Goal: Communication & Community: Connect with others

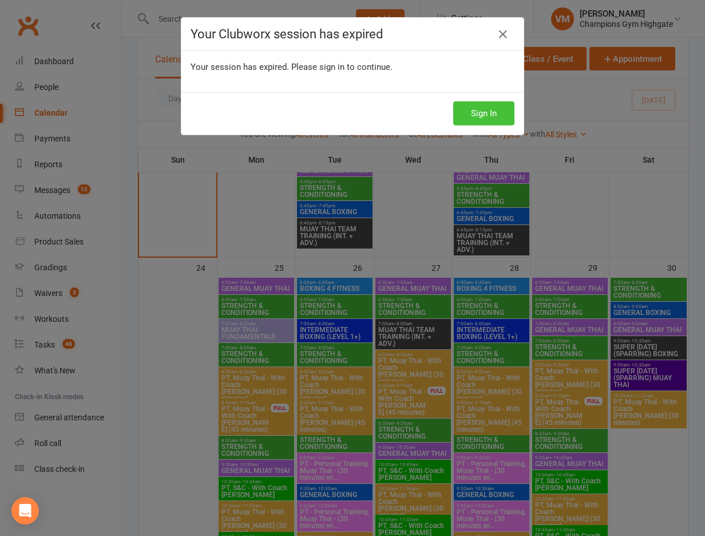
click at [462, 110] on button "Sign In" at bounding box center [483, 113] width 61 height 24
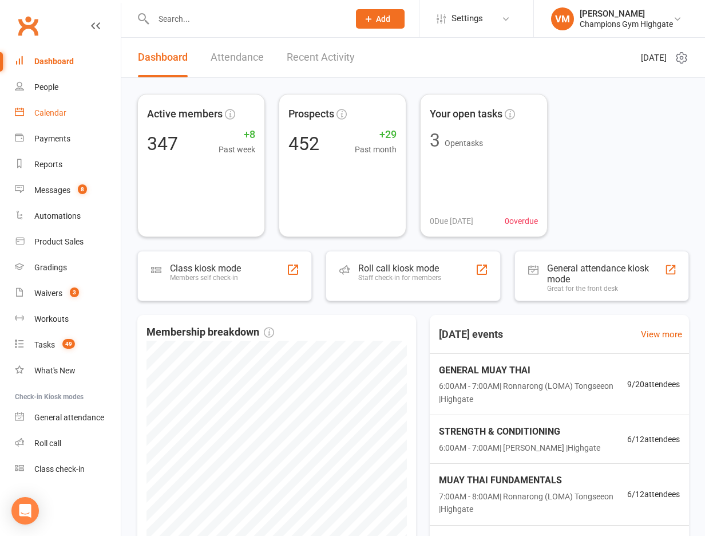
click at [61, 113] on div "Calendar" at bounding box center [50, 112] width 32 height 9
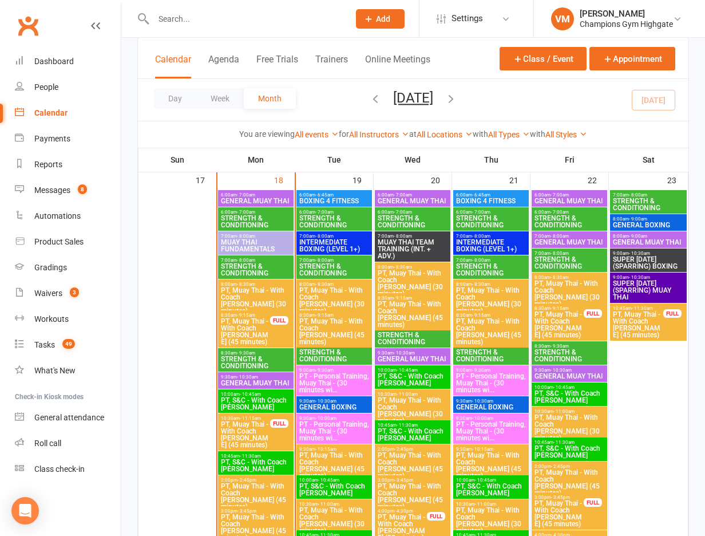
scroll to position [1984, 0]
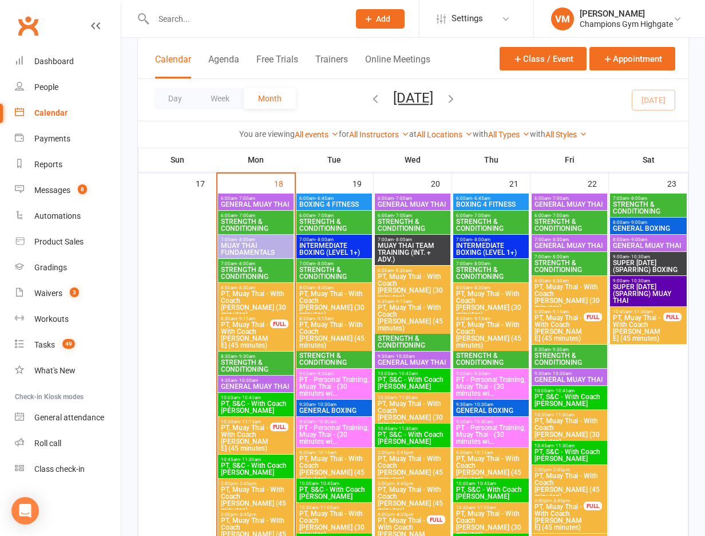
click at [272, 220] on span "STRENGTH & CONDITIONING" at bounding box center [255, 225] width 71 height 14
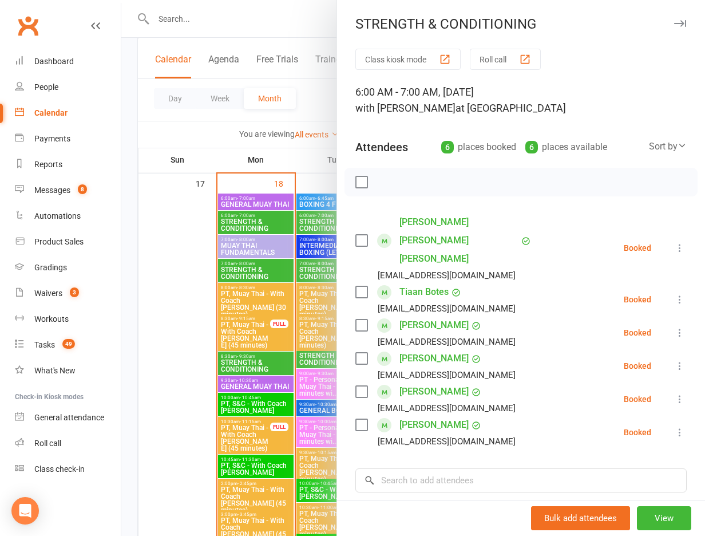
click at [364, 286] on label at bounding box center [360, 291] width 11 height 11
click at [363, 386] on label at bounding box center [360, 391] width 11 height 11
click at [391, 183] on icon "button" at bounding box center [386, 182] width 13 height 13
click at [359, 235] on label at bounding box center [360, 240] width 11 height 11
click at [361, 352] on label at bounding box center [360, 357] width 11 height 11
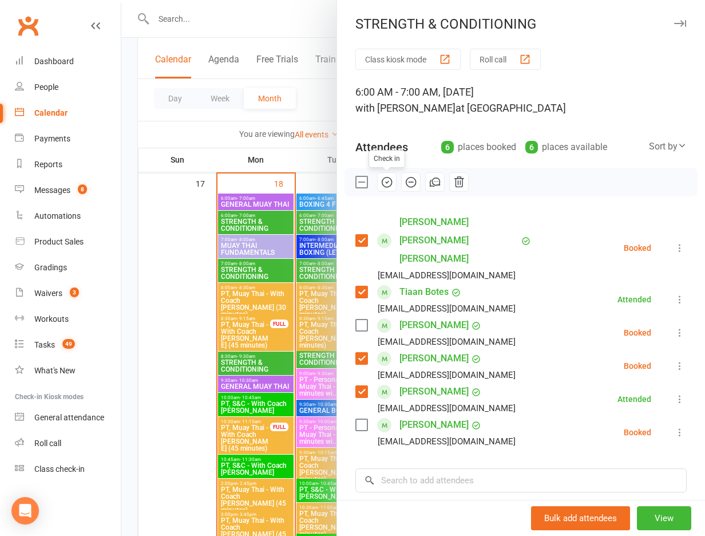
click at [387, 185] on icon "button" at bounding box center [386, 182] width 13 height 13
click at [360, 235] on label at bounding box center [360, 240] width 11 height 11
click at [363, 286] on label at bounding box center [360, 291] width 11 height 11
click at [361, 352] on label at bounding box center [360, 357] width 11 height 11
click at [360, 386] on label at bounding box center [360, 391] width 11 height 11
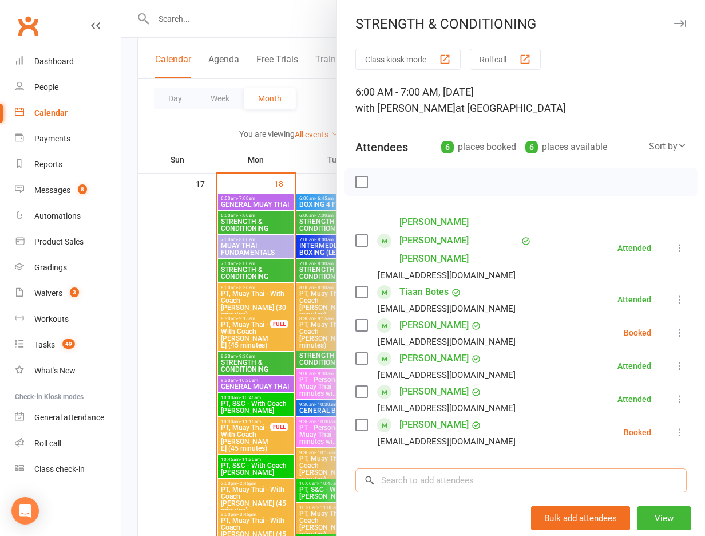
click at [417, 468] on input "search" at bounding box center [520, 480] width 331 height 24
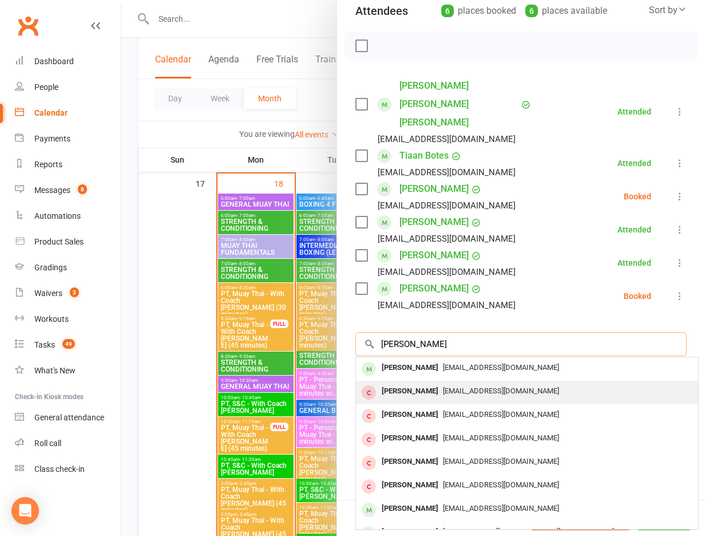
scroll to position [19, 0]
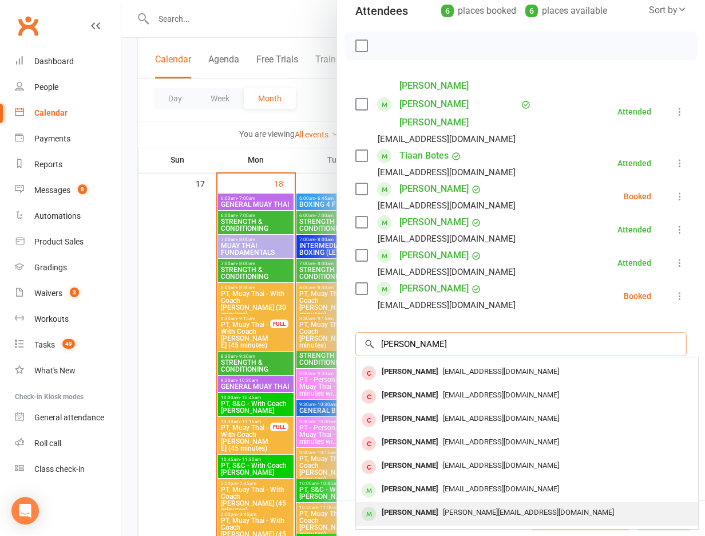
type input "PETER"
click at [438, 504] on div "[PERSON_NAME]" at bounding box center [410, 512] width 66 height 17
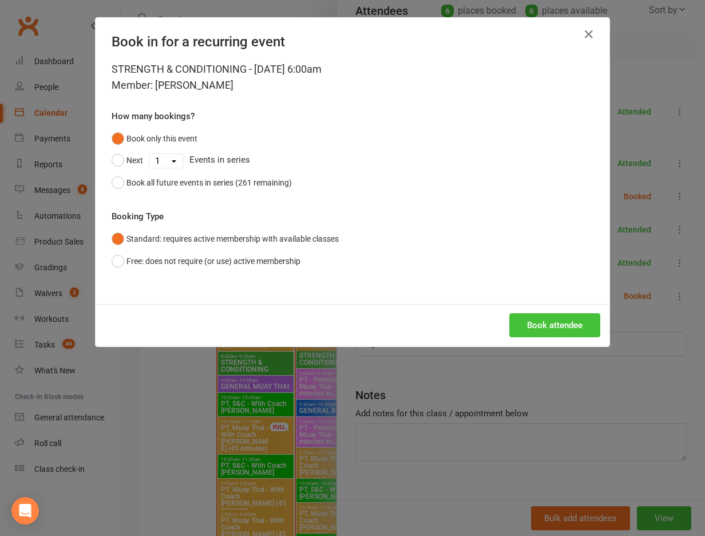
click at [530, 331] on button "Book attendee" at bounding box center [554, 325] width 91 height 24
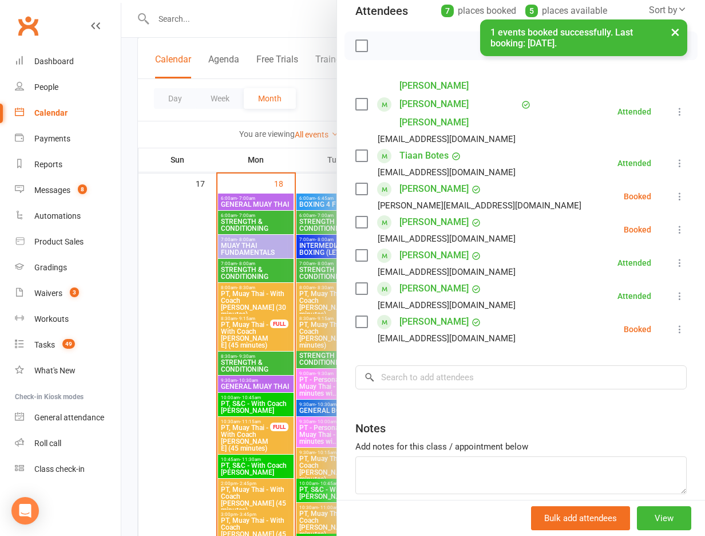
click at [358, 183] on label at bounding box center [360, 188] width 11 height 11
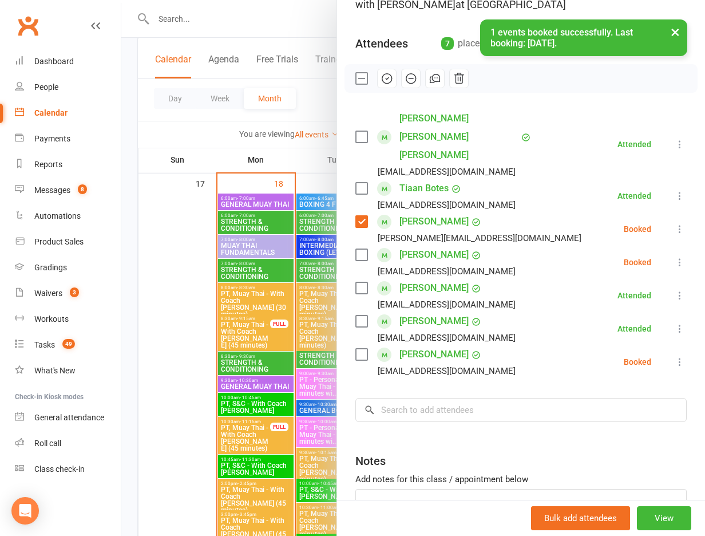
scroll to position [103, 0]
click at [386, 77] on icon "button" at bounding box center [386, 79] width 13 height 13
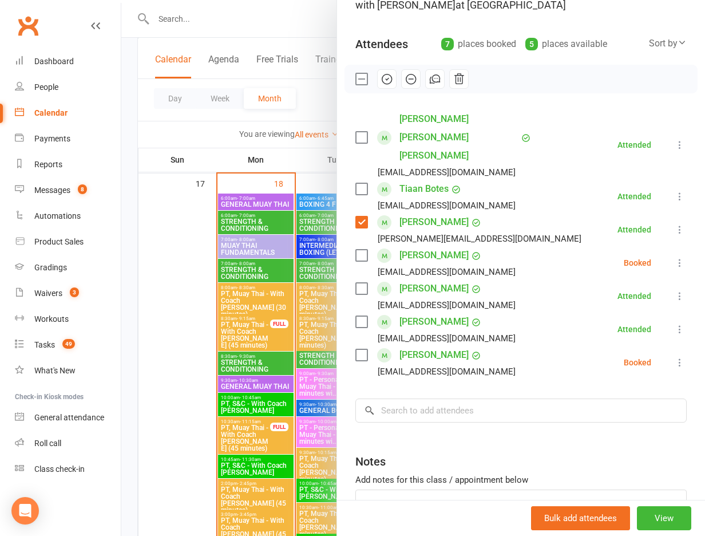
click at [360, 216] on label at bounding box center [360, 221] width 11 height 11
click at [362, 249] on label at bounding box center [360, 254] width 11 height 11
click at [383, 78] on icon "button" at bounding box center [386, 79] width 13 height 13
click at [359, 249] on label at bounding box center [360, 254] width 11 height 11
click at [359, 349] on label at bounding box center [360, 354] width 11 height 11
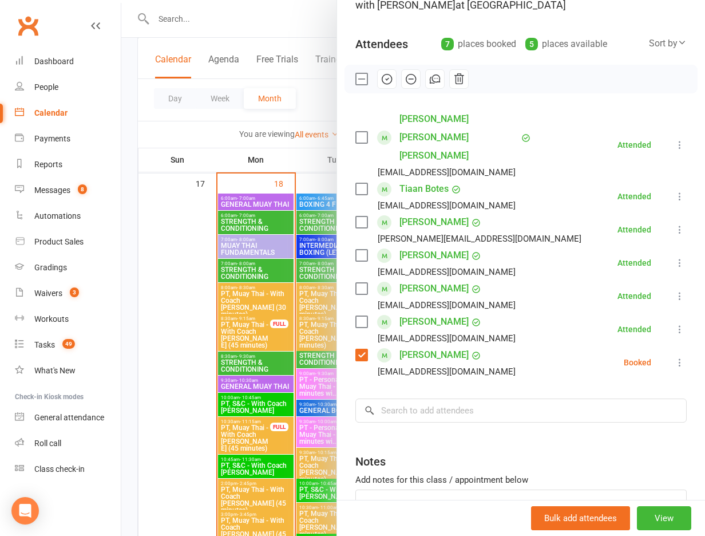
click at [388, 81] on icon "button" at bounding box center [386, 79] width 13 height 13
click at [359, 349] on label at bounding box center [360, 354] width 11 height 11
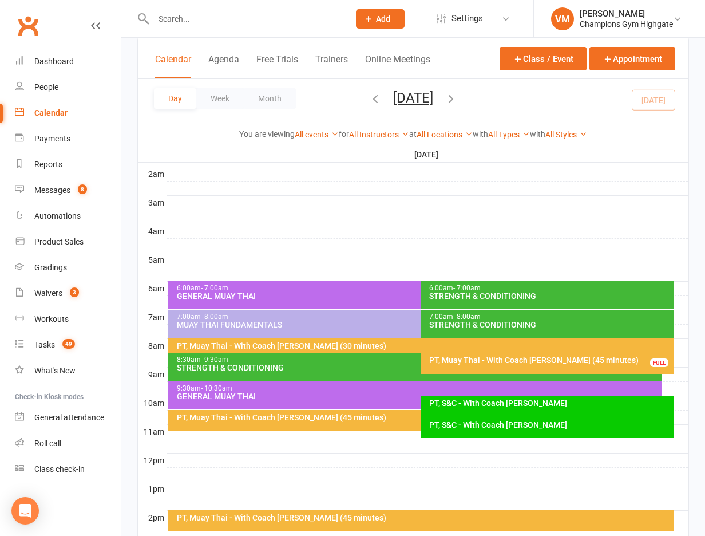
click at [47, 111] on div "Calendar" at bounding box center [50, 112] width 33 height 9
click at [254, 94] on button "Month" at bounding box center [270, 98] width 52 height 21
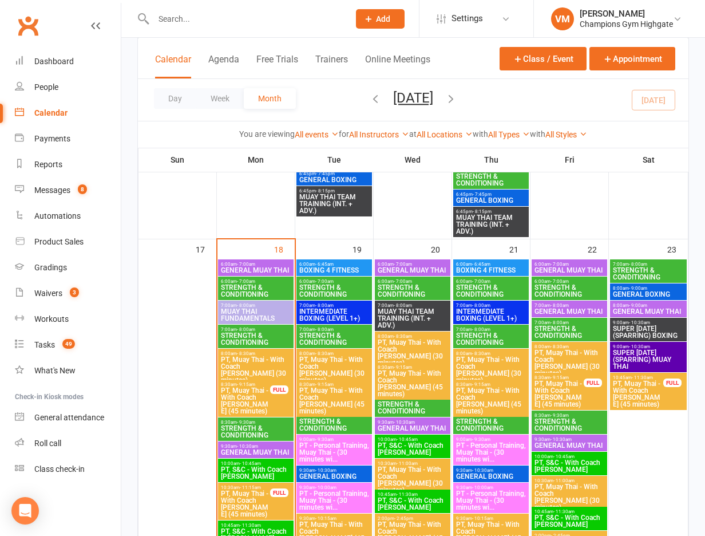
scroll to position [1939, 0]
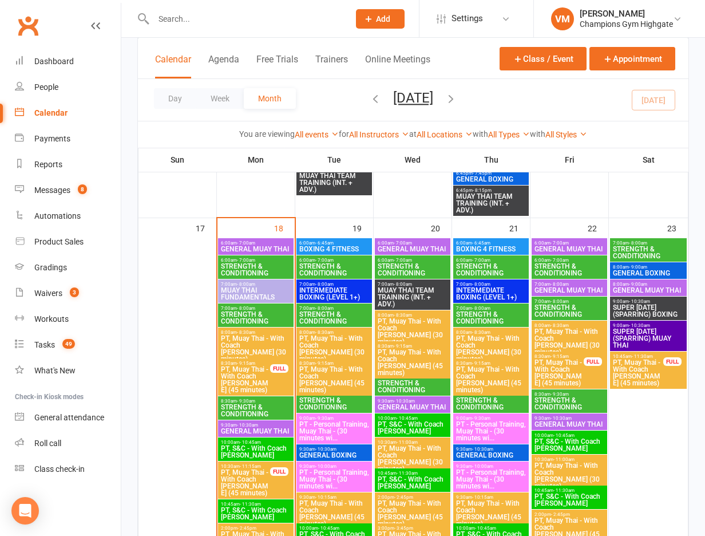
click at [277, 267] on span "STRENGTH & CONDITIONING" at bounding box center [255, 270] width 71 height 14
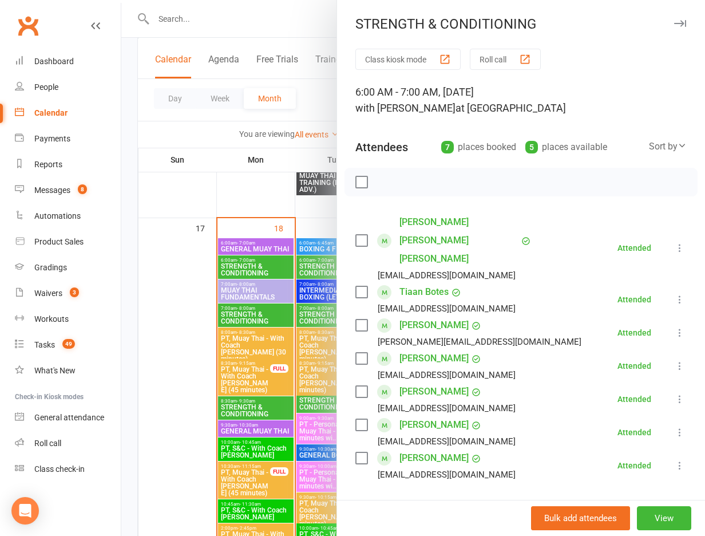
click at [237, 320] on div at bounding box center [413, 268] width 584 height 536
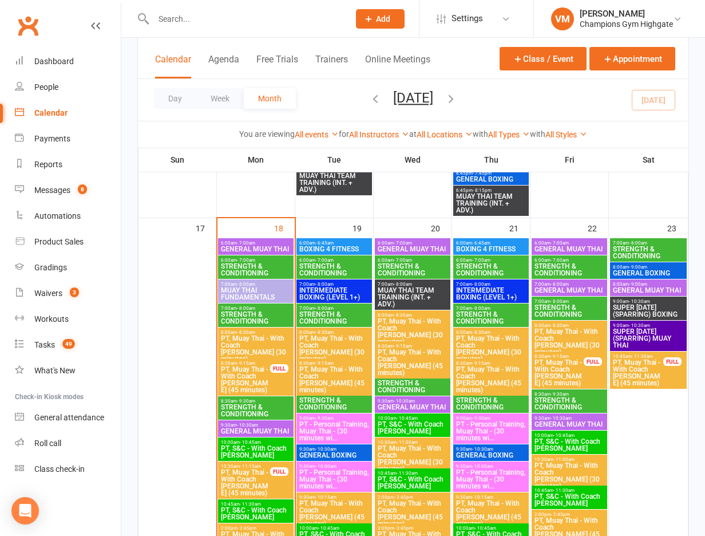
click at [246, 316] on span "STRENGTH & CONDITIONING" at bounding box center [255, 318] width 71 height 14
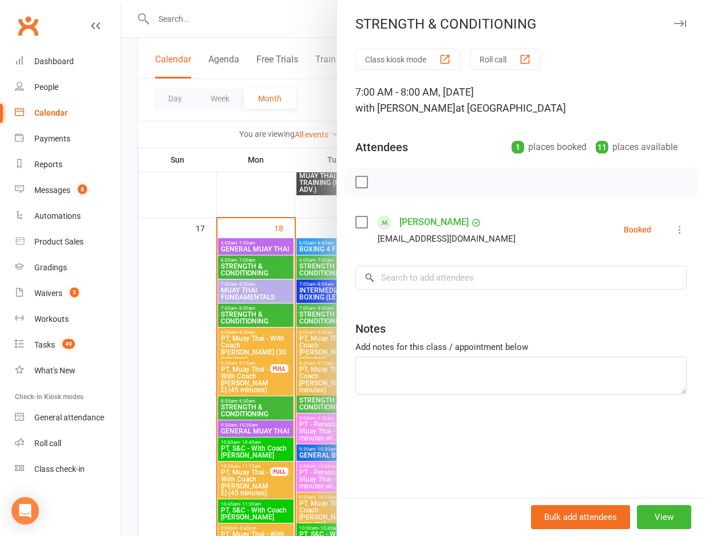
click at [249, 399] on div at bounding box center [413, 268] width 584 height 536
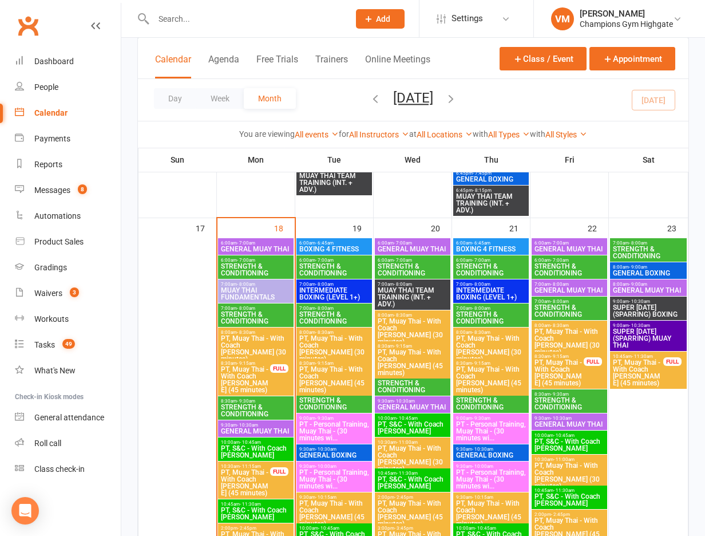
click at [249, 399] on span "- 9:30am" at bounding box center [246, 400] width 18 height 5
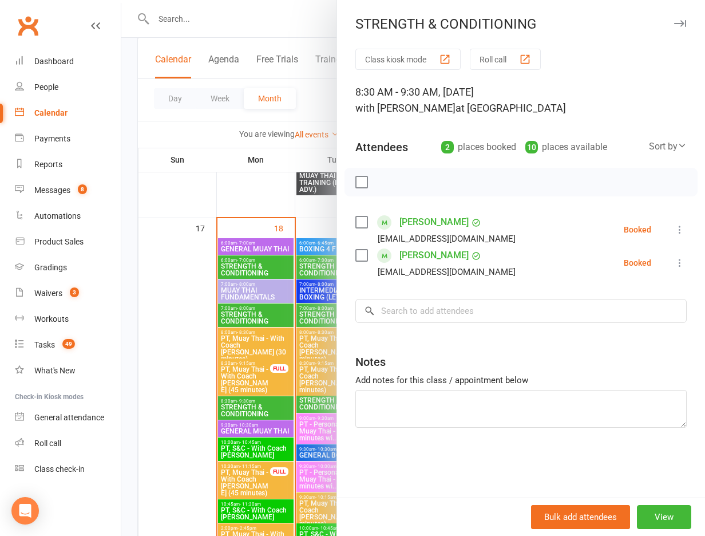
click at [259, 308] on div at bounding box center [413, 268] width 584 height 536
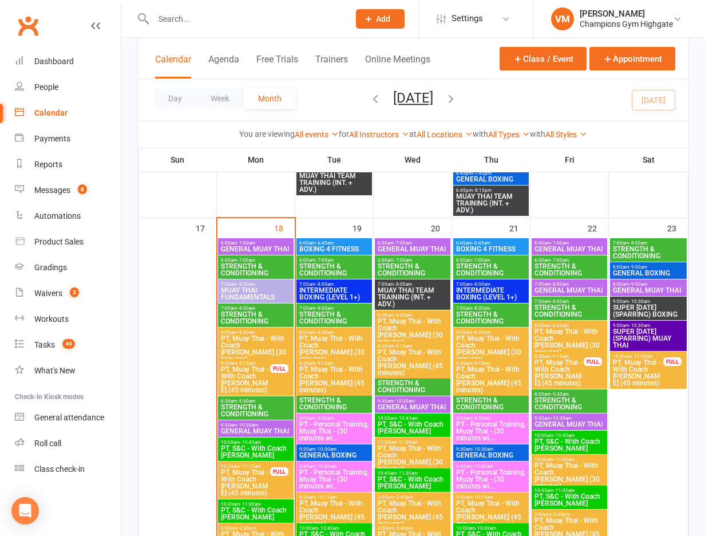
click at [256, 315] on span "STRENGTH & CONDITIONING" at bounding box center [255, 318] width 71 height 14
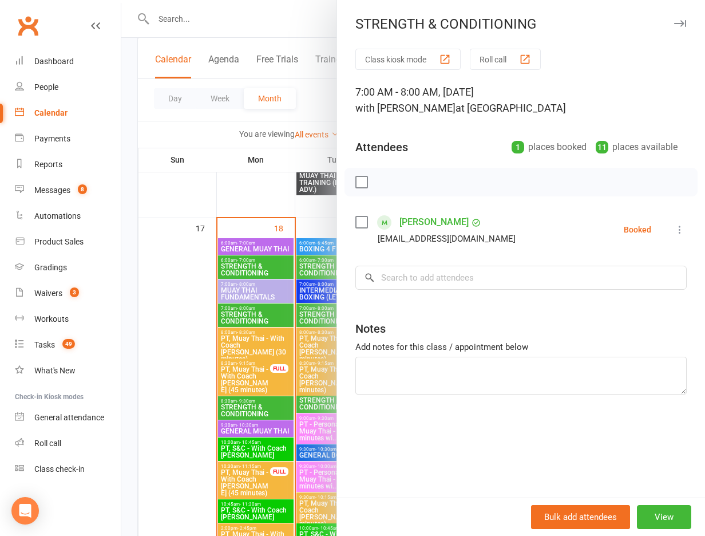
click at [411, 224] on link "[PERSON_NAME]" at bounding box center [433, 222] width 69 height 18
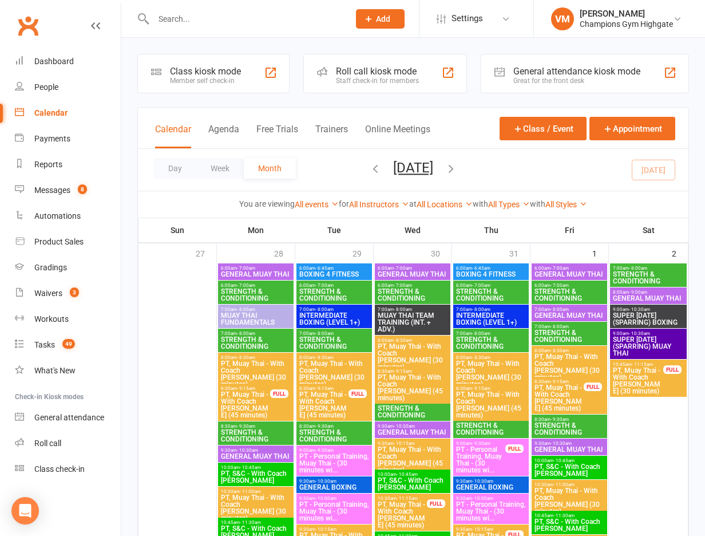
click at [243, 430] on span "STRENGTH & CONDITIONING" at bounding box center [255, 436] width 71 height 14
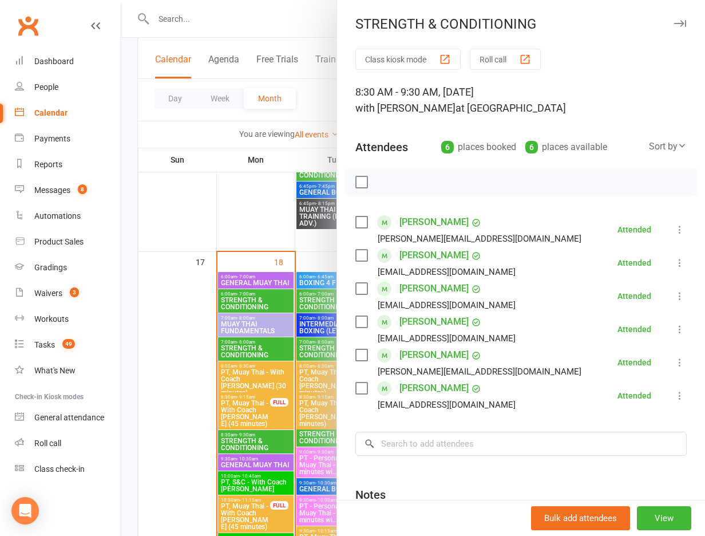
scroll to position [1908, 0]
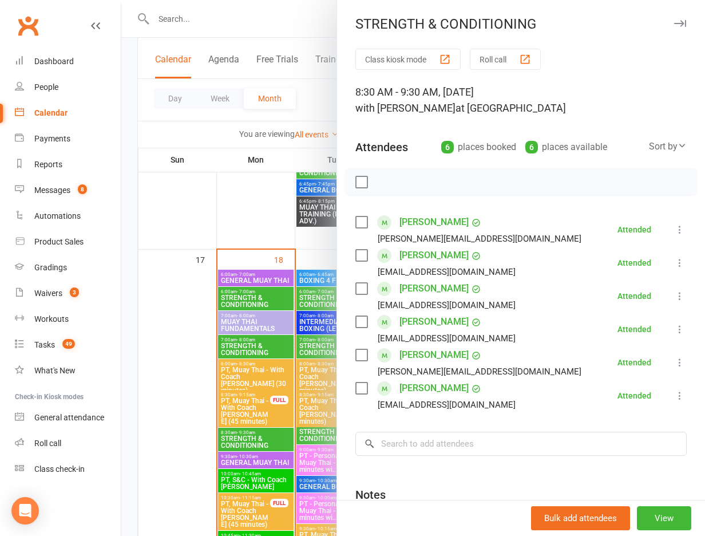
click at [223, 441] on div at bounding box center [413, 268] width 584 height 536
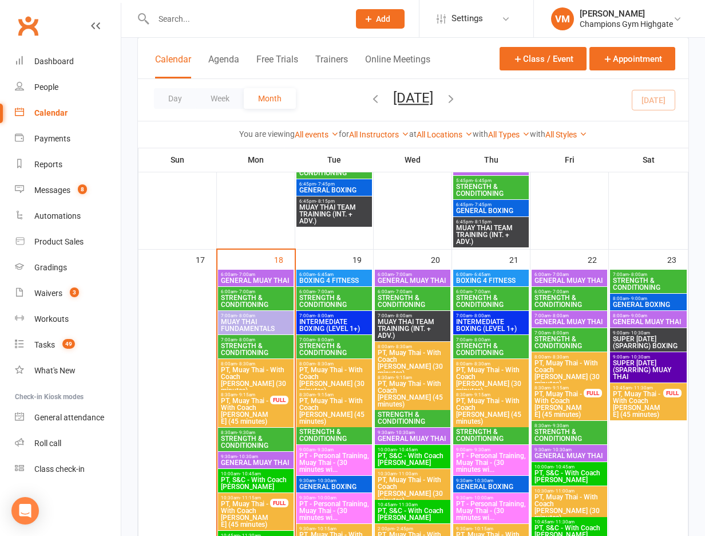
click at [236, 439] on span "STRENGTH & CONDITIONING" at bounding box center [255, 442] width 71 height 14
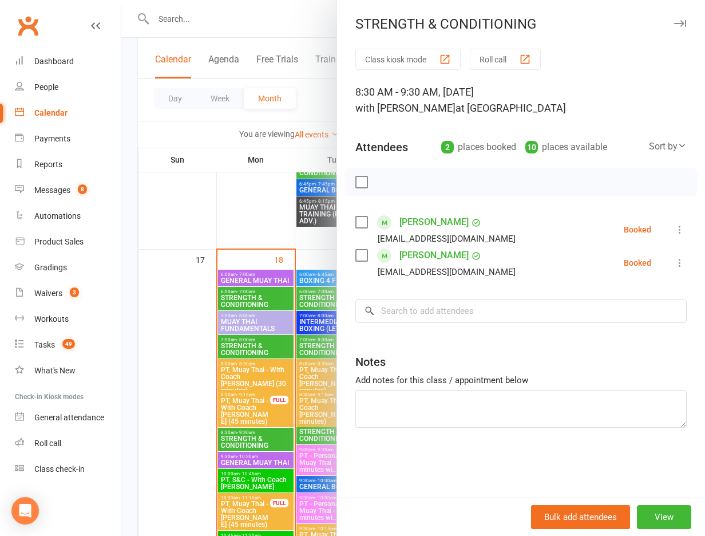
click at [426, 217] on link "[PERSON_NAME]" at bounding box center [433, 222] width 69 height 18
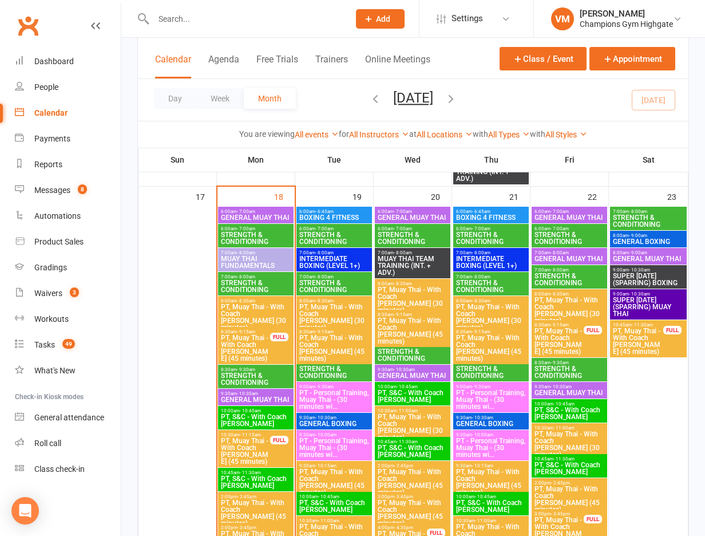
scroll to position [1962, 0]
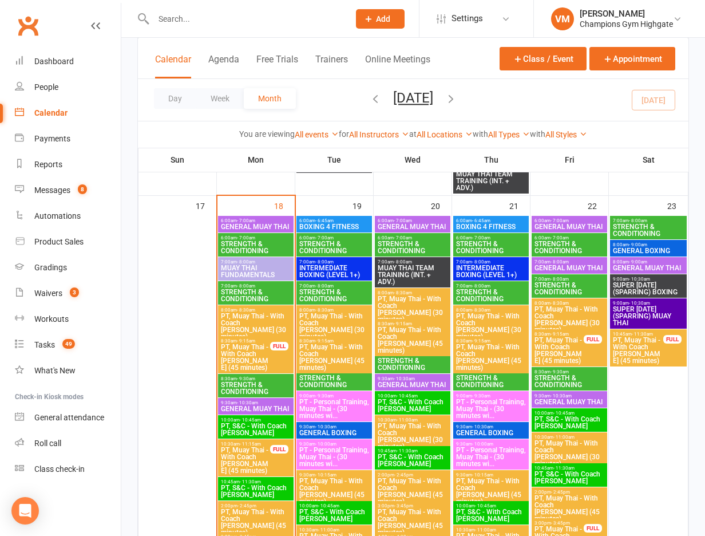
click at [338, 241] on span "STRENGTH & CONDITIONING" at bounding box center [334, 247] width 71 height 14
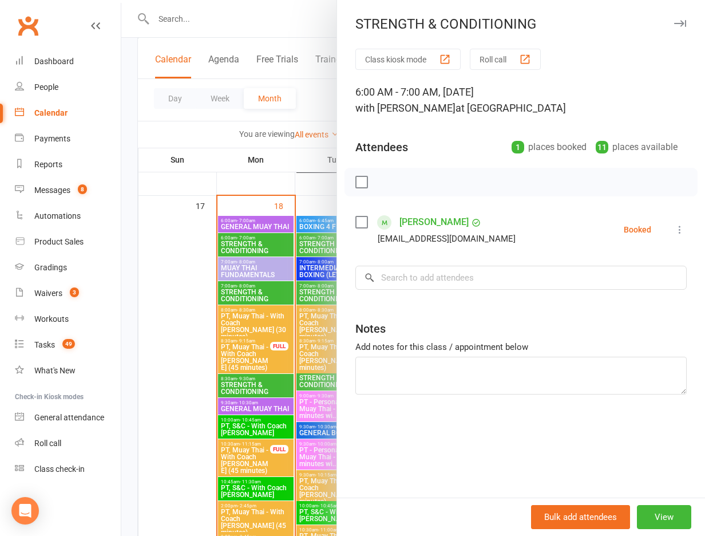
click at [310, 296] on div at bounding box center [413, 268] width 584 height 536
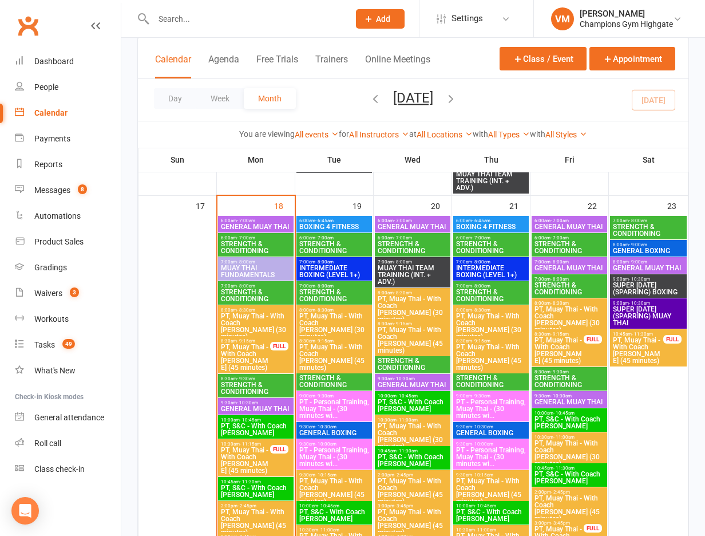
click at [310, 296] on span "STRENGTH & CONDITIONING" at bounding box center [334, 295] width 71 height 14
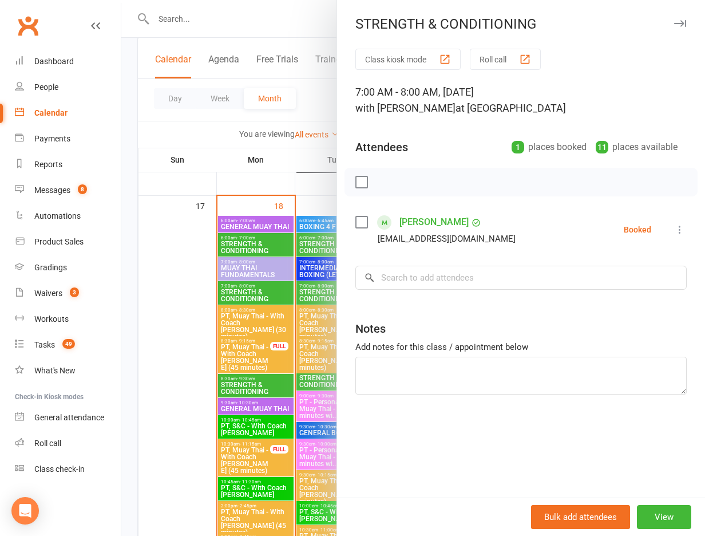
click at [310, 296] on div at bounding box center [413, 268] width 584 height 536
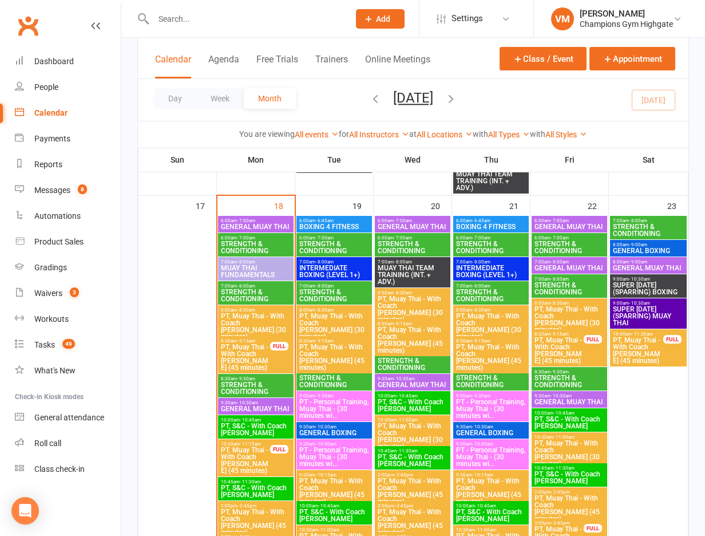
click at [253, 293] on span "STRENGTH & CONDITIONING" at bounding box center [255, 295] width 71 height 14
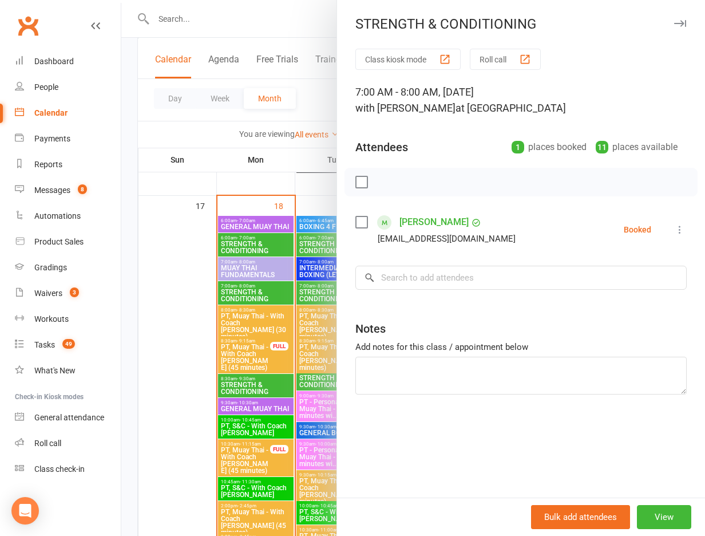
drag, startPoint x: 470, startPoint y: 223, endPoint x: 400, endPoint y: 224, distance: 69.2
click at [400, 224] on div "Wian van Rooyen" at bounding box center [440, 222] width 82 height 18
copy link "Wian van Rooyen"
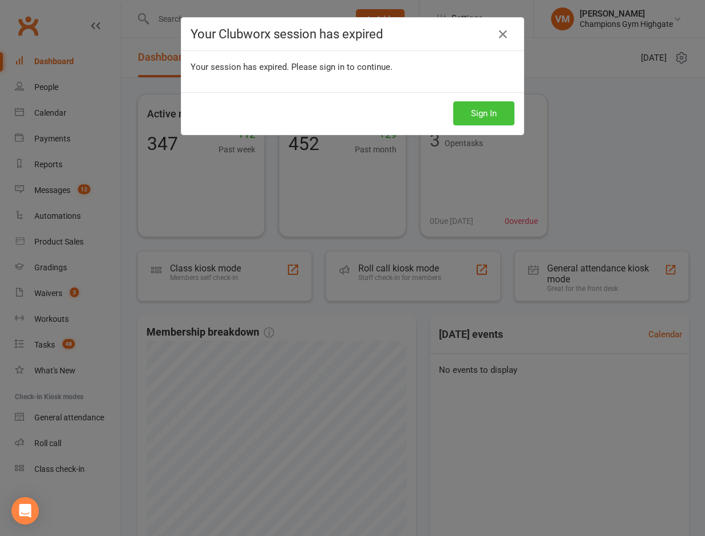
click at [490, 110] on button "Sign In" at bounding box center [483, 113] width 61 height 24
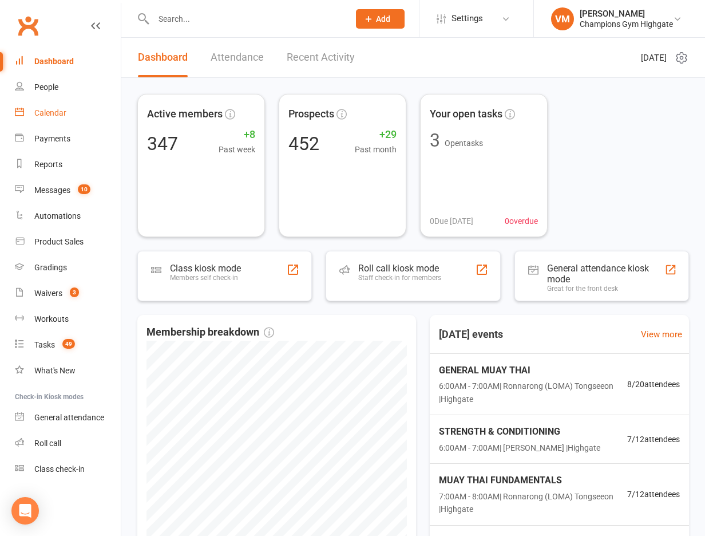
click at [70, 103] on link "Calendar" at bounding box center [68, 113] width 106 height 26
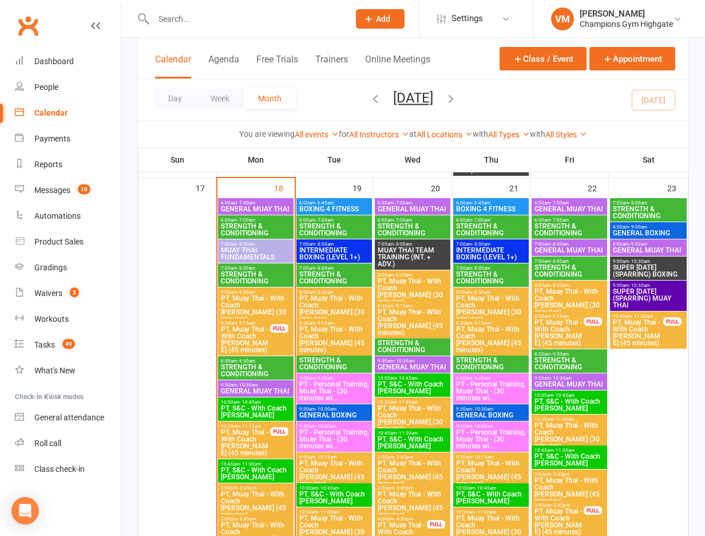
scroll to position [1873, 0]
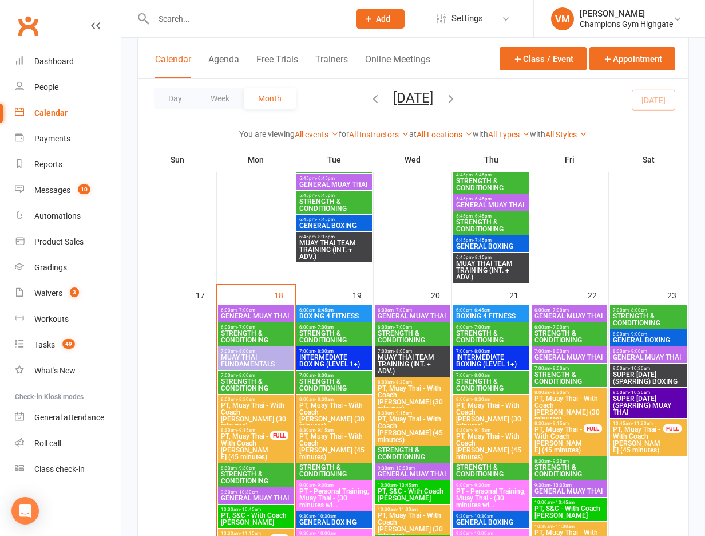
click at [263, 333] on span "STRENGTH & CONDITIONING" at bounding box center [255, 337] width 71 height 14
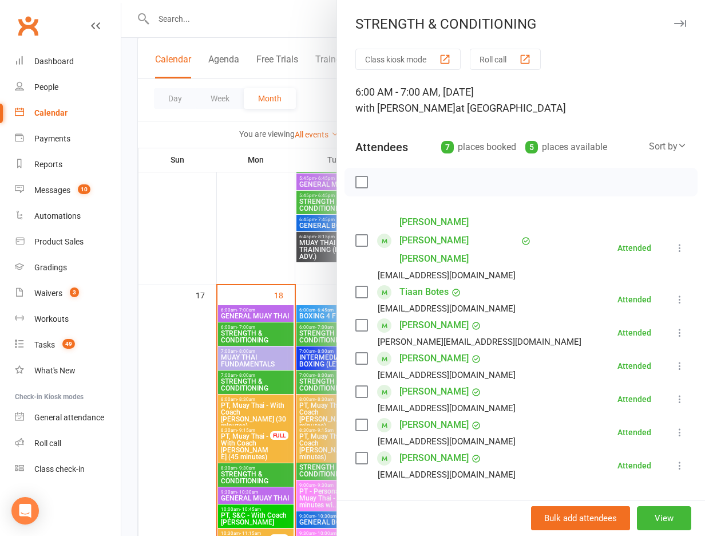
click at [253, 381] on div at bounding box center [413, 268] width 584 height 536
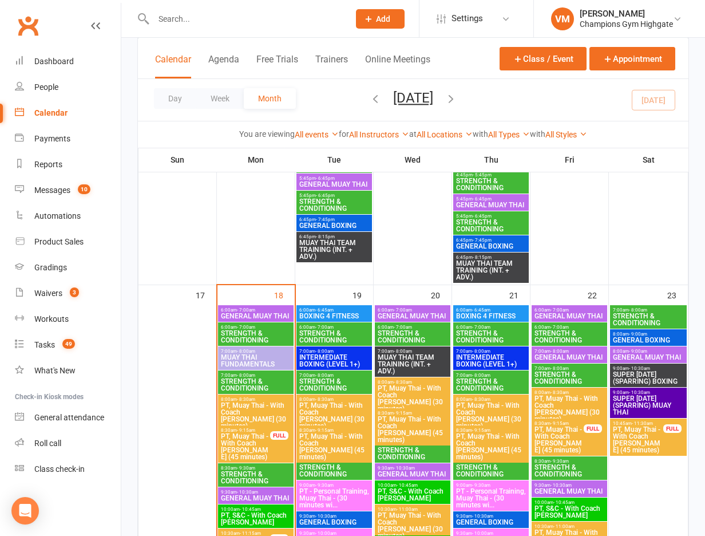
click at [253, 382] on span "STRENGTH & CONDITIONING" at bounding box center [255, 385] width 71 height 14
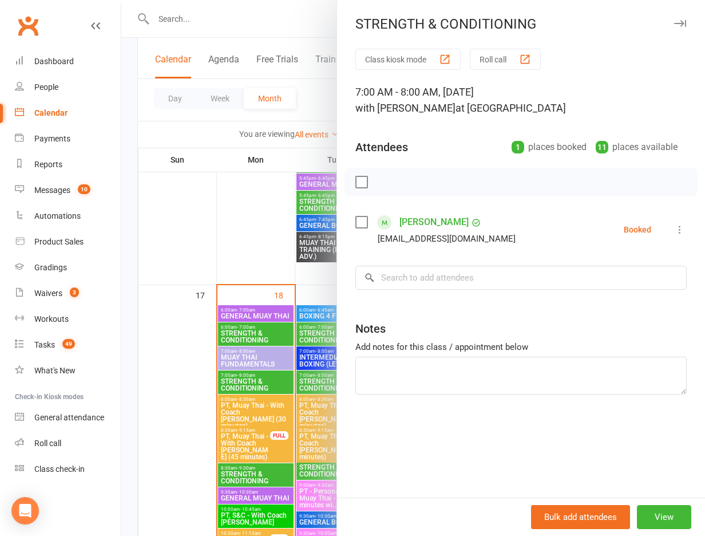
click at [253, 382] on div at bounding box center [413, 268] width 584 height 536
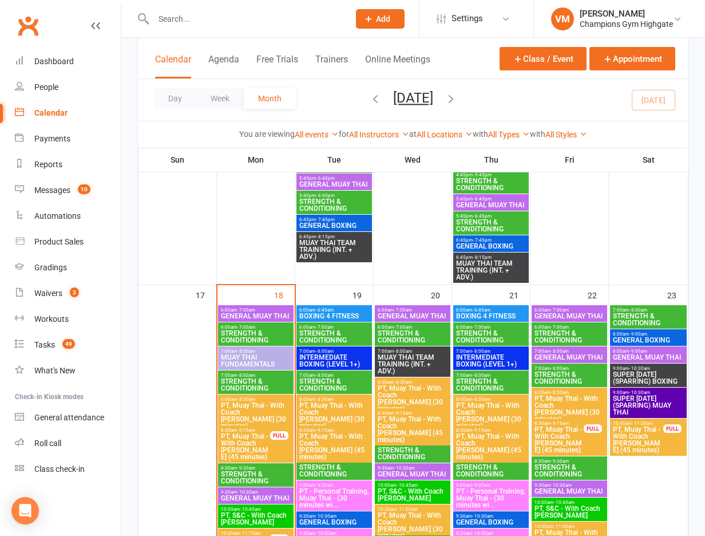
click at [250, 474] on span "STRENGTH & CONDITIONING" at bounding box center [255, 477] width 71 height 14
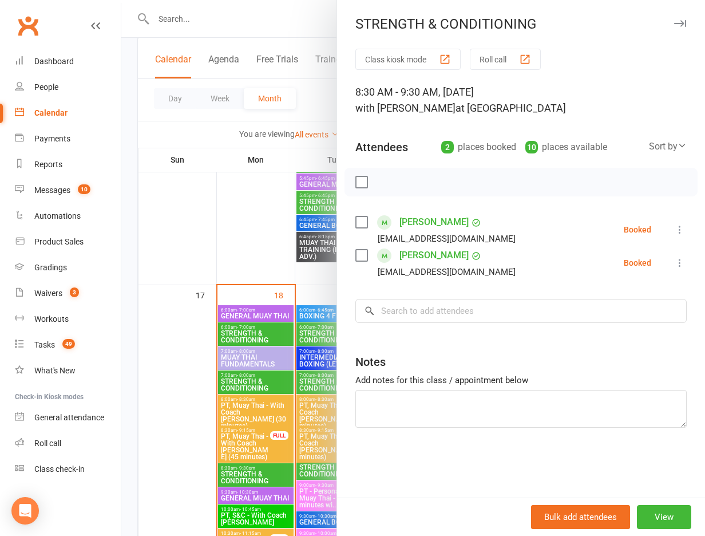
click at [250, 474] on div at bounding box center [413, 268] width 584 height 536
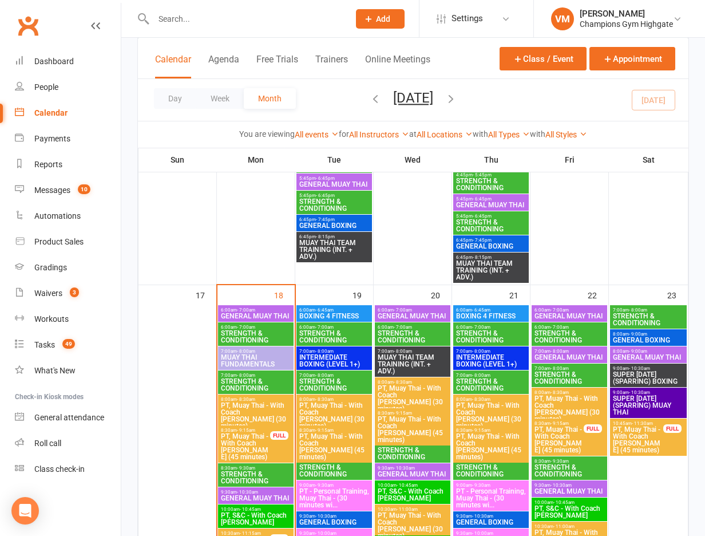
click at [340, 385] on span "STRENGTH & CONDITIONING" at bounding box center [334, 385] width 71 height 14
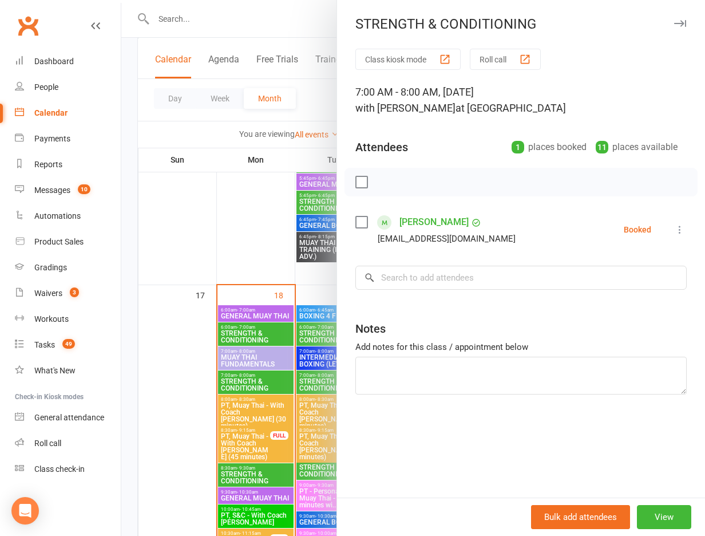
click at [313, 383] on div at bounding box center [413, 268] width 584 height 536
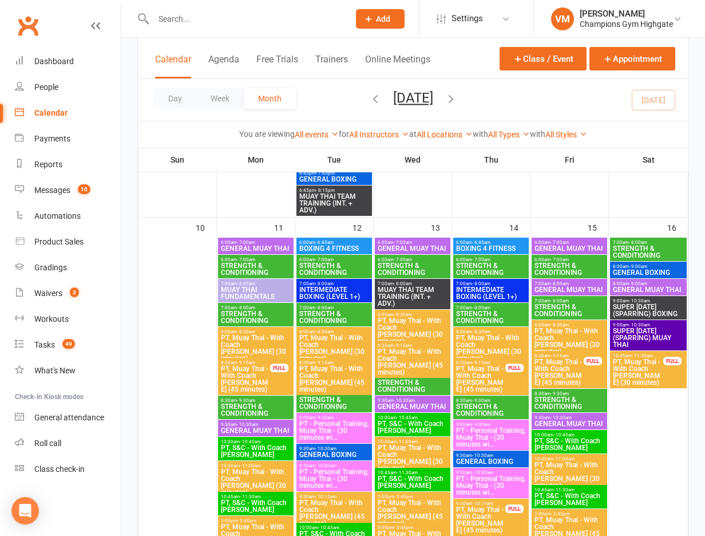
scroll to position [1296, 0]
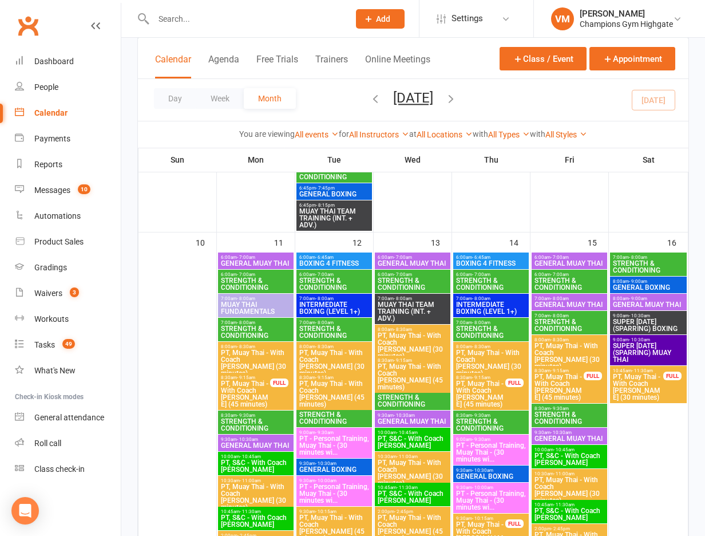
click at [252, 343] on div "8:00am - 8:30am PT, Muay Thai - With Coach Loma (30 minutes)" at bounding box center [256, 360] width 76 height 37
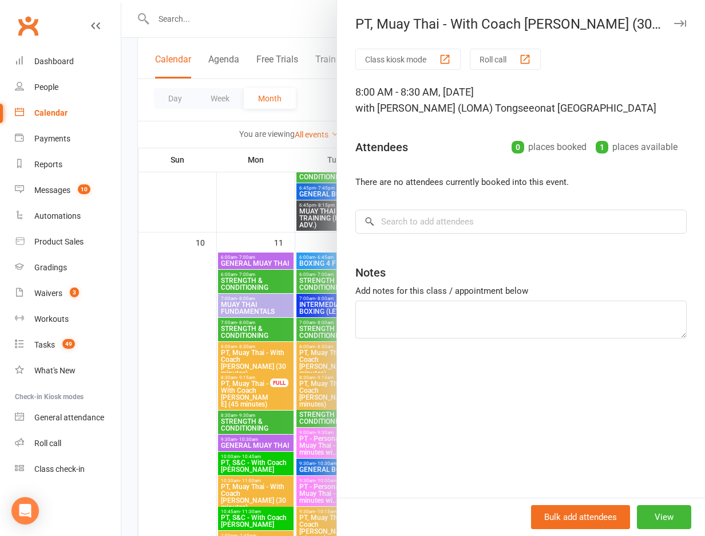
click at [255, 328] on div at bounding box center [413, 268] width 584 height 536
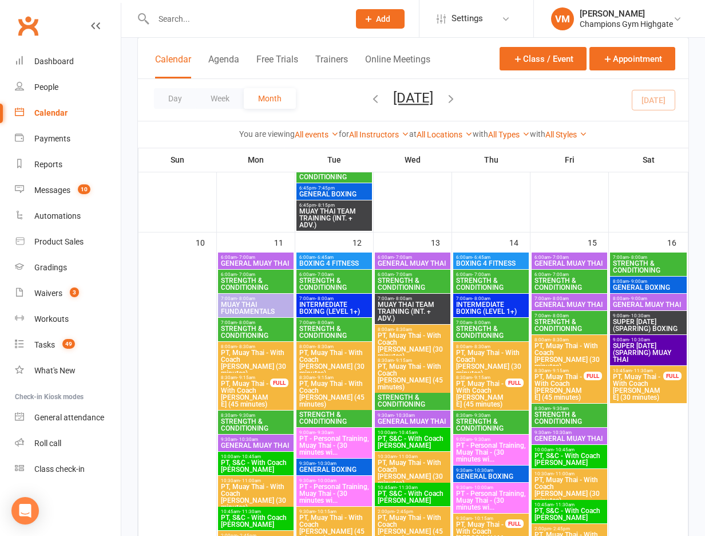
click at [255, 328] on span "STRENGTH & CONDITIONING" at bounding box center [255, 332] width 71 height 14
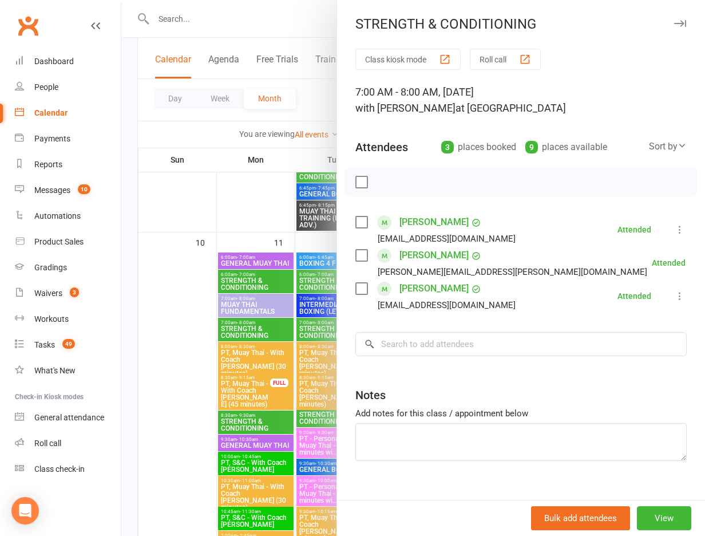
click at [255, 328] on div at bounding box center [413, 268] width 584 height 536
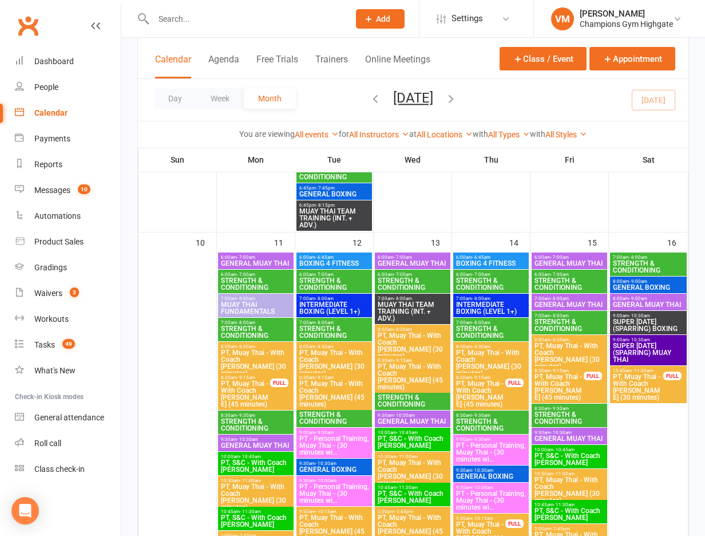
click at [259, 276] on span "6:00am - 7:00am" at bounding box center [255, 274] width 71 height 5
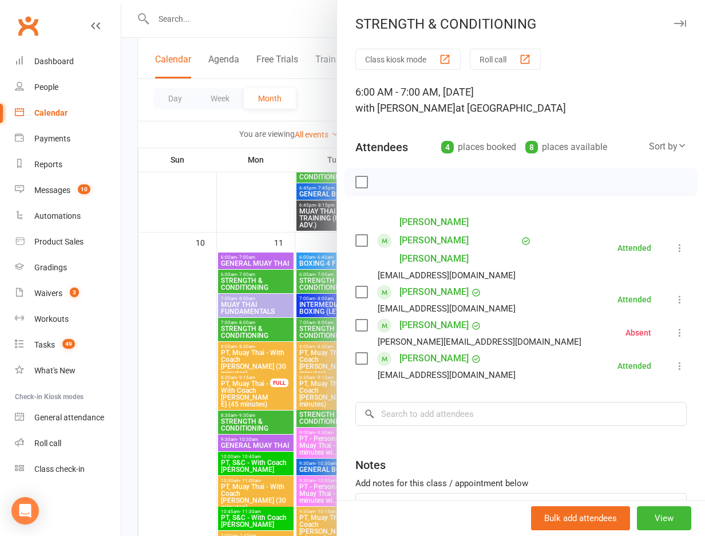
click at [259, 276] on div at bounding box center [413, 268] width 584 height 536
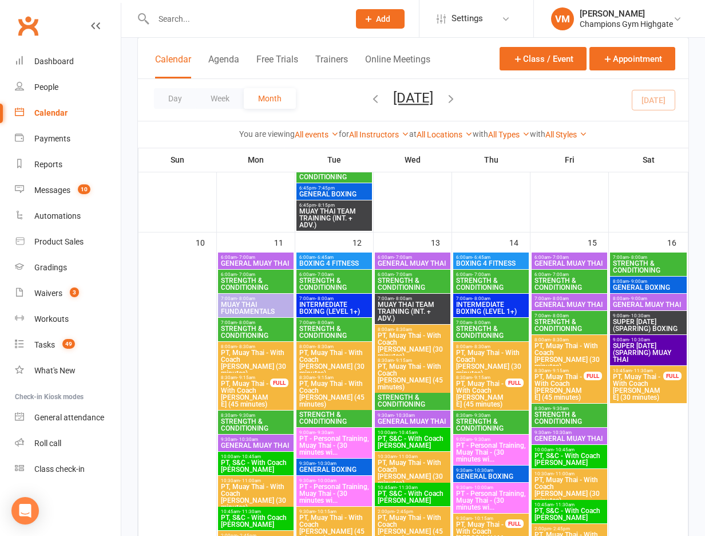
click at [330, 323] on span "- 8:00am" at bounding box center [324, 322] width 18 height 5
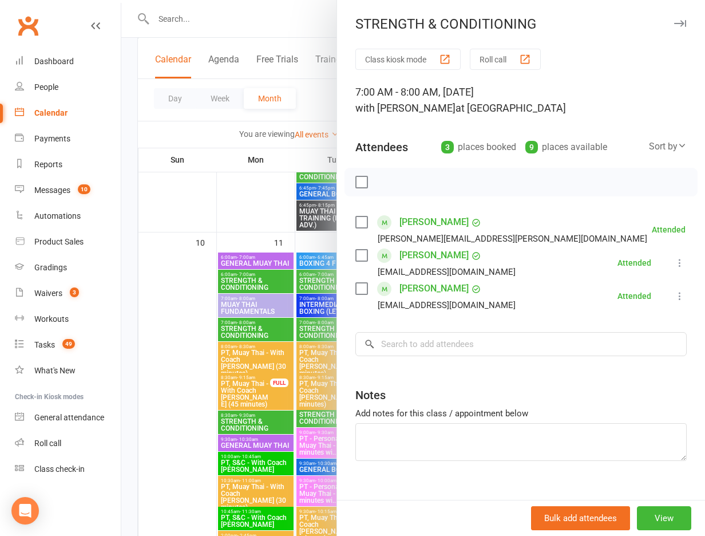
click at [324, 328] on div at bounding box center [413, 268] width 584 height 536
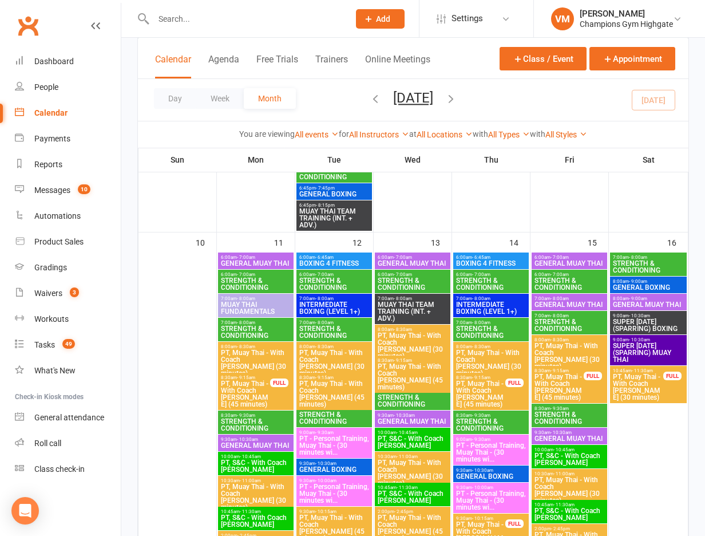
click at [349, 268] on div "6:00am - 6:45am BOXING 4 FITNESS" at bounding box center [334, 260] width 76 height 17
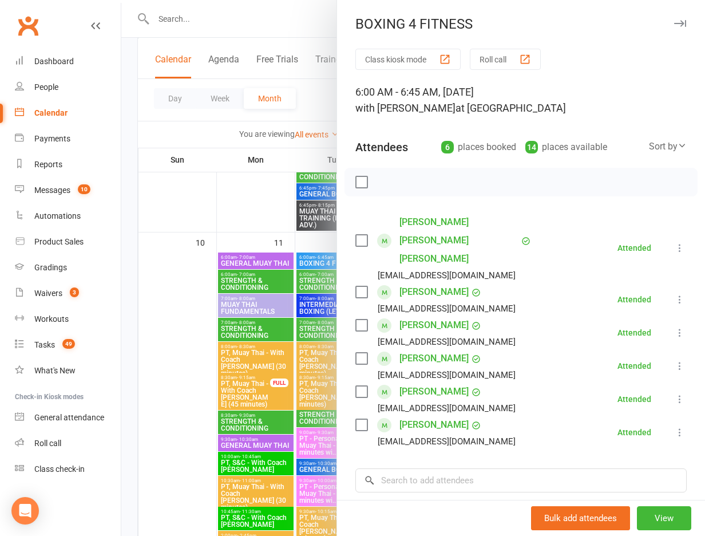
click at [331, 276] on div at bounding box center [413, 268] width 584 height 536
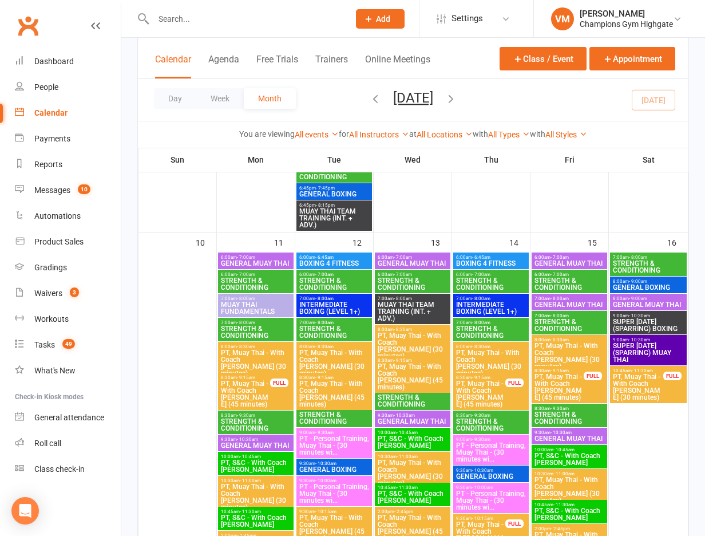
click at [331, 277] on span "STRENGTH & CONDITIONING" at bounding box center [334, 284] width 71 height 14
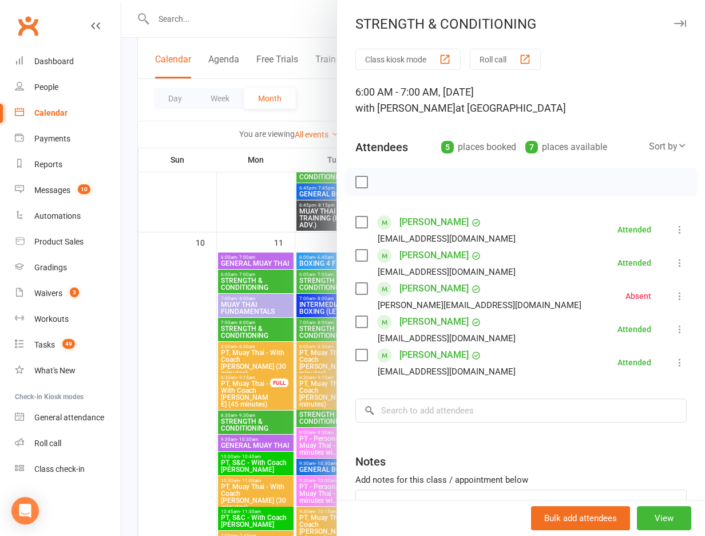
click at [329, 277] on div at bounding box center [413, 268] width 584 height 536
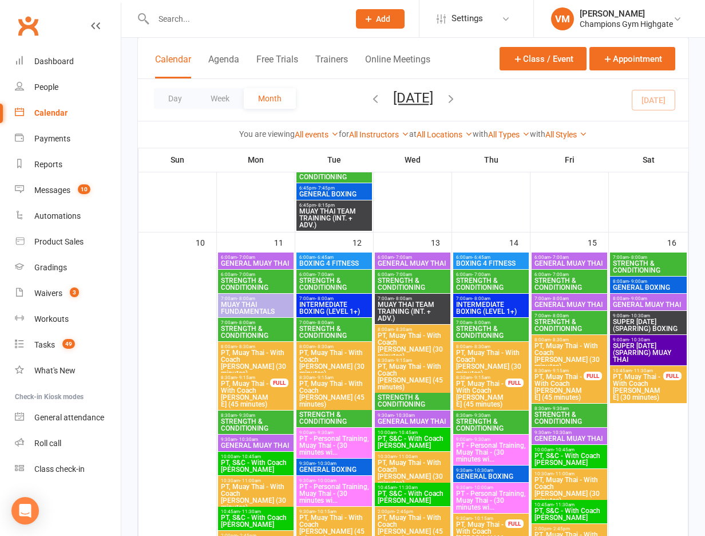
click at [486, 328] on span "STRENGTH & CONDITIONING" at bounding box center [490, 332] width 71 height 14
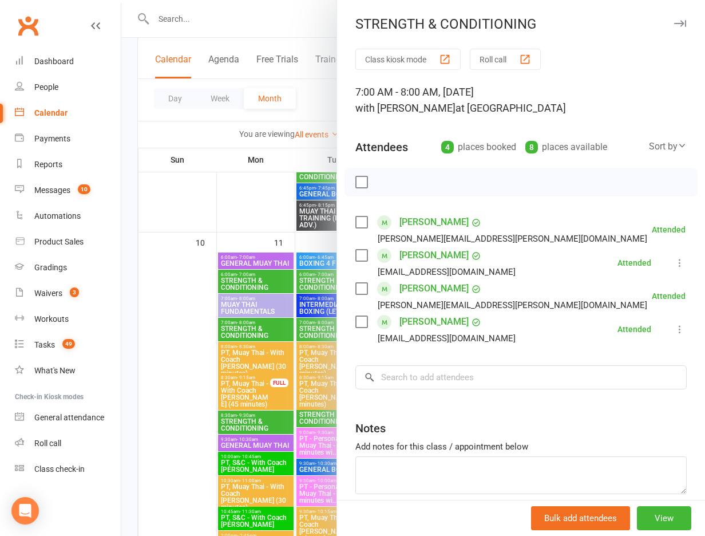
click at [310, 314] on div at bounding box center [413, 268] width 584 height 536
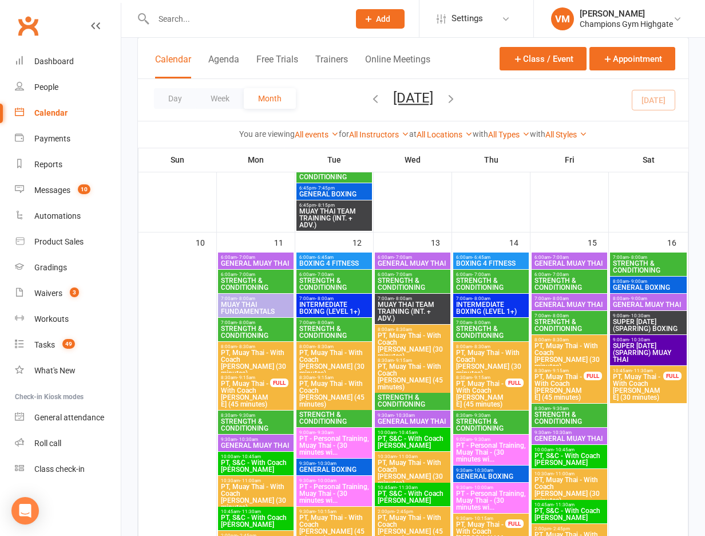
click at [492, 289] on span "STRENGTH & CONDITIONING" at bounding box center [490, 284] width 71 height 14
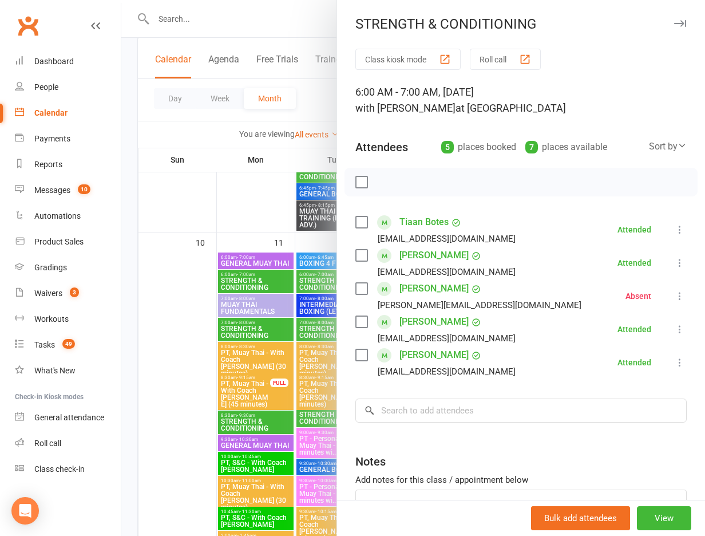
click at [288, 280] on div at bounding box center [413, 268] width 584 height 536
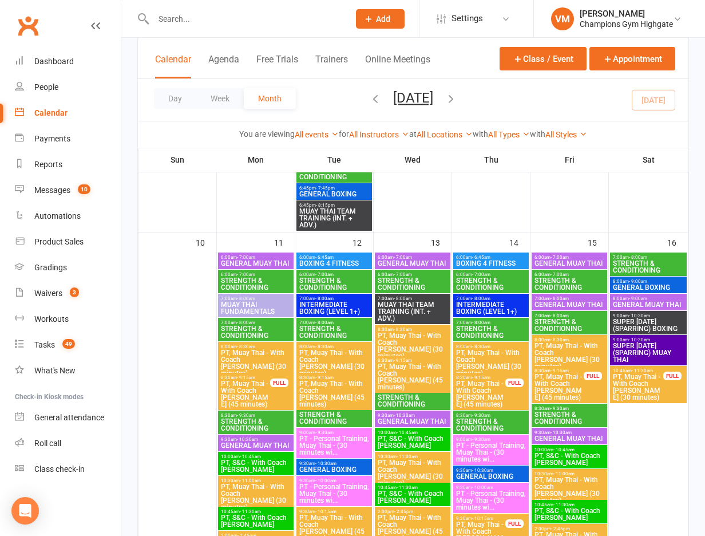
click at [565, 318] on span "STRENGTH & CONDITIONING" at bounding box center [569, 325] width 71 height 14
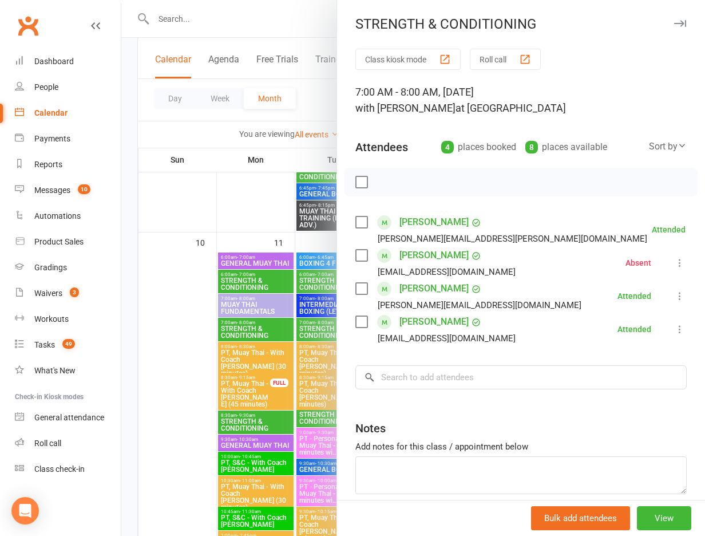
click at [307, 278] on div at bounding box center [413, 268] width 584 height 536
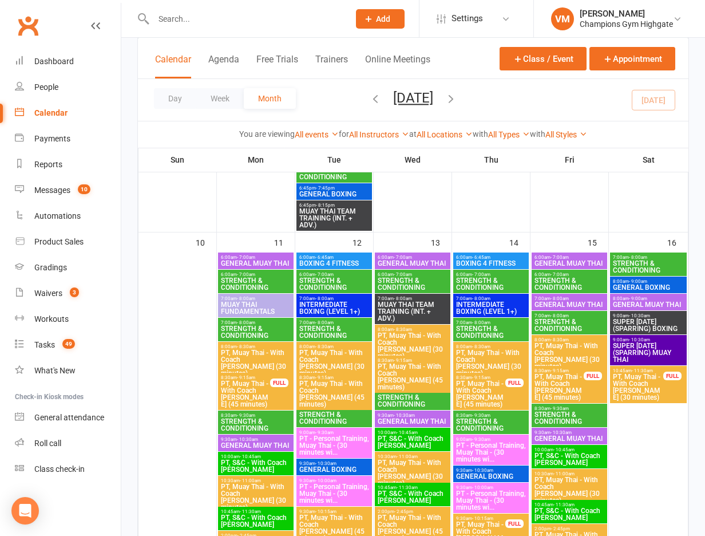
click at [571, 279] on span "STRENGTH & CONDITIONING" at bounding box center [569, 284] width 71 height 14
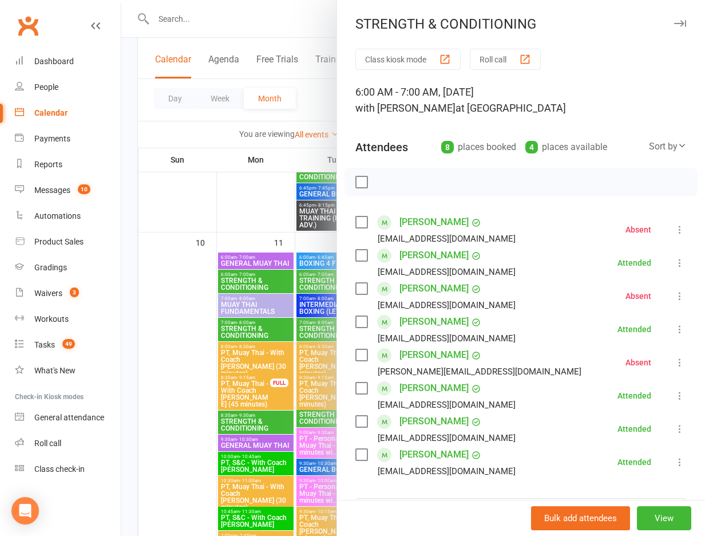
click at [202, 261] on div at bounding box center [413, 268] width 584 height 536
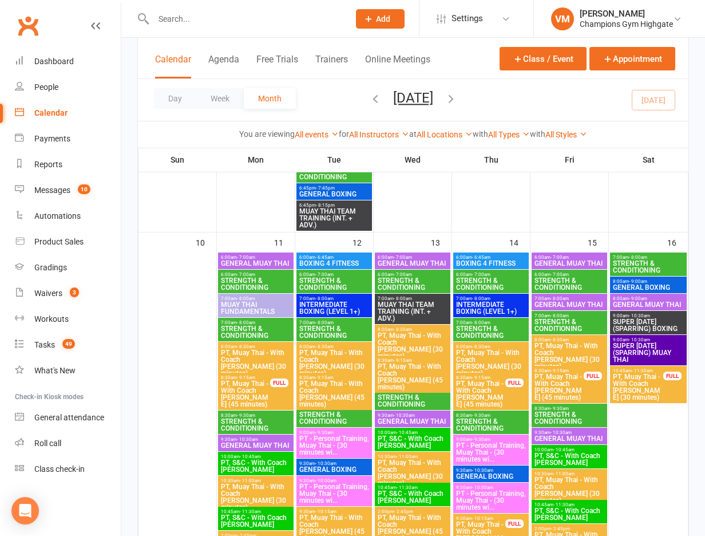
click at [568, 320] on span "STRENGTH & CONDITIONING" at bounding box center [569, 325] width 71 height 14
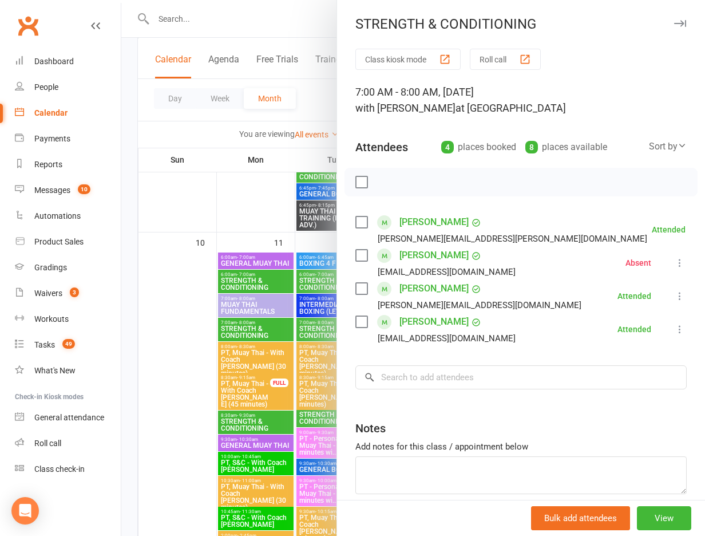
click at [196, 247] on div at bounding box center [413, 268] width 584 height 536
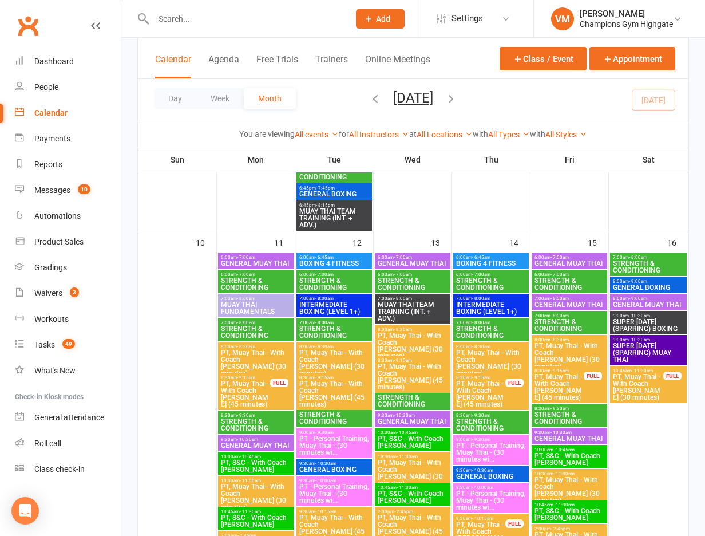
click at [243, 427] on span "STRENGTH & CONDITIONING" at bounding box center [255, 425] width 71 height 14
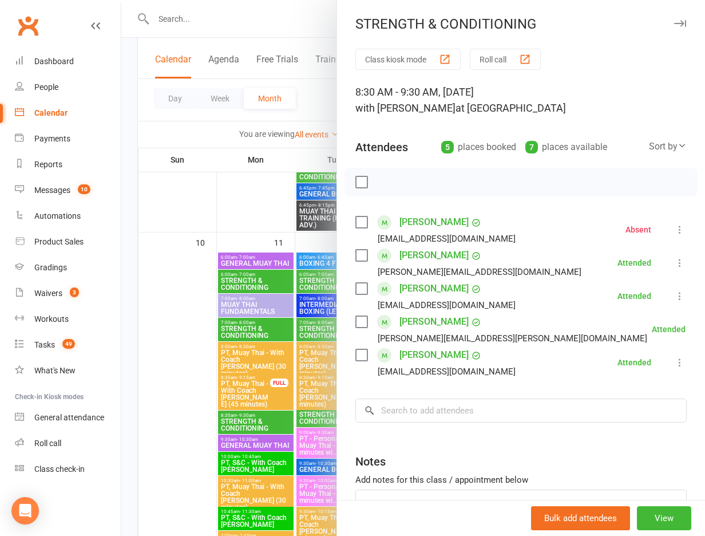
click at [179, 394] on div at bounding box center [413, 268] width 584 height 536
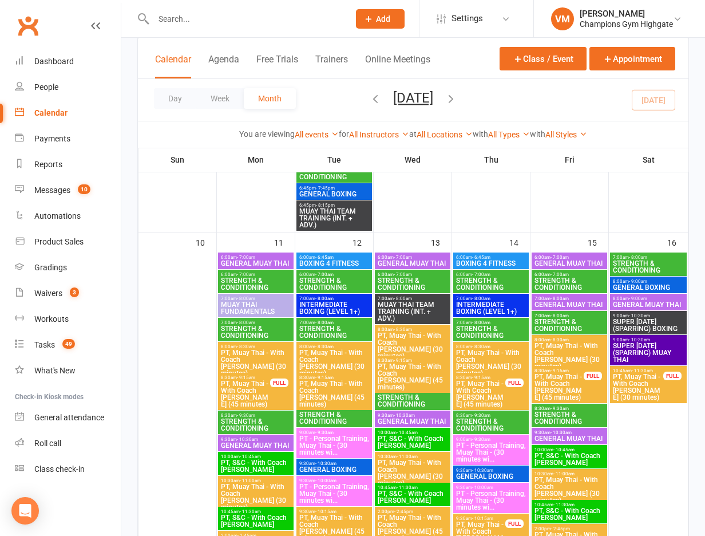
click at [318, 414] on span "STRENGTH & CONDITIONING" at bounding box center [334, 418] width 71 height 14
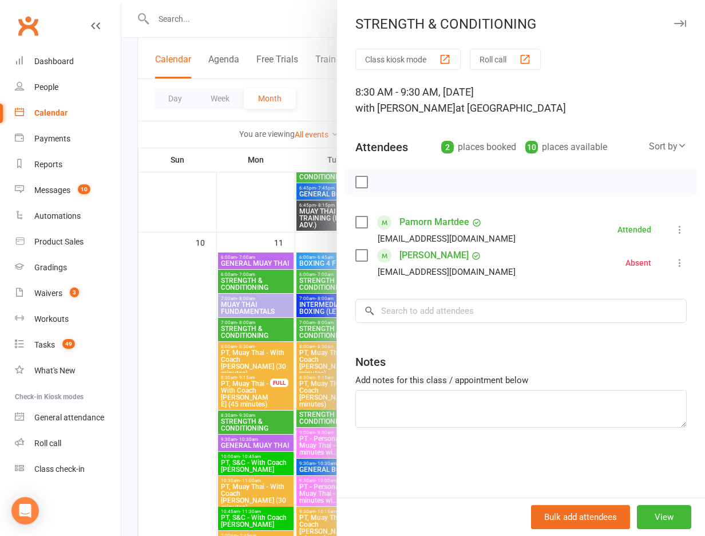
click at [154, 370] on div at bounding box center [413, 268] width 584 height 536
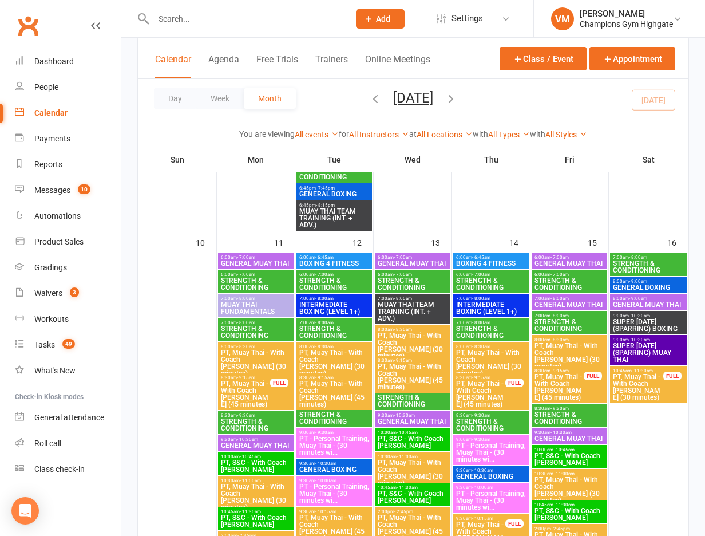
click at [323, 419] on span "STRENGTH & CONDITIONING" at bounding box center [334, 418] width 71 height 14
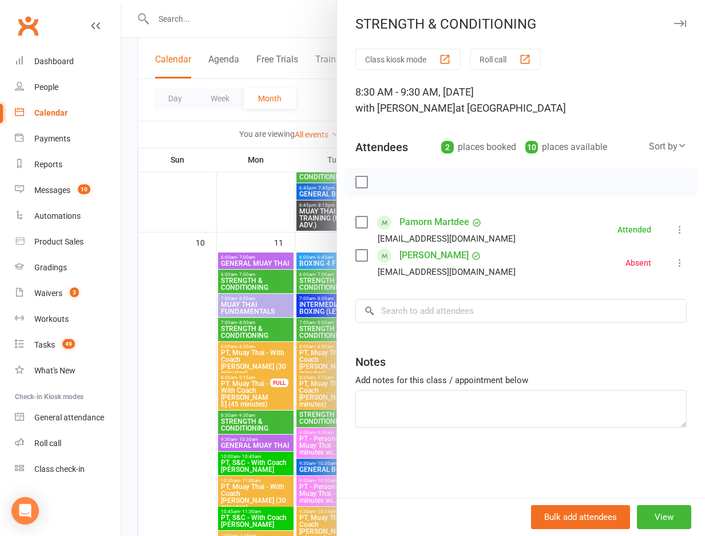
click at [209, 365] on div at bounding box center [413, 268] width 584 height 536
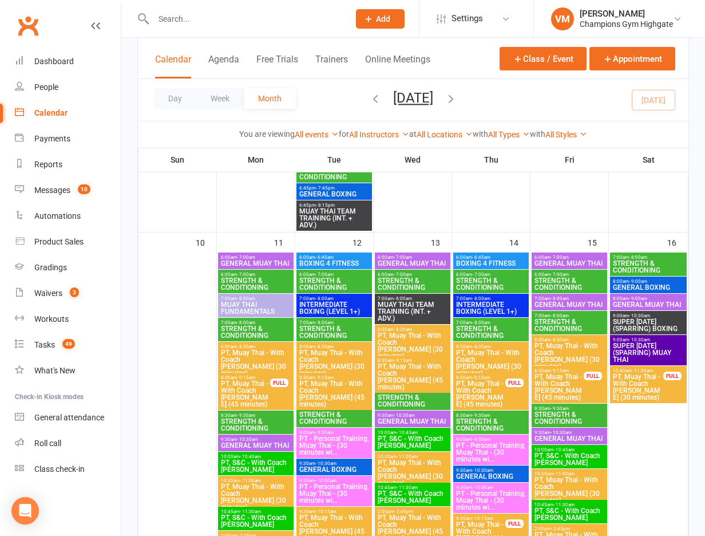
click at [413, 403] on span "STRENGTH & CONDITIONING" at bounding box center [412, 401] width 71 height 14
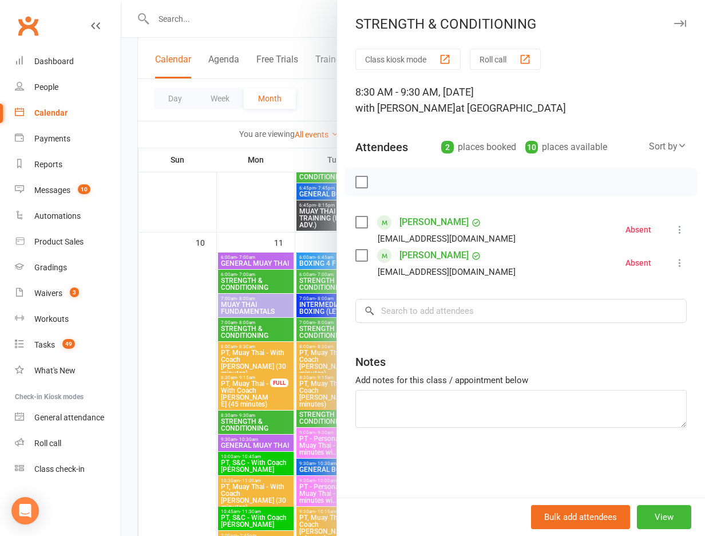
click at [299, 342] on div at bounding box center [413, 268] width 584 height 536
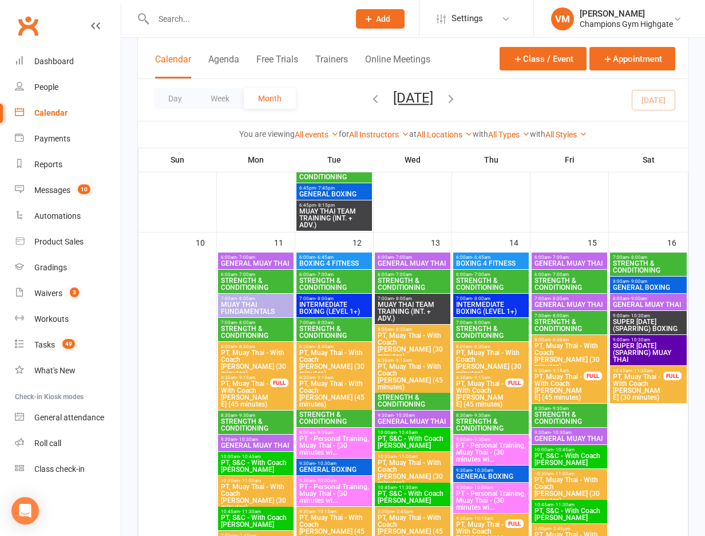
click at [509, 419] on span "STRENGTH & CONDITIONING" at bounding box center [490, 425] width 71 height 14
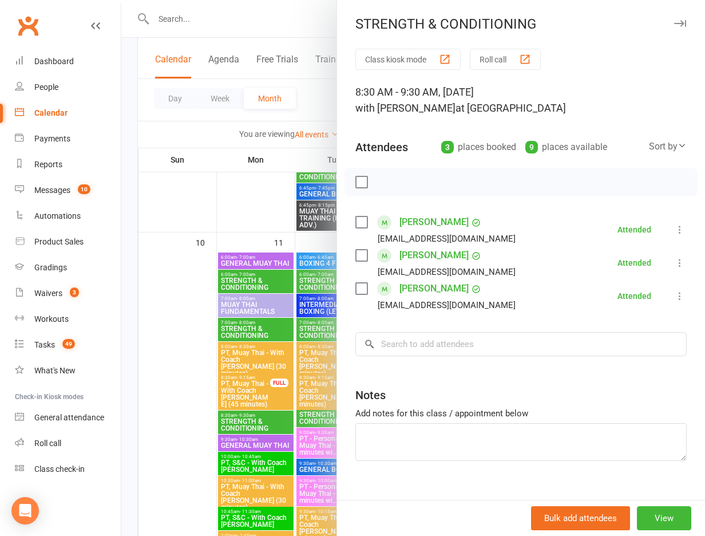
click at [296, 342] on div at bounding box center [413, 268] width 584 height 536
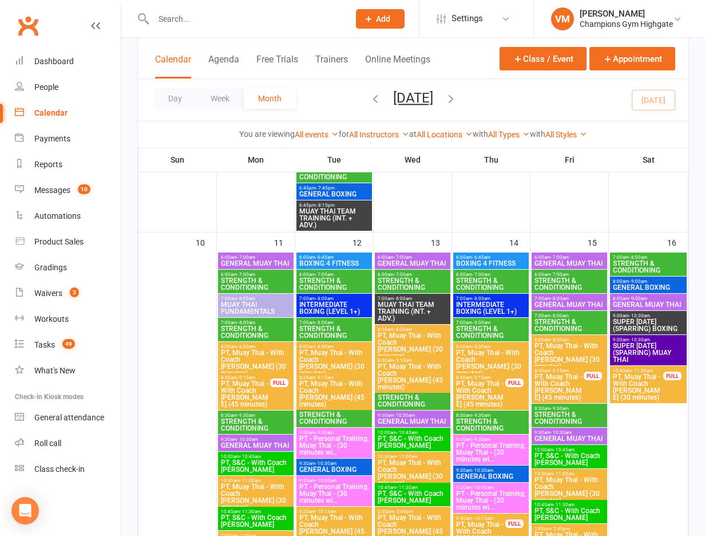
click at [570, 414] on span "STRENGTH & CONDITIONING" at bounding box center [569, 418] width 71 height 14
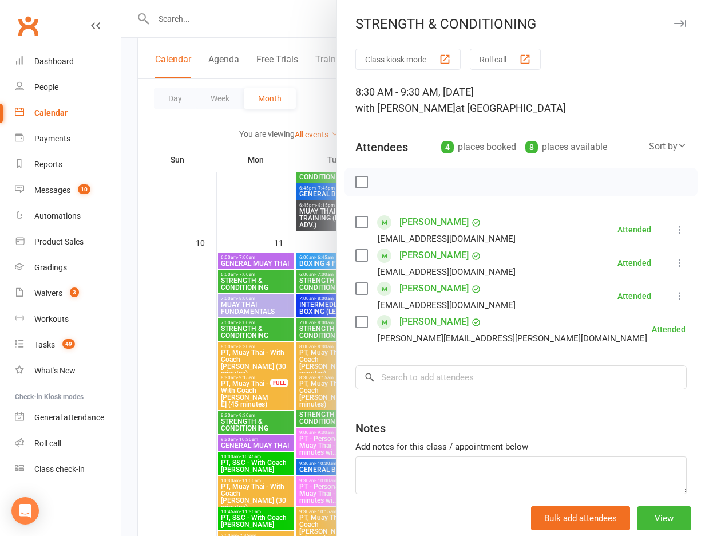
click at [208, 331] on div at bounding box center [413, 268] width 584 height 536
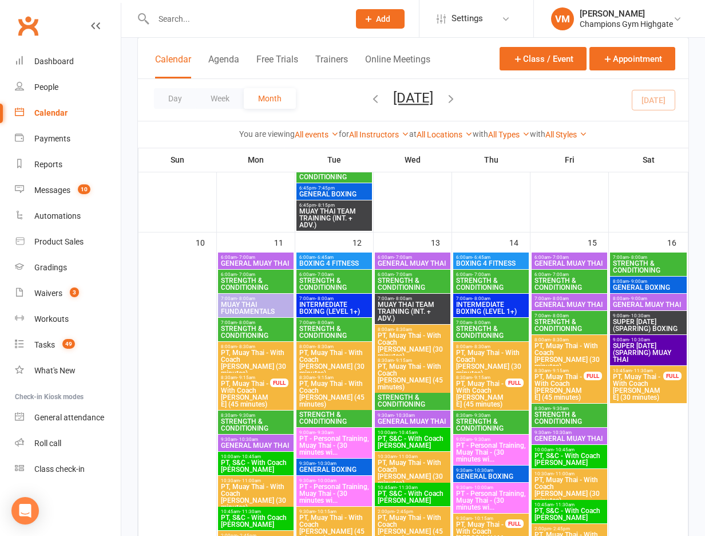
click at [240, 421] on span "STRENGTH & CONDITIONING" at bounding box center [255, 425] width 71 height 14
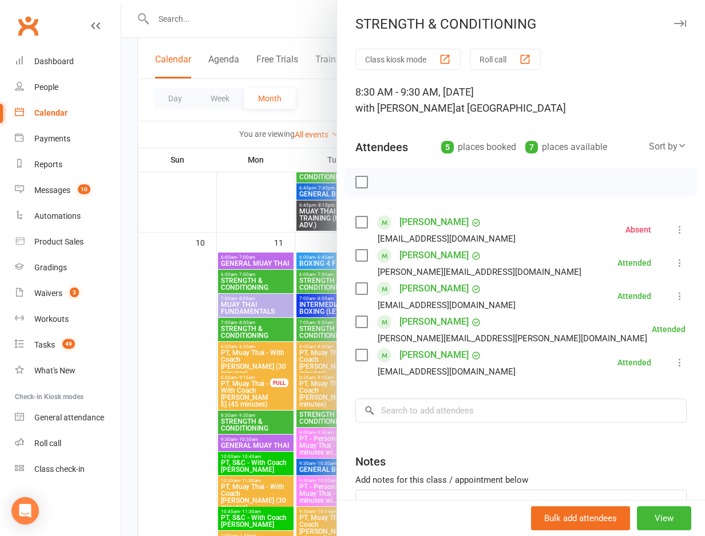
click at [240, 421] on div at bounding box center [413, 268] width 584 height 536
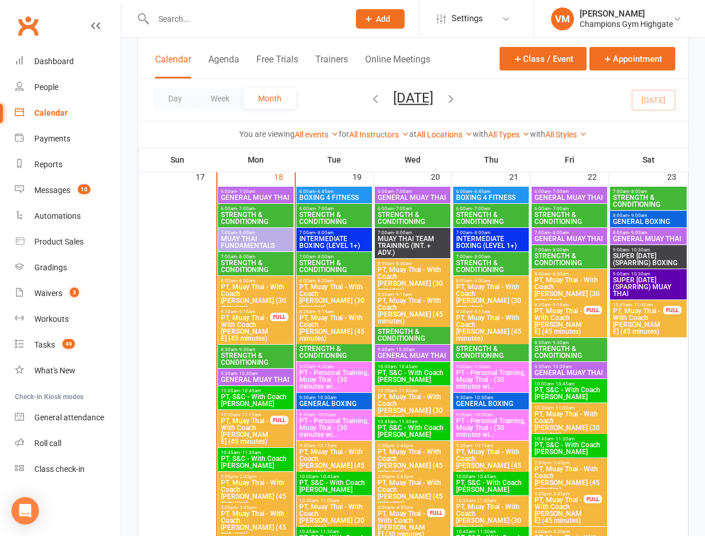
scroll to position [1993, 0]
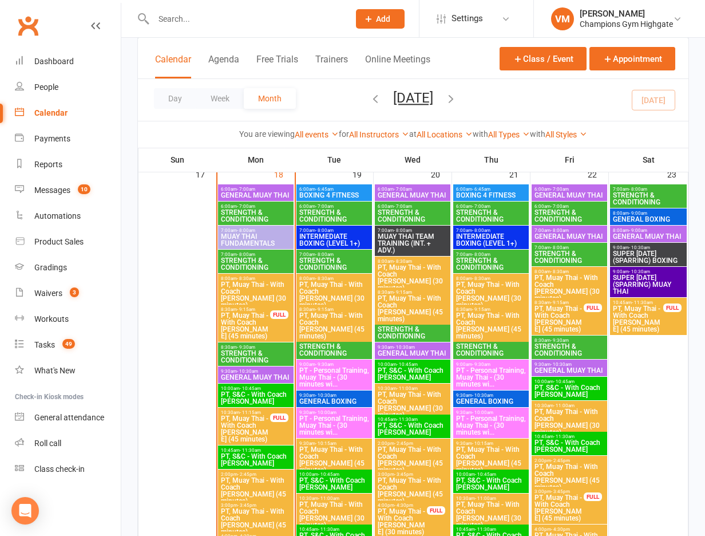
click at [263, 353] on span "STRENGTH & CONDITIONING" at bounding box center [255, 357] width 71 height 14
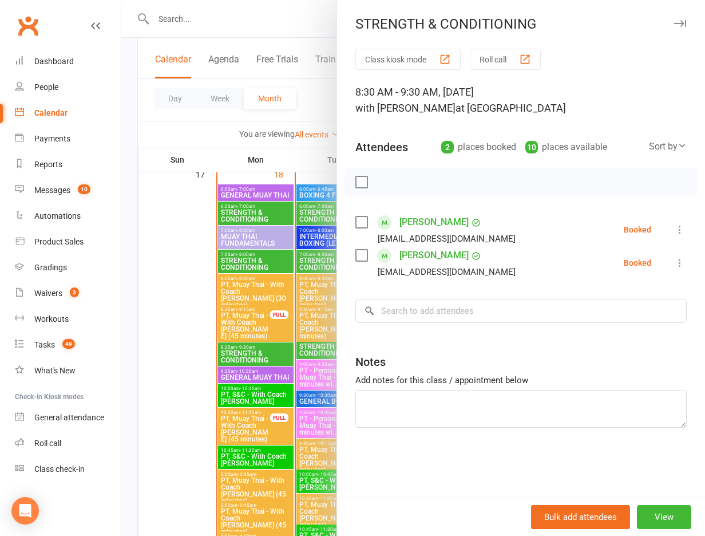
click at [263, 353] on div at bounding box center [413, 268] width 584 height 536
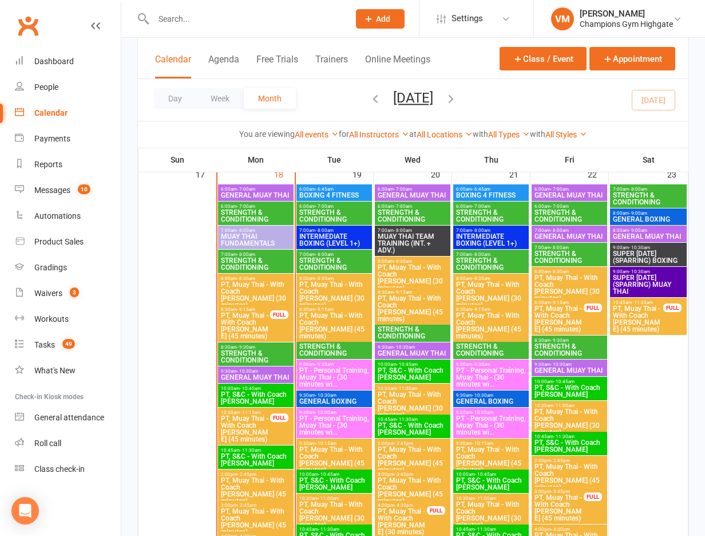
click at [337, 340] on span "8:30am - 9:30am" at bounding box center [334, 340] width 71 height 5
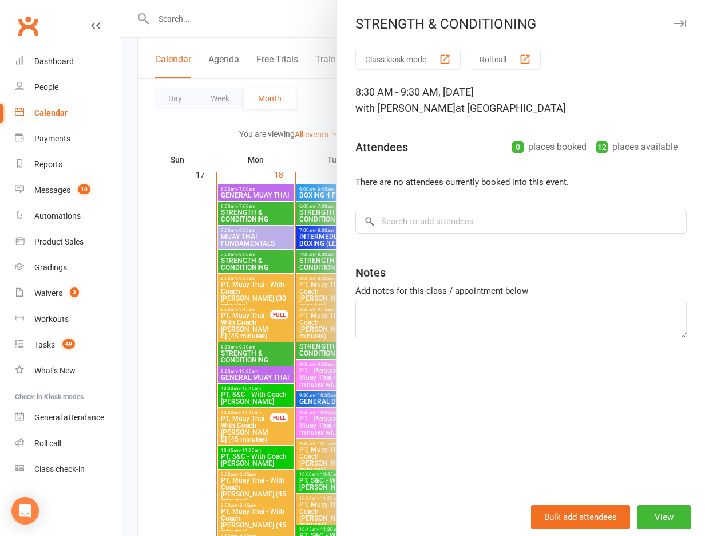
click at [329, 342] on div at bounding box center [413, 268] width 584 height 536
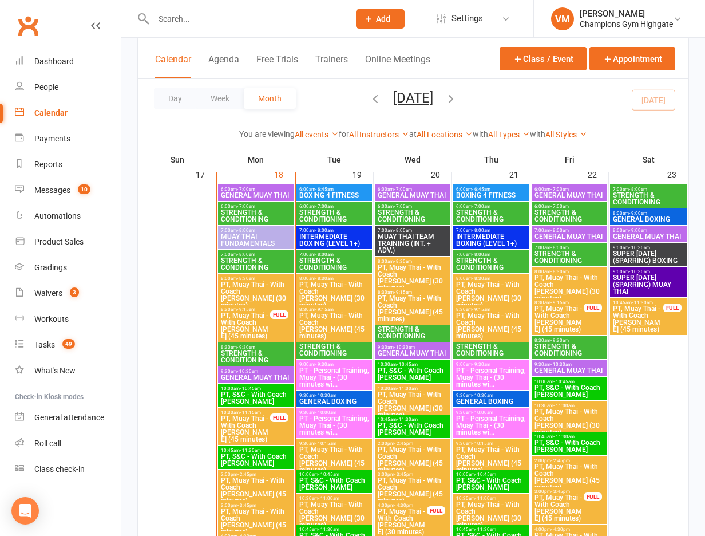
click at [347, 262] on span "STRENGTH & CONDITIONING" at bounding box center [334, 264] width 71 height 14
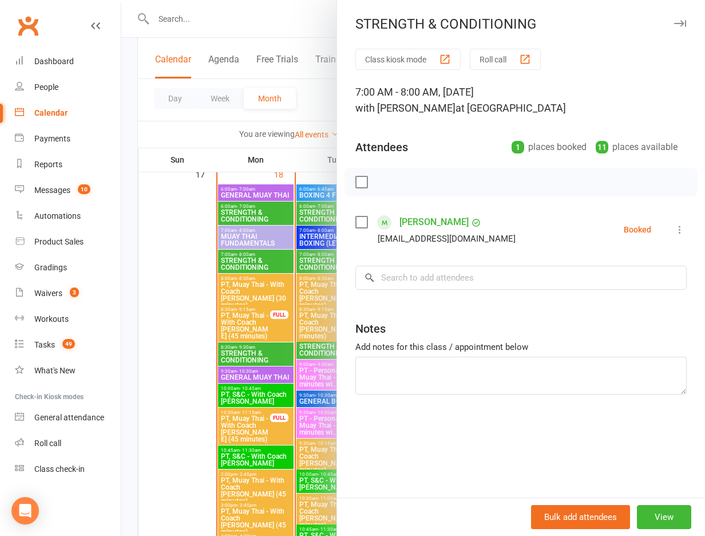
click at [338, 261] on div "Class kiosk mode Roll call 7:00 AM - 8:00 AM, Tuesday, August, 19, 2025 with Vi…" at bounding box center [521, 273] width 368 height 449
click at [319, 203] on div at bounding box center [413, 268] width 584 height 536
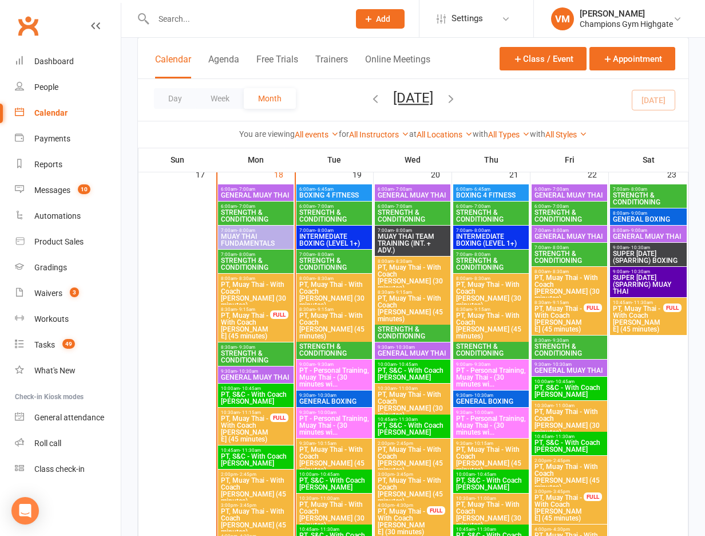
click at [245, 261] on span "STRENGTH & CONDITIONING" at bounding box center [255, 264] width 71 height 14
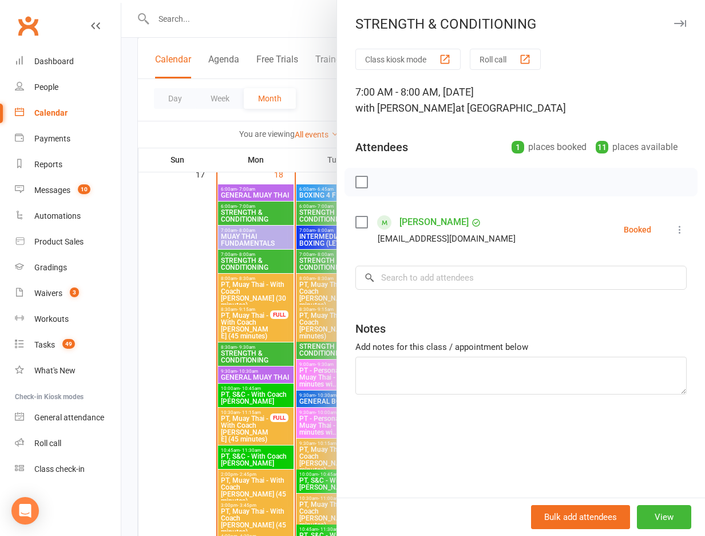
click at [245, 261] on div at bounding box center [413, 268] width 584 height 536
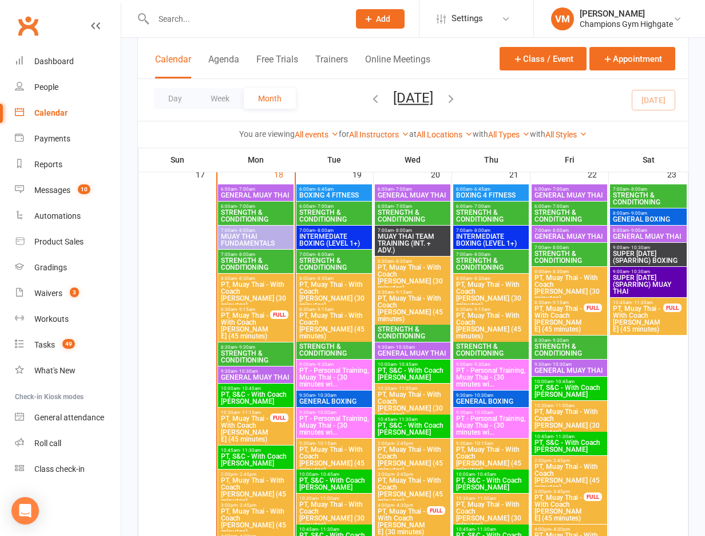
click at [498, 261] on span "STRENGTH & CONDITIONING" at bounding box center [490, 264] width 71 height 14
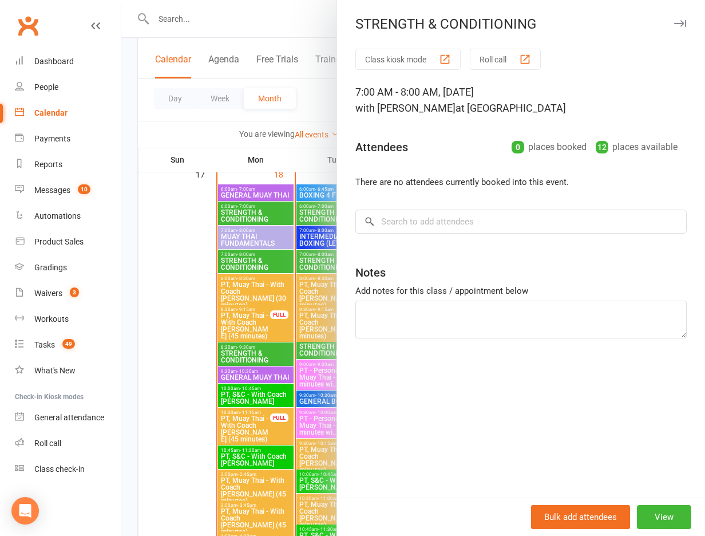
click at [257, 281] on div at bounding box center [413, 268] width 584 height 536
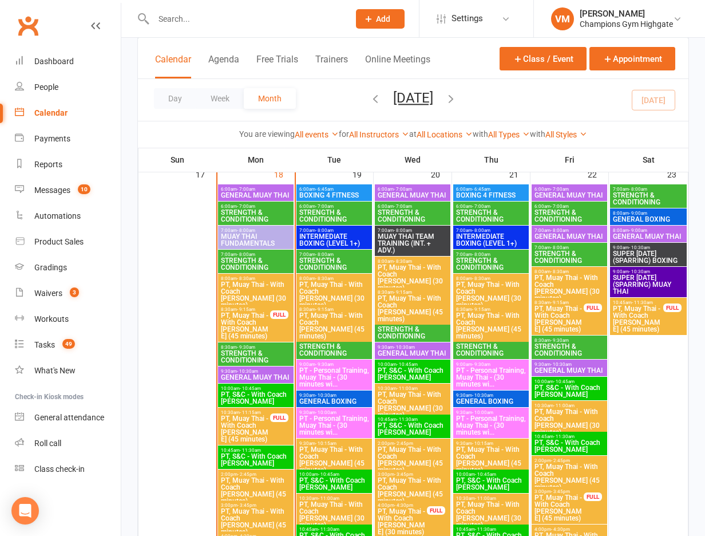
click at [422, 214] on span "STRENGTH & CONDITIONING" at bounding box center [412, 216] width 71 height 14
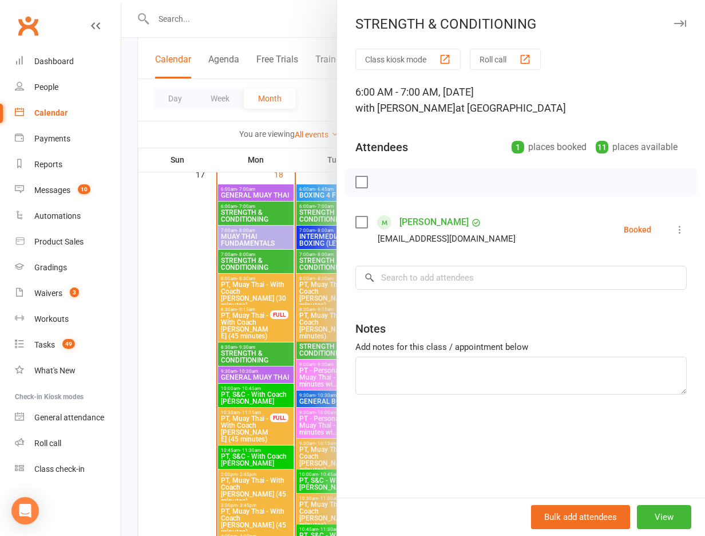
click at [286, 265] on div at bounding box center [413, 268] width 584 height 536
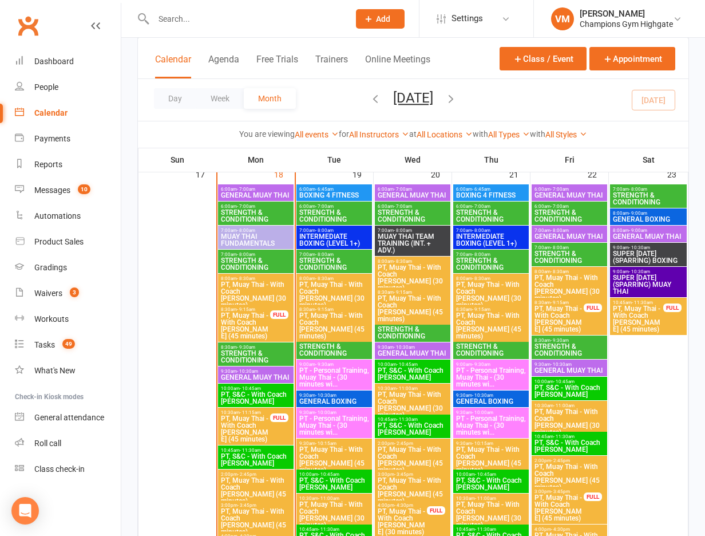
click at [405, 331] on span "STRENGTH & CONDITIONING" at bounding box center [412, 333] width 71 height 14
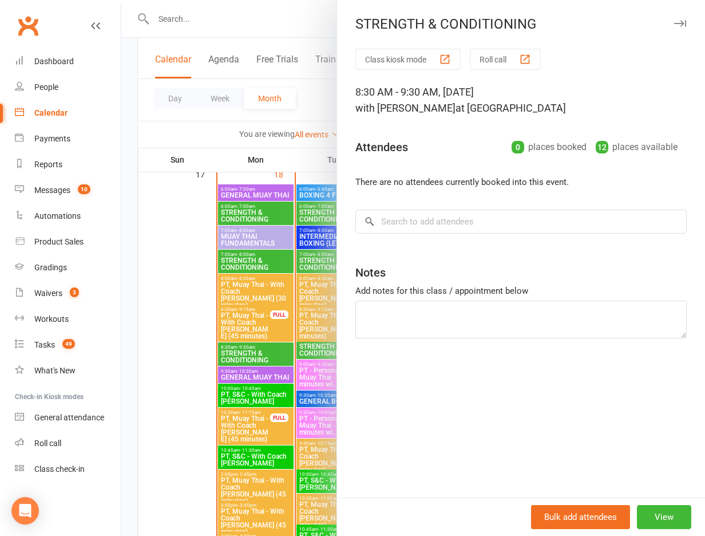
click at [298, 314] on div at bounding box center [413, 268] width 584 height 536
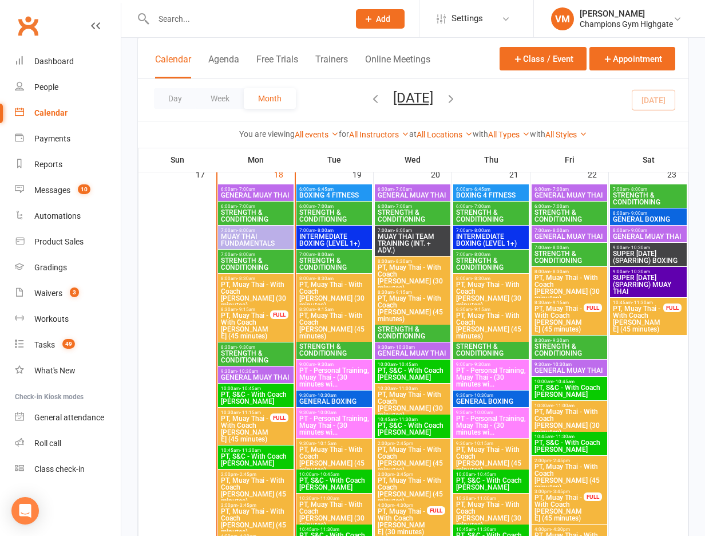
click at [482, 343] on span "STRENGTH & CONDITIONING" at bounding box center [490, 350] width 71 height 14
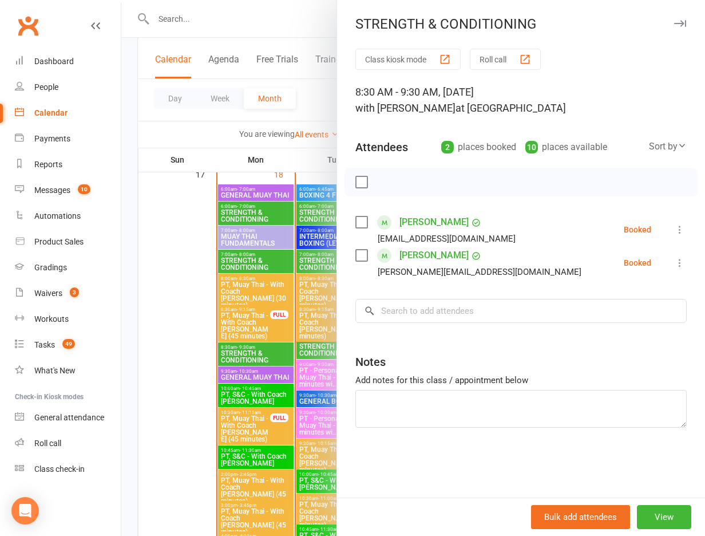
click at [295, 318] on div at bounding box center [413, 268] width 584 height 536
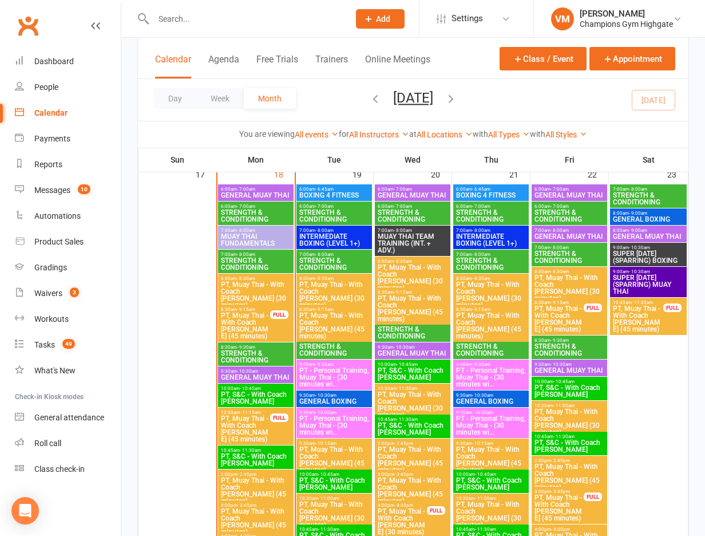
click at [575, 344] on span "STRENGTH & CONDITIONING" at bounding box center [569, 350] width 71 height 14
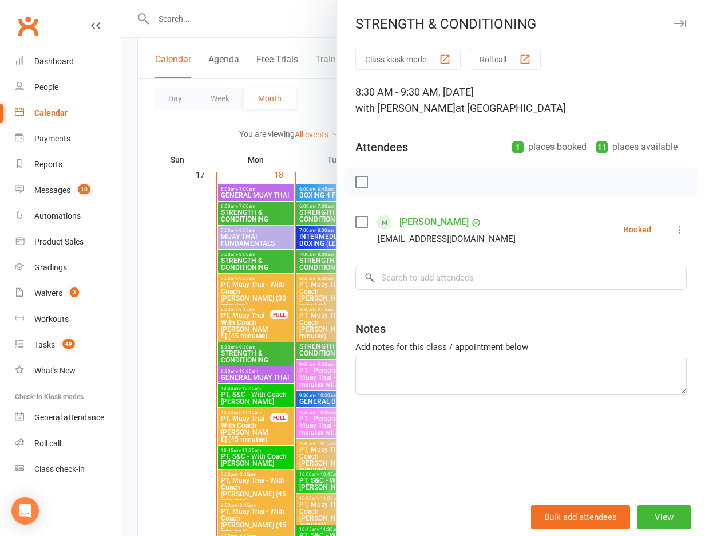
click at [260, 307] on div at bounding box center [413, 268] width 584 height 536
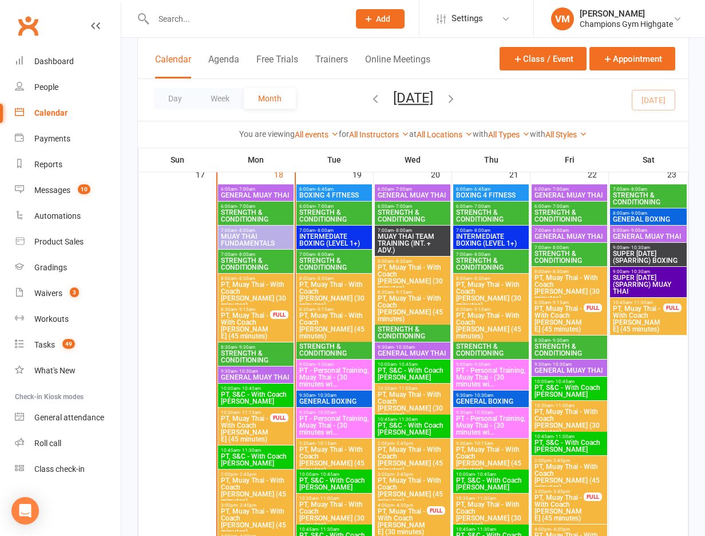
click at [486, 354] on span "STRENGTH & CONDITIONING" at bounding box center [490, 350] width 71 height 14
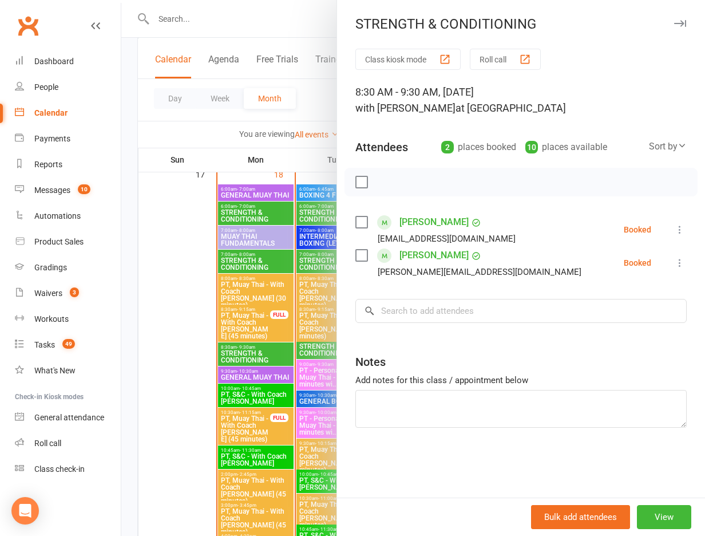
click at [442, 259] on link "[PERSON_NAME]" at bounding box center [433, 255] width 69 height 18
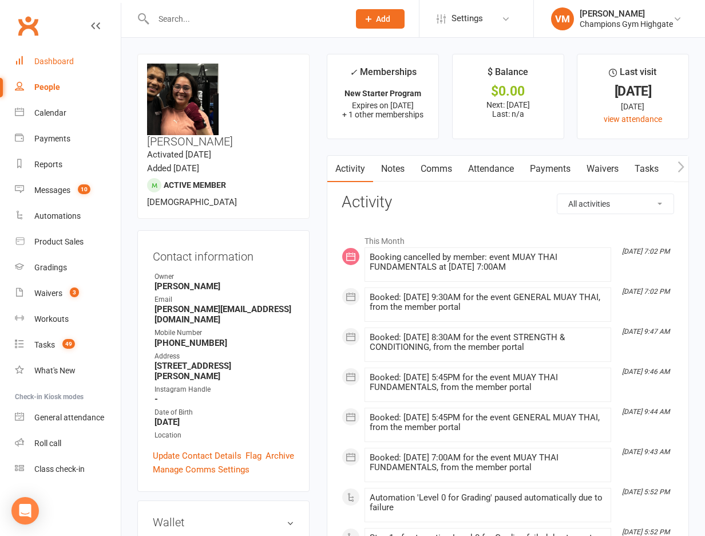
click at [69, 61] on div "Dashboard" at bounding box center [53, 61] width 39 height 9
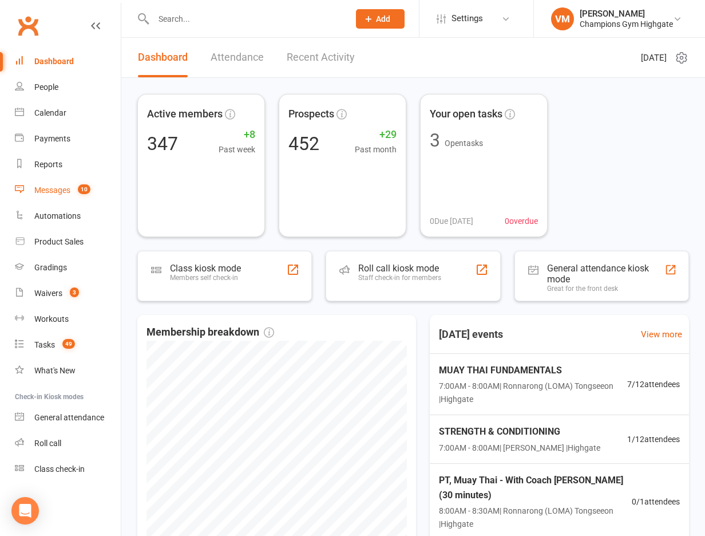
click at [41, 187] on div "Messages" at bounding box center [52, 189] width 36 height 9
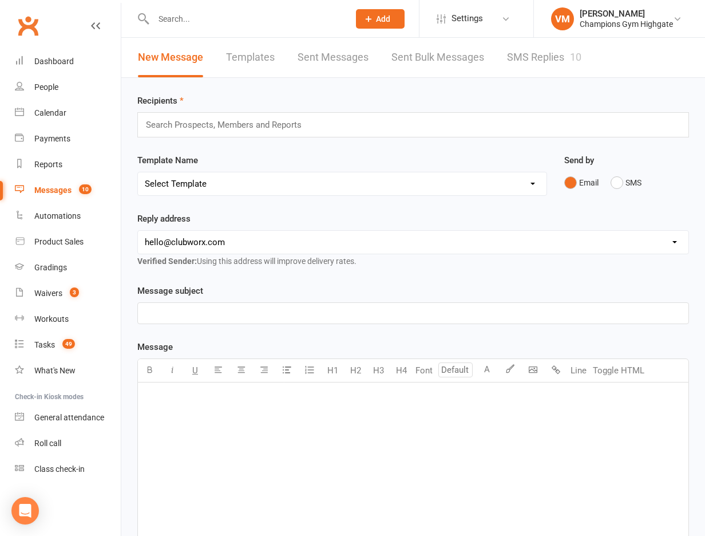
click at [527, 57] on link "SMS Replies 10" at bounding box center [544, 57] width 74 height 39
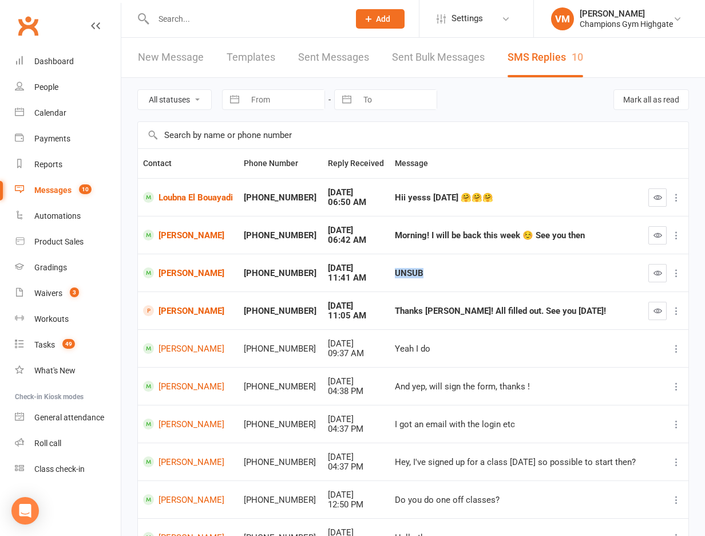
drag, startPoint x: 419, startPoint y: 272, endPoint x: 442, endPoint y: 259, distance: 25.9
click at [441, 259] on td "UNSUB" at bounding box center [516, 272] width 253 height 38
click at [442, 259] on td "UNSUB" at bounding box center [516, 272] width 253 height 38
drag, startPoint x: 442, startPoint y: 259, endPoint x: 442, endPoint y: 81, distance: 177.9
click at [442, 255] on td "UNSUB" at bounding box center [516, 272] width 253 height 38
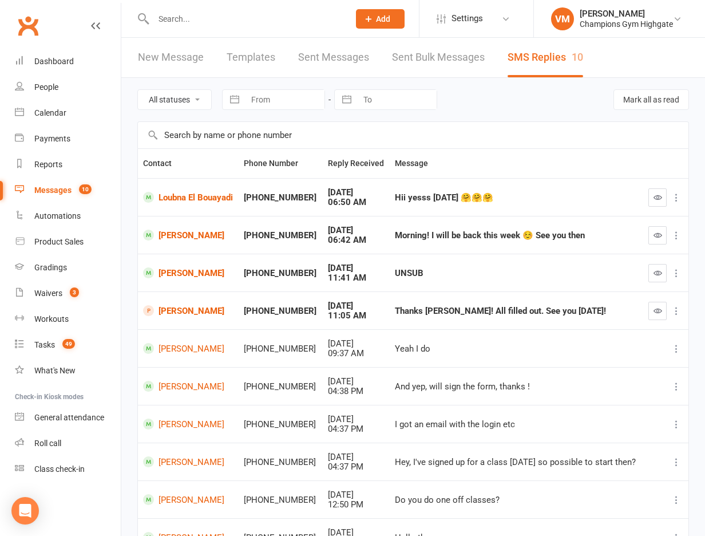
click at [75, 187] on count-badge "10" at bounding box center [82, 189] width 18 height 9
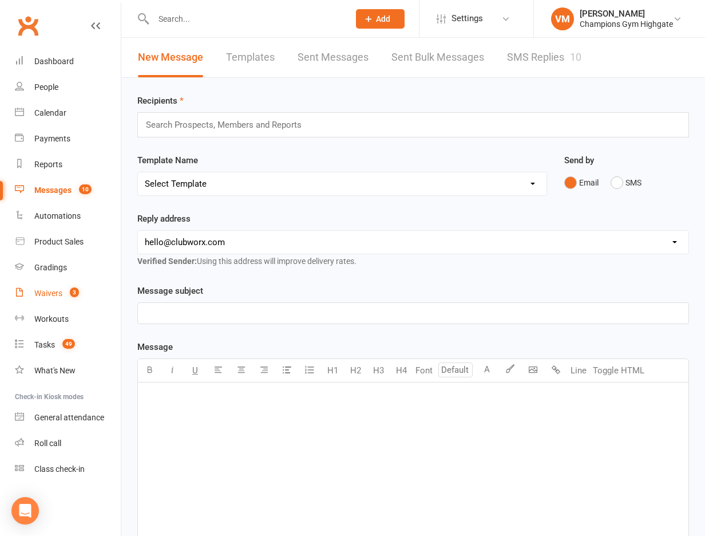
click at [53, 291] on div "Waivers" at bounding box center [48, 292] width 28 height 9
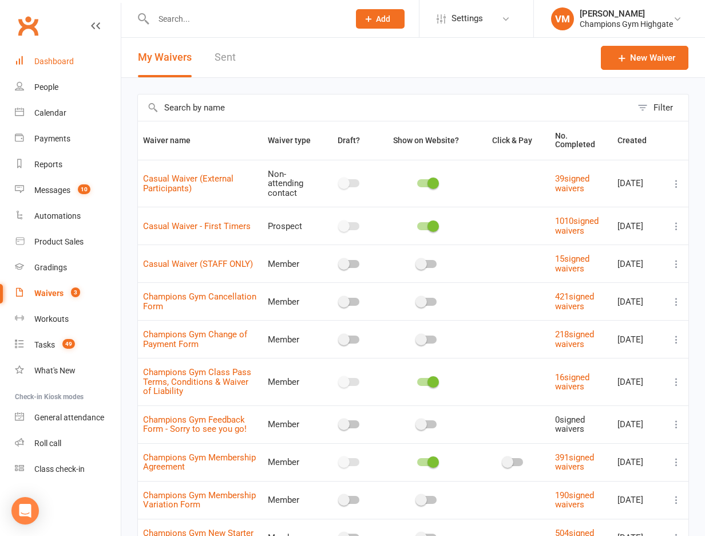
click at [62, 64] on div "Dashboard" at bounding box center [53, 61] width 39 height 9
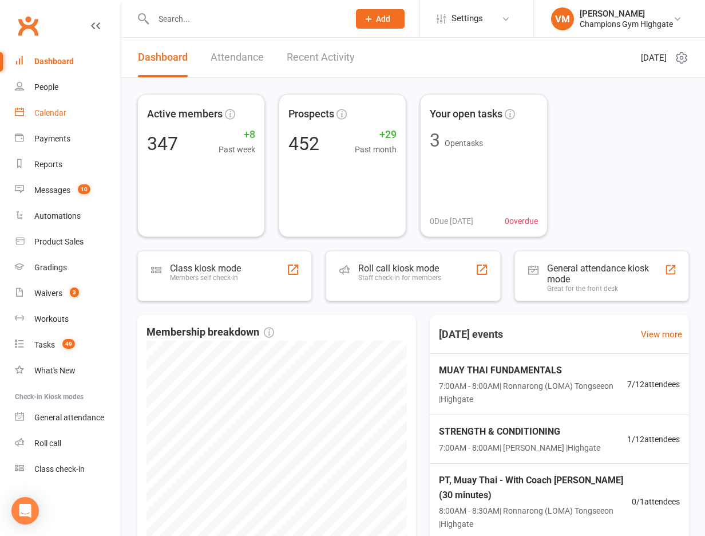
click at [60, 108] on div "Calendar" at bounding box center [50, 112] width 32 height 9
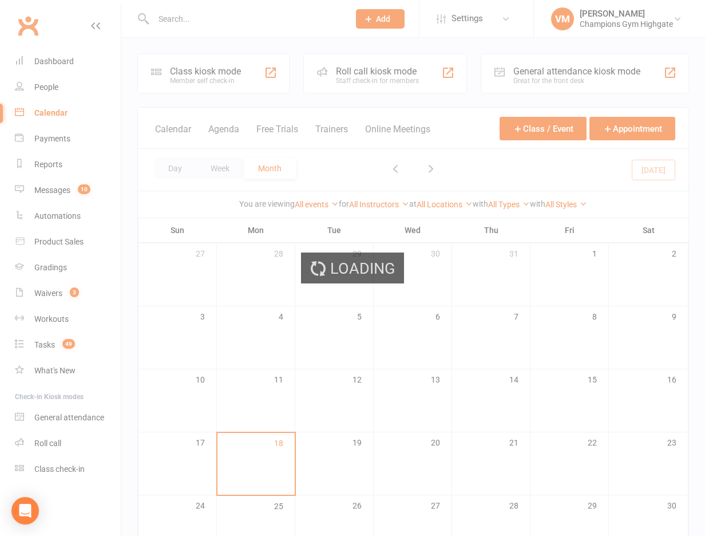
click at [209, 17] on div "Loading" at bounding box center [352, 268] width 705 height 536
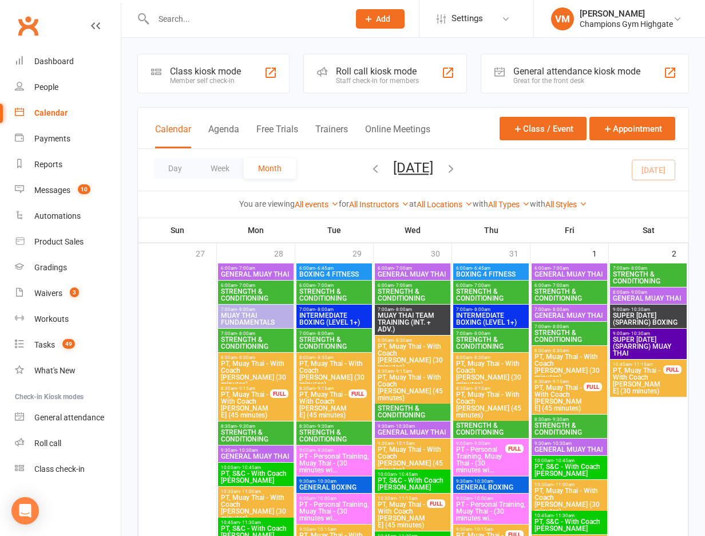
click at [196, 20] on input "text" at bounding box center [245, 19] width 191 height 16
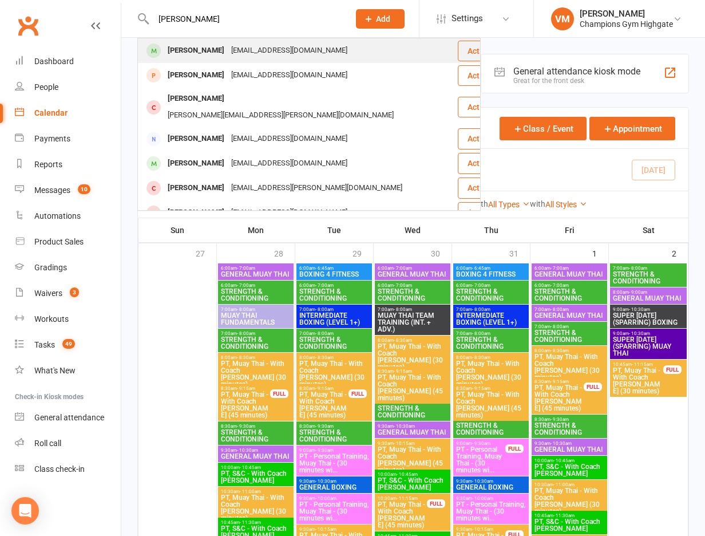
type input "michael moss"
click at [202, 49] on div "Michael Moss" at bounding box center [196, 50] width 64 height 17
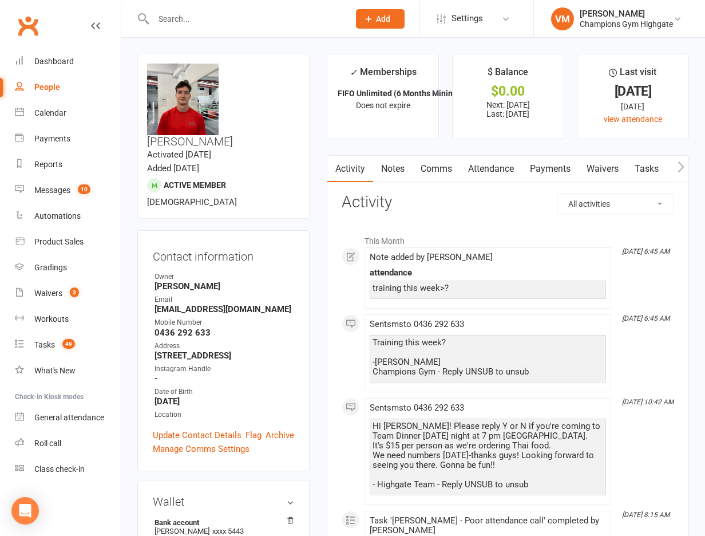
click at [430, 167] on link "Comms" at bounding box center [435, 169] width 47 height 26
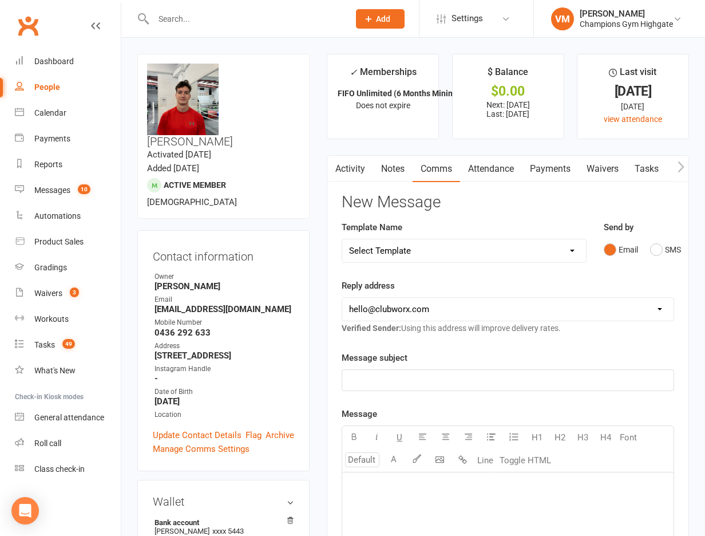
click at [391, 491] on p "﻿" at bounding box center [508, 486] width 318 height 14
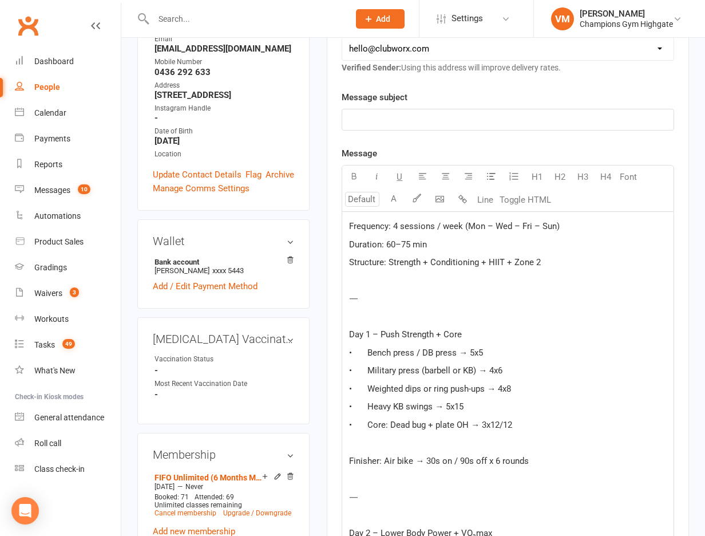
scroll to position [259, 0]
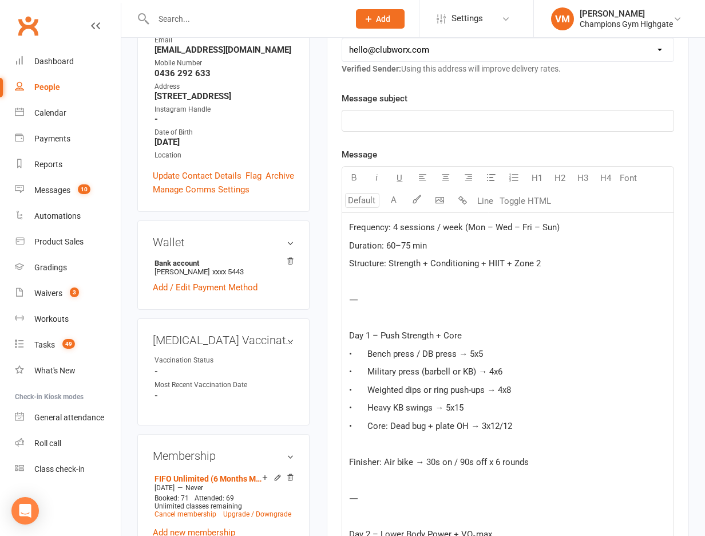
click at [351, 224] on span "Frequency: 4 sessions / week (Mon – Wed – Fri – Sun)" at bounding box center [454, 227] width 211 height 10
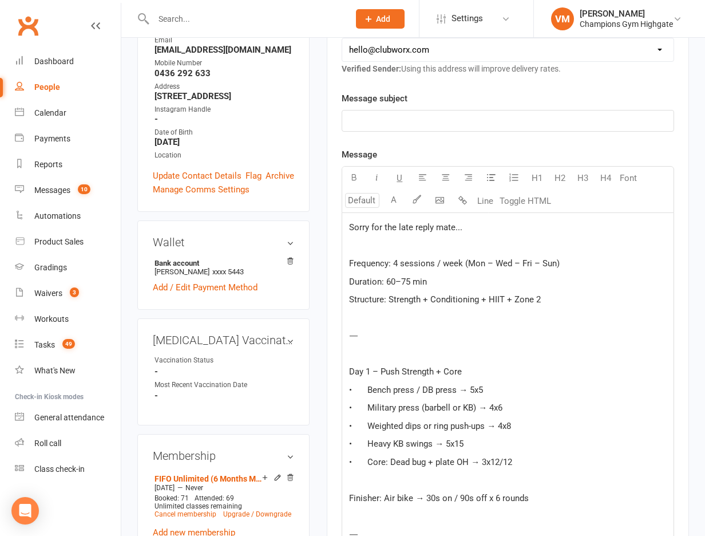
click at [382, 113] on div "﻿" at bounding box center [507, 120] width 331 height 21
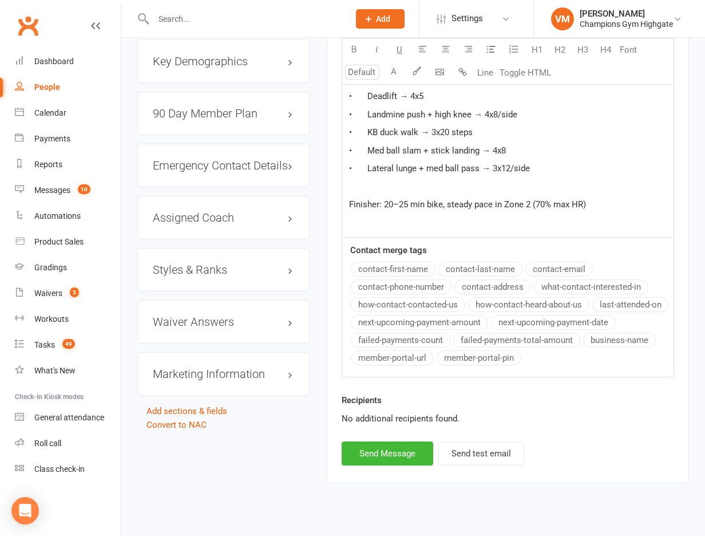
scroll to position [1139, 0]
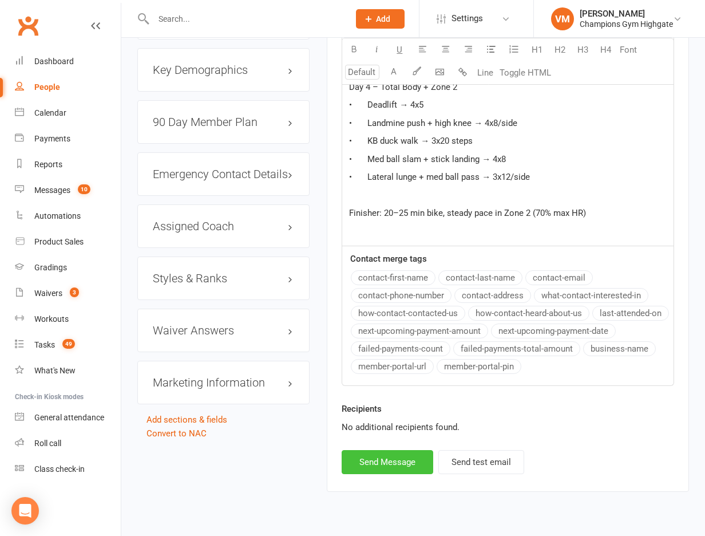
click at [380, 467] on button "Send Message" at bounding box center [388, 462] width 92 height 24
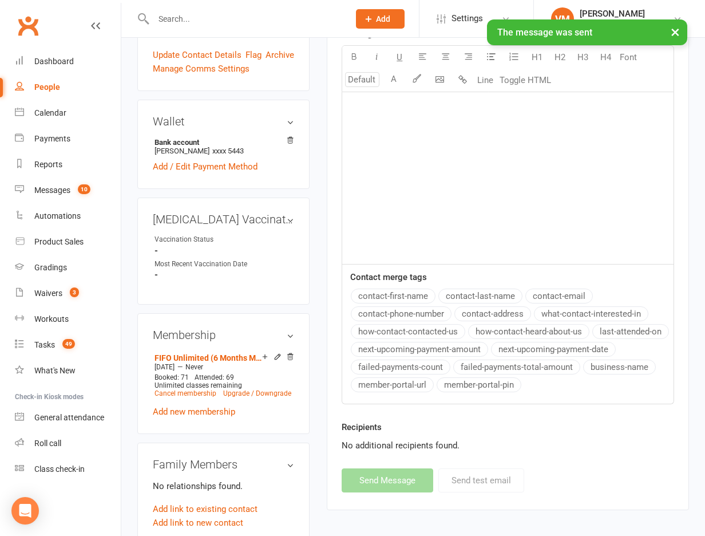
scroll to position [0, 0]
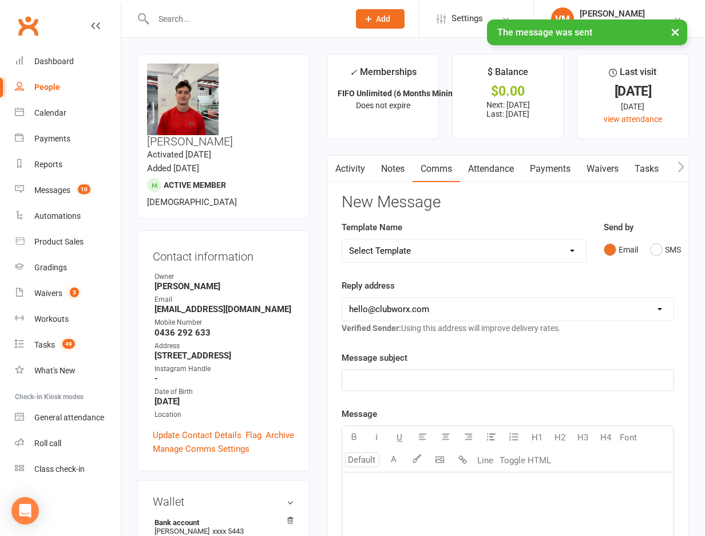
click at [396, 162] on link "Notes" at bounding box center [392, 169] width 39 height 26
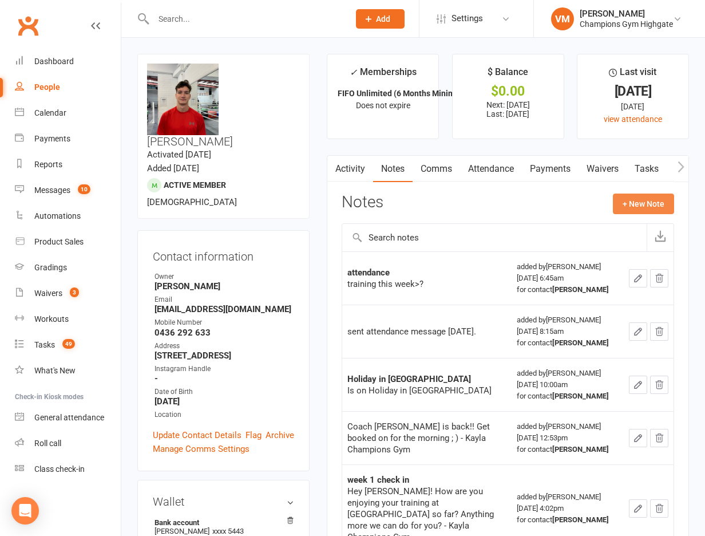
click at [629, 203] on button "+ New Note" at bounding box center [643, 203] width 61 height 21
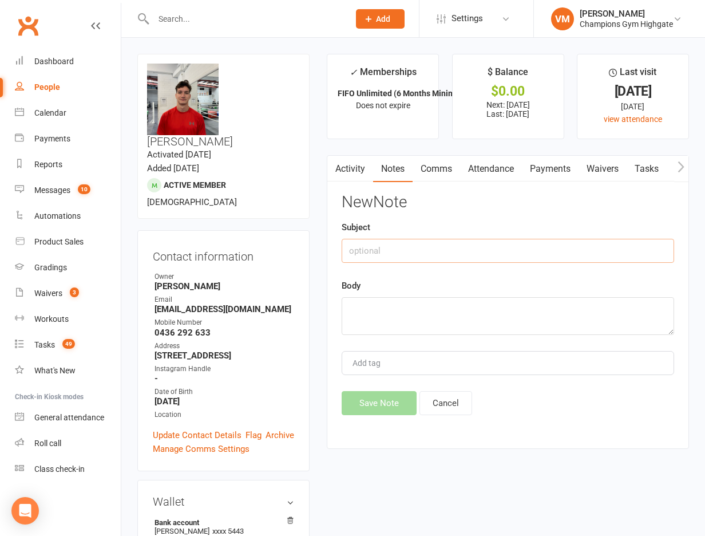
click at [378, 257] on input "text" at bounding box center [508, 251] width 332 height 24
type input "i"
type input "holiday pack - he is still in UK"
click at [366, 315] on textarea at bounding box center [508, 316] width 332 height 38
paste textarea "Frequency: 4 sessions / week (Mon – Wed – Fri – Sun) Duration: 60–75 min Struct…"
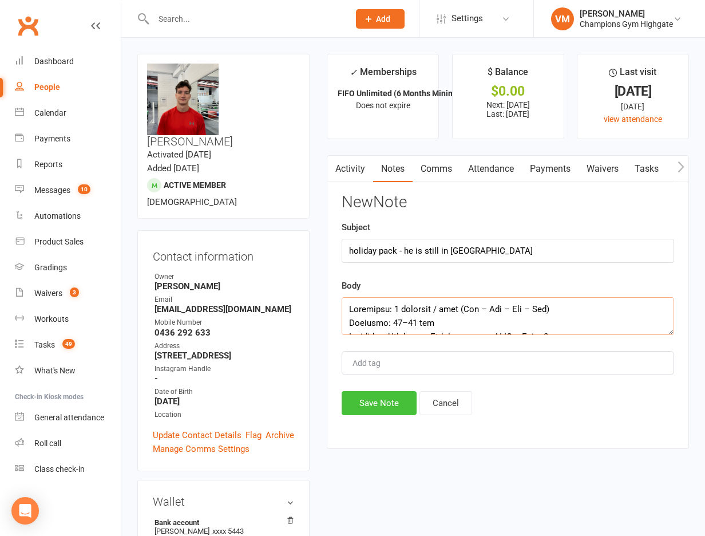
type textarea "Frequency: 4 sessions / week (Mon – Wed – Fri – Sun) Duration: 60–75 min Struct…"
click at [382, 398] on button "Save Note" at bounding box center [379, 403] width 75 height 24
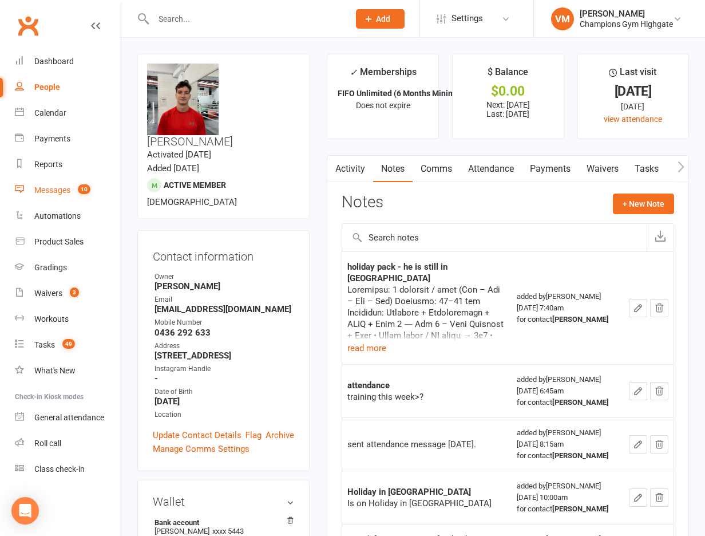
click at [59, 185] on div "Messages" at bounding box center [52, 189] width 36 height 9
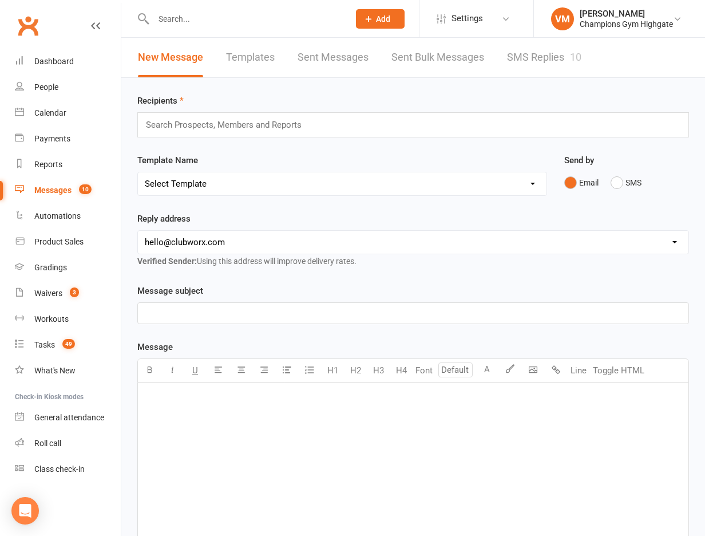
click at [245, 48] on link "Templates" at bounding box center [250, 57] width 49 height 39
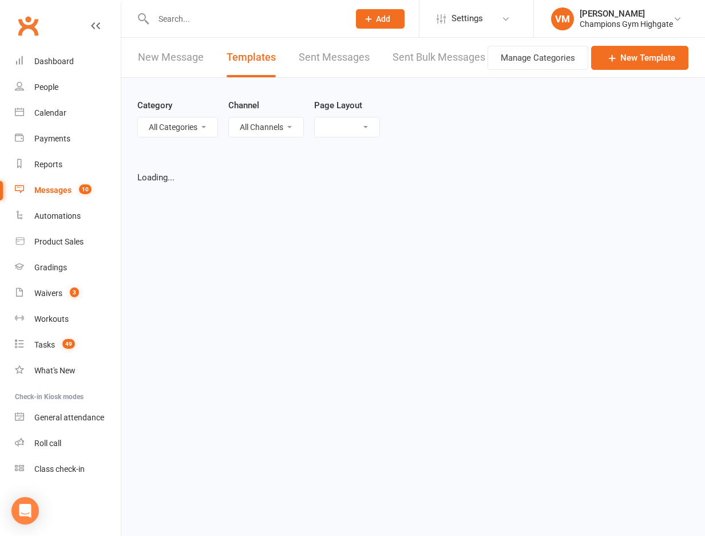
select select "grid"
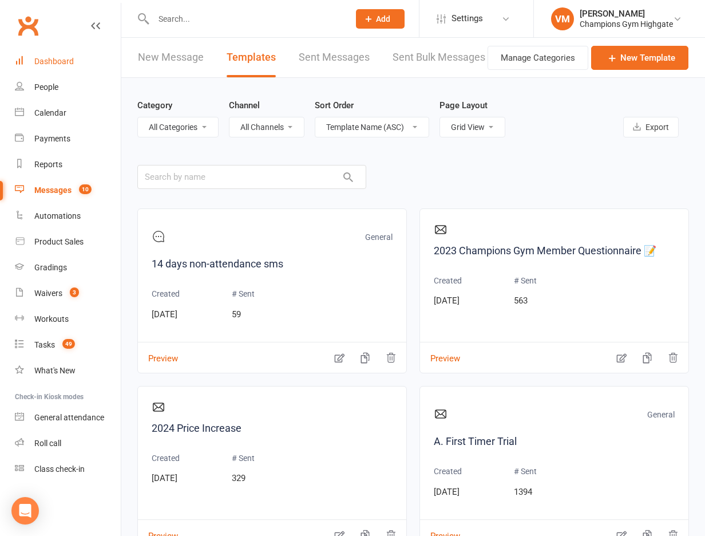
click at [59, 61] on div "Dashboard" at bounding box center [53, 61] width 39 height 9
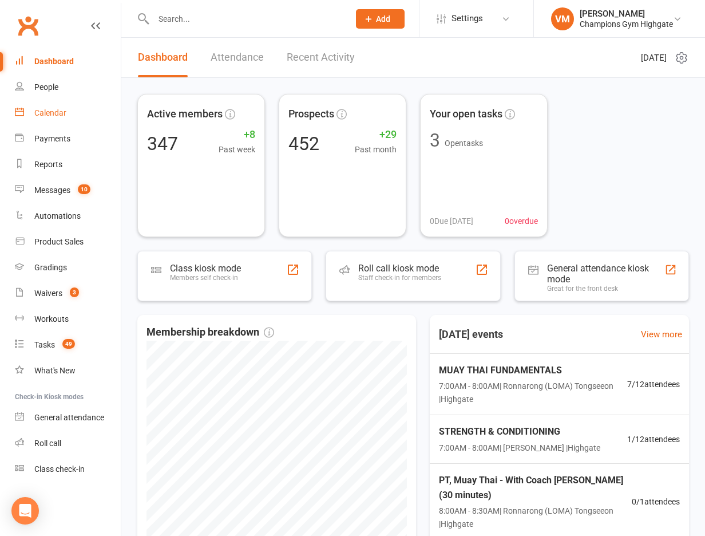
click at [58, 109] on div "Calendar" at bounding box center [50, 112] width 32 height 9
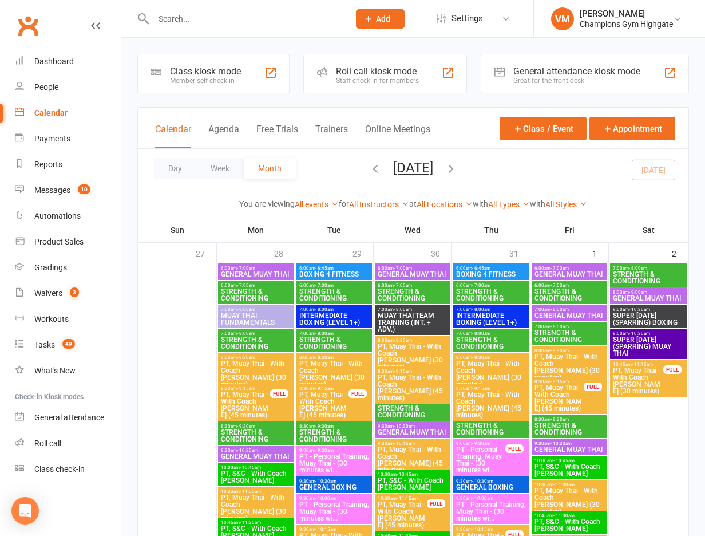
click at [211, 18] on input "text" at bounding box center [245, 19] width 191 height 16
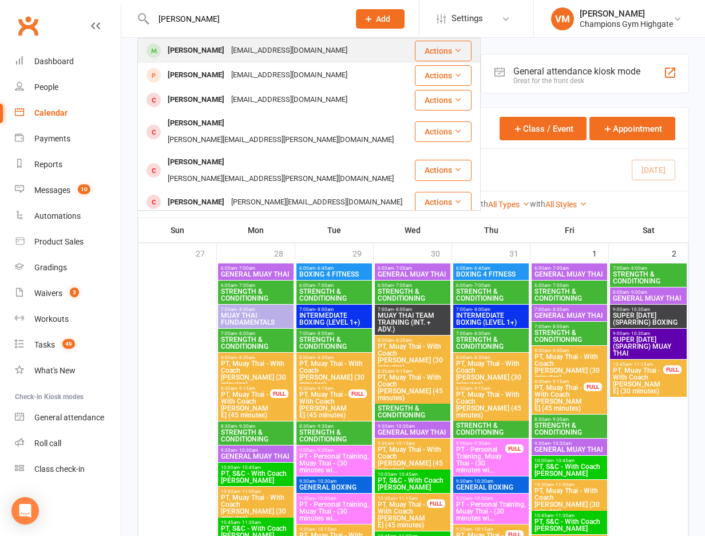
type input "adam mander"
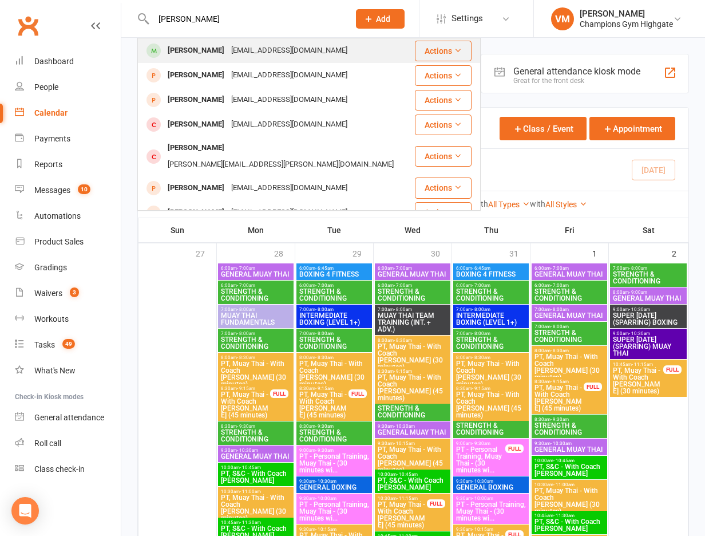
click at [228, 51] on div "manderandco@gmail.com" at bounding box center [289, 50] width 123 height 17
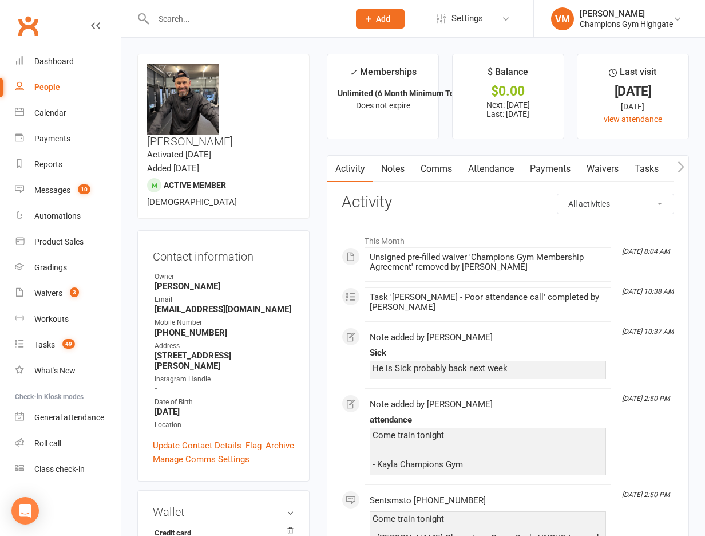
click at [399, 162] on link "Notes" at bounding box center [392, 169] width 39 height 26
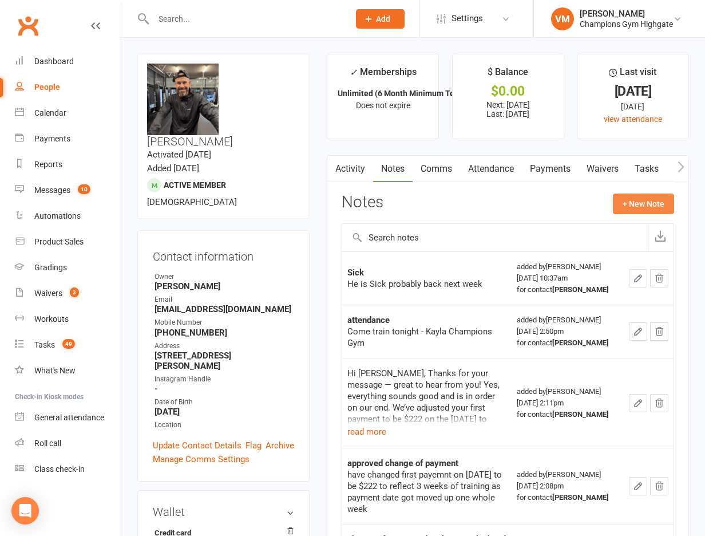
click at [637, 195] on button "+ New Note" at bounding box center [643, 203] width 61 height 21
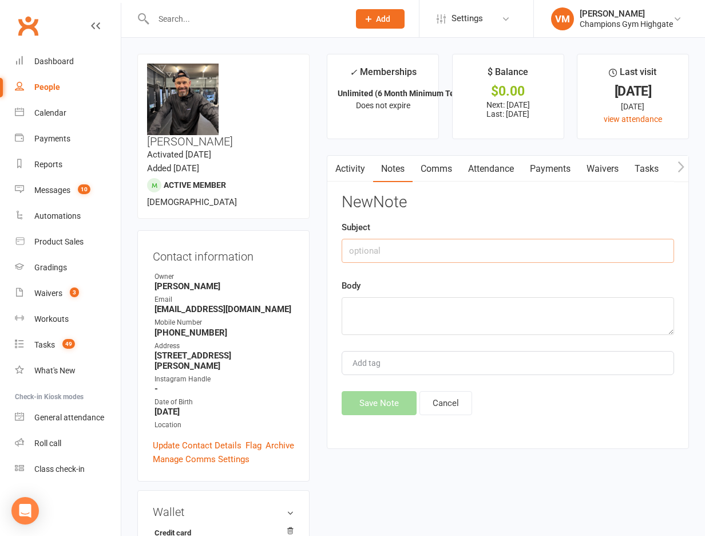
click at [402, 256] on input "text" at bounding box center [508, 251] width 332 height 24
type input "a"
type input "still sick"
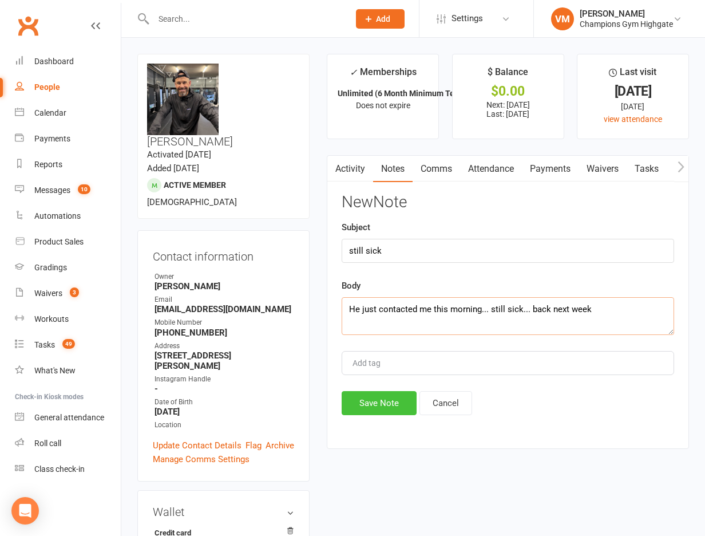
type textarea "He just contacted me this morning... still sick... back next week"
click at [363, 403] on button "Save Note" at bounding box center [379, 403] width 75 height 24
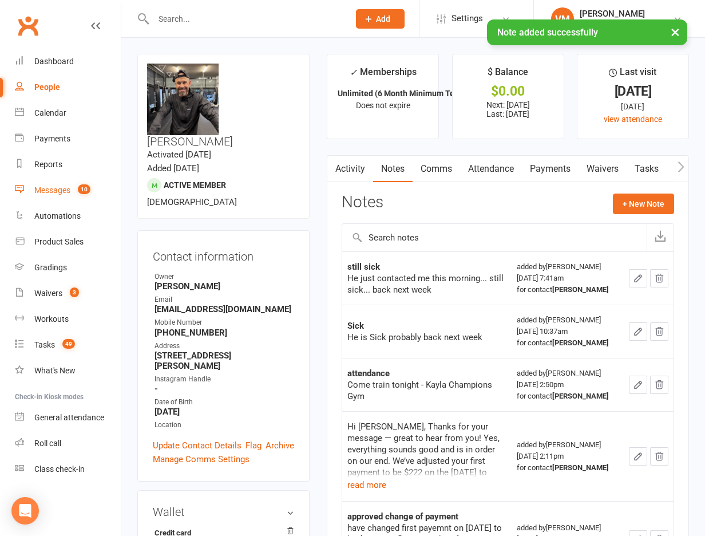
click at [55, 189] on div "Messages" at bounding box center [52, 189] width 36 height 9
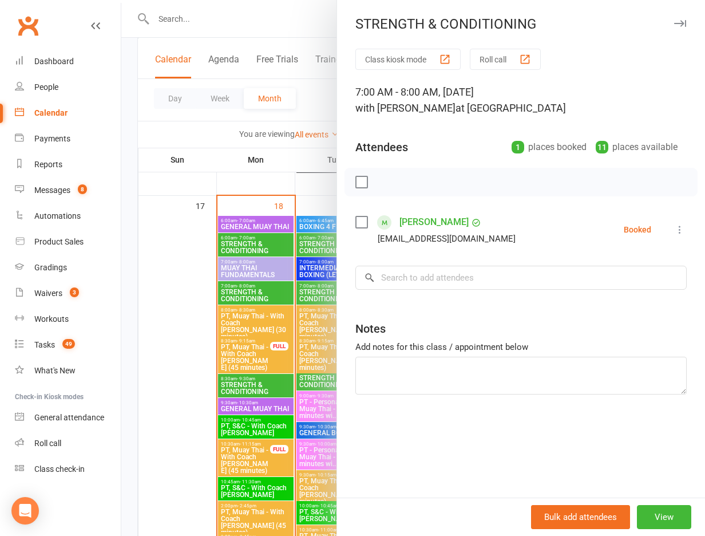
click at [126, 102] on div at bounding box center [413, 268] width 584 height 536
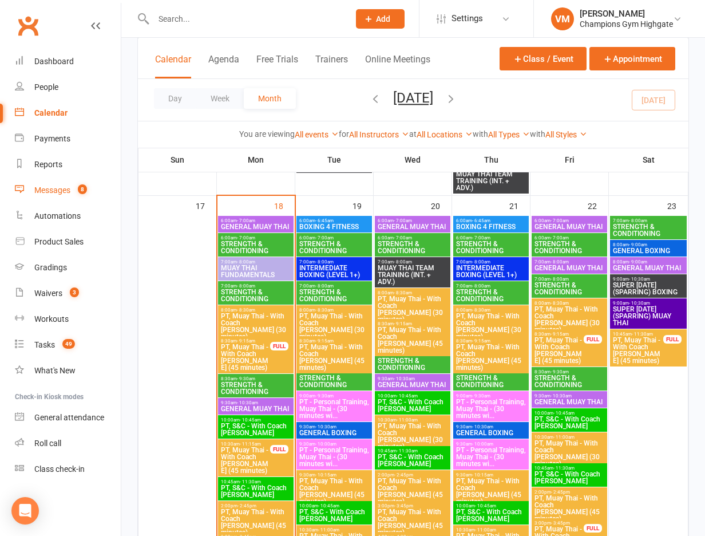
click at [58, 189] on div "Messages" at bounding box center [52, 189] width 36 height 9
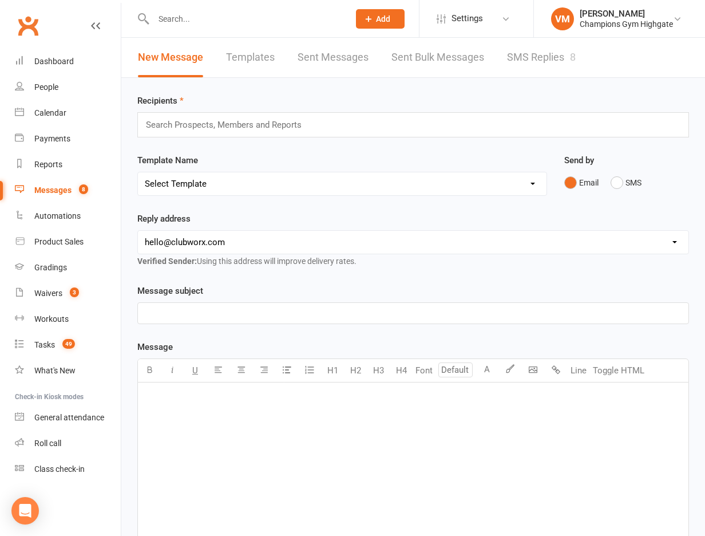
click at [526, 56] on link "SMS Replies 8" at bounding box center [541, 57] width 69 height 39
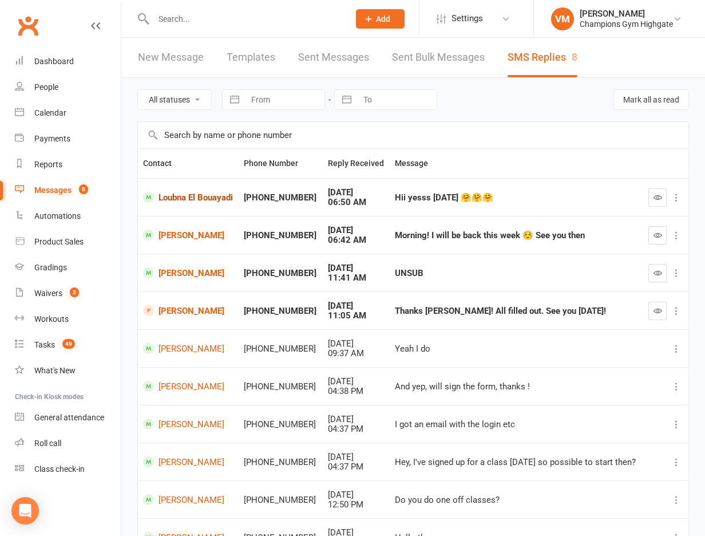
click at [179, 196] on link "Loubna El Bouayadi" at bounding box center [188, 197] width 90 height 11
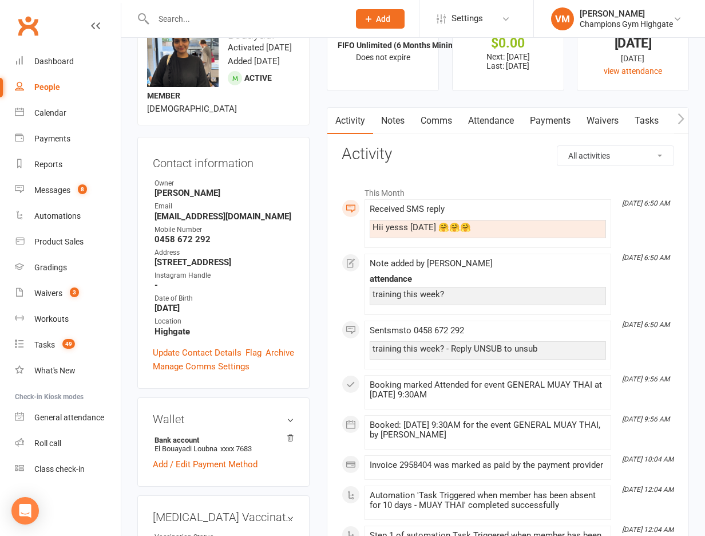
scroll to position [53, 0]
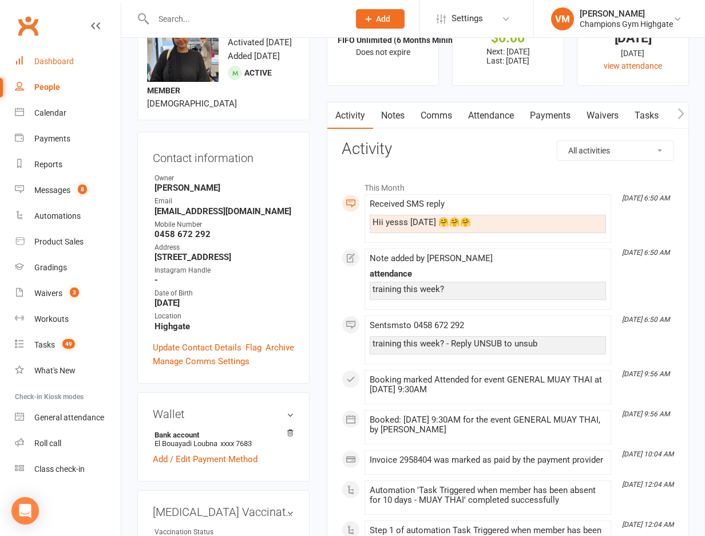
click at [67, 64] on div "Dashboard" at bounding box center [53, 61] width 39 height 9
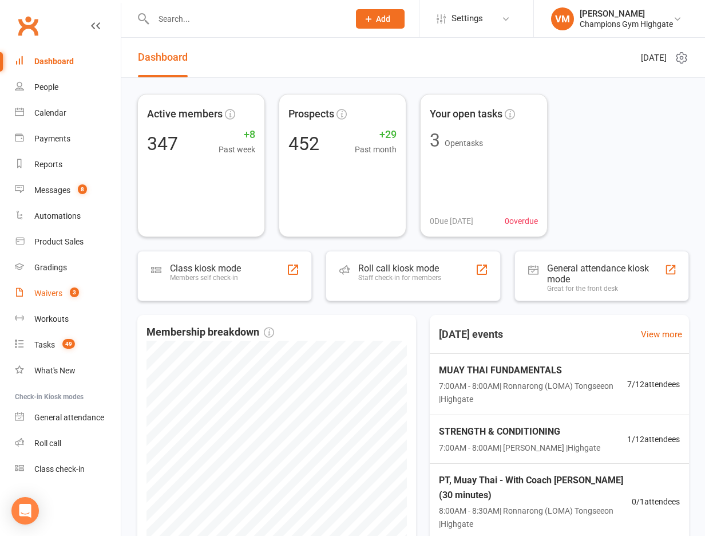
click at [39, 302] on link "Waivers 3" at bounding box center [68, 293] width 106 height 26
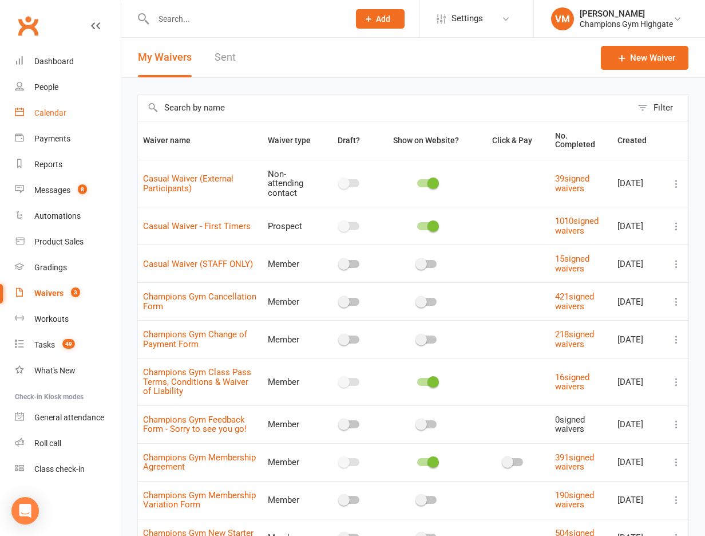
click at [59, 109] on div "Calendar" at bounding box center [50, 112] width 32 height 9
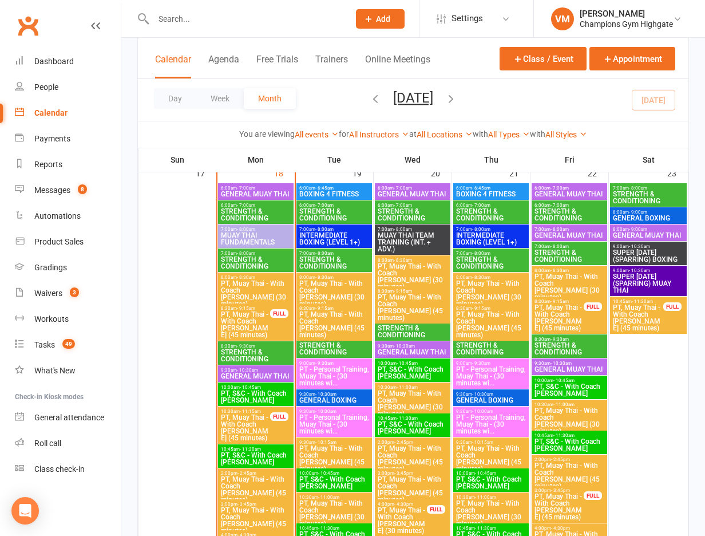
scroll to position [1957, 0]
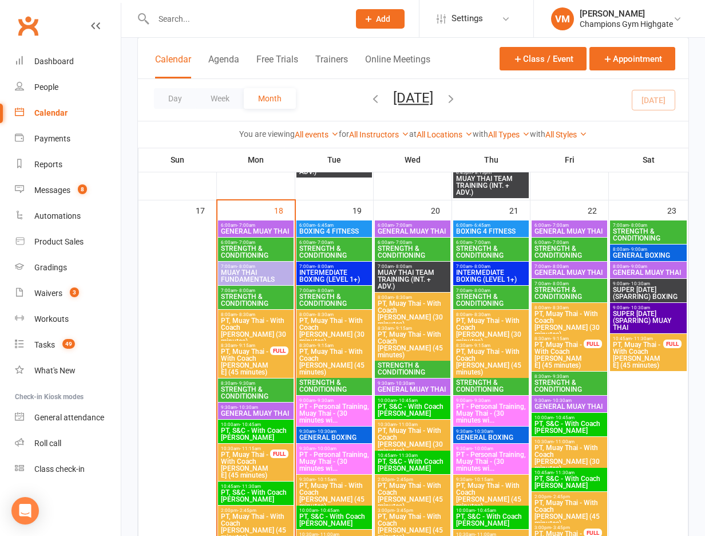
click at [261, 245] on span "STRENGTH & CONDITIONING" at bounding box center [255, 252] width 71 height 14
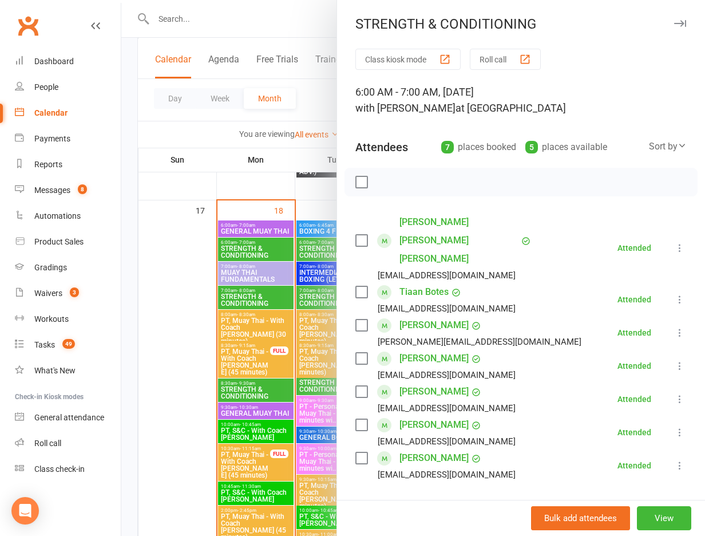
click at [259, 245] on div at bounding box center [413, 268] width 584 height 536
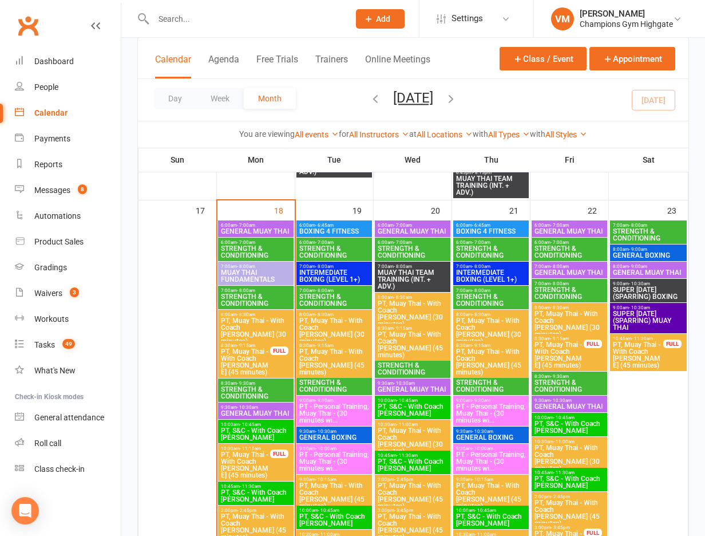
click at [249, 296] on span "STRENGTH & CONDITIONING" at bounding box center [255, 300] width 71 height 14
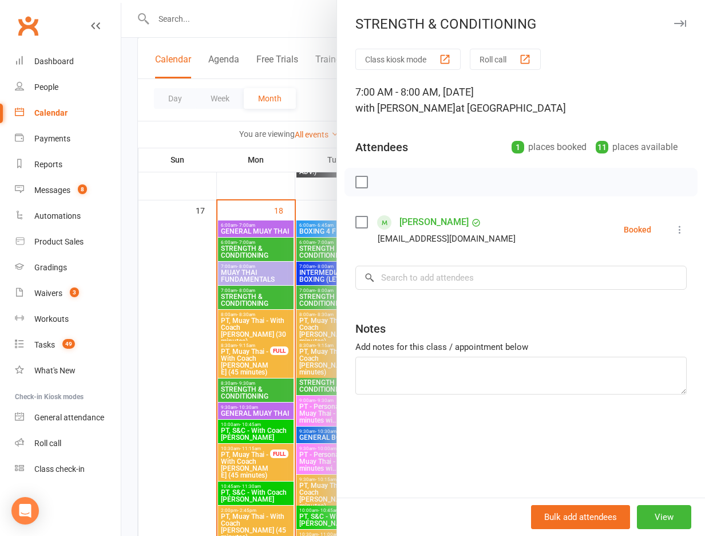
click at [249, 296] on div at bounding box center [413, 268] width 584 height 536
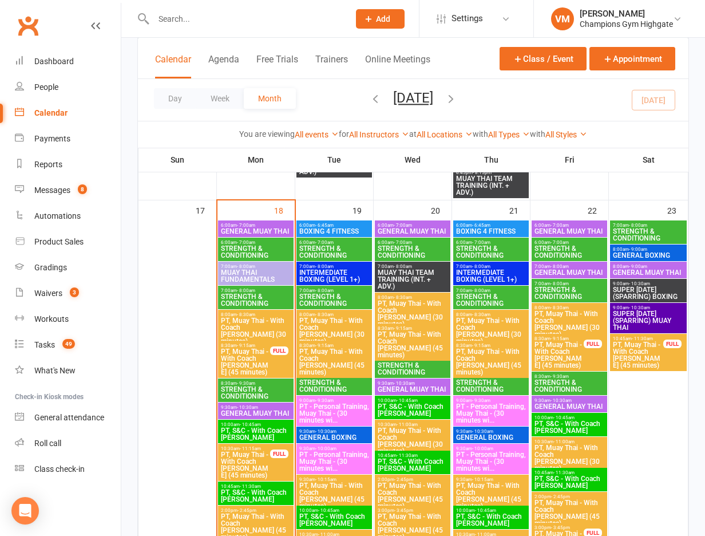
click at [254, 285] on div "7:00am - 8:00am STRENGTH & CONDITIONING" at bounding box center [256, 296] width 76 height 23
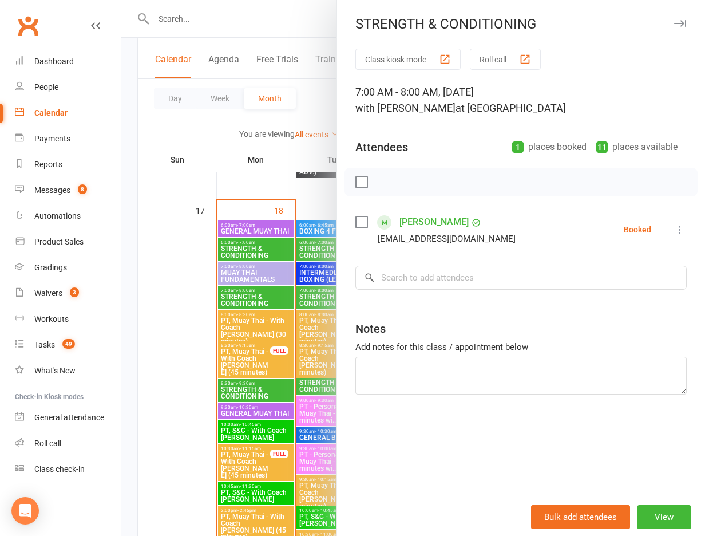
click at [368, 221] on div "[PERSON_NAME] [EMAIL_ADDRESS][DOMAIN_NAME]" at bounding box center [437, 229] width 165 height 33
click at [362, 221] on label at bounding box center [360, 221] width 11 height 11
click at [406, 178] on icon "button" at bounding box center [410, 182] width 13 height 13
click at [197, 277] on div at bounding box center [413, 268] width 584 height 536
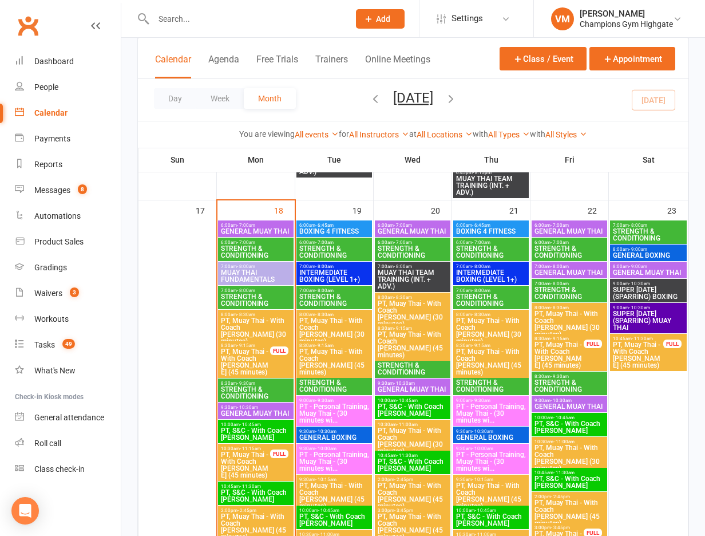
click at [255, 391] on span "STRENGTH & CONDITIONING" at bounding box center [255, 393] width 71 height 14
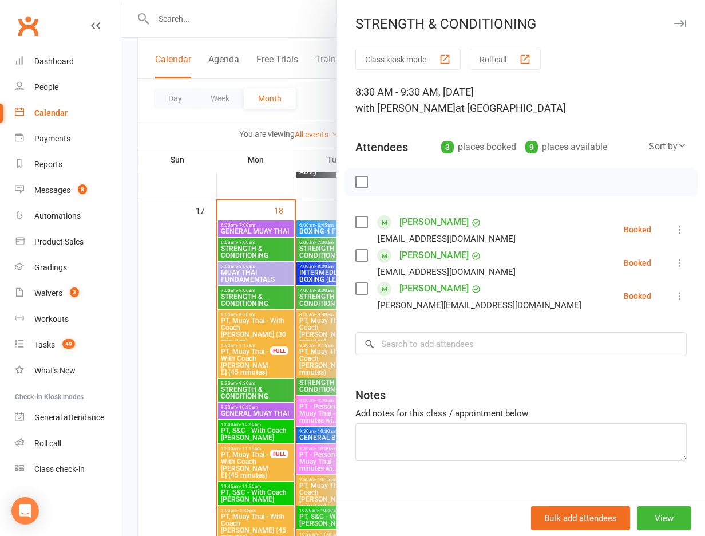
click at [196, 250] on div at bounding box center [413, 268] width 584 height 536
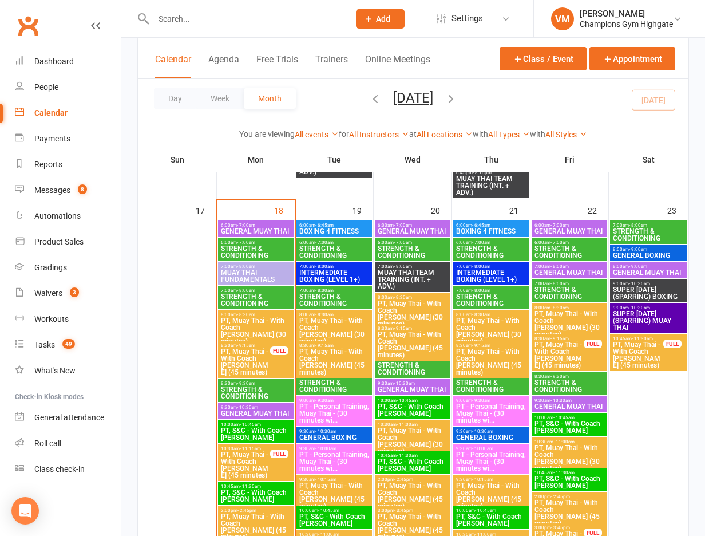
click at [330, 247] on span "STRENGTH & CONDITIONING" at bounding box center [334, 252] width 71 height 14
click at [333, 303] on span "STRENGTH & CONDITIONING" at bounding box center [334, 300] width 71 height 14
click at [414, 239] on div "6:00am - 7:00am STRENGTH & CONDITIONING" at bounding box center [413, 248] width 76 height 23
click at [407, 364] on span "STRENGTH & CONDITIONING" at bounding box center [412, 369] width 71 height 14
click at [488, 248] on span "STRENGTH & CONDITIONING" at bounding box center [490, 252] width 71 height 14
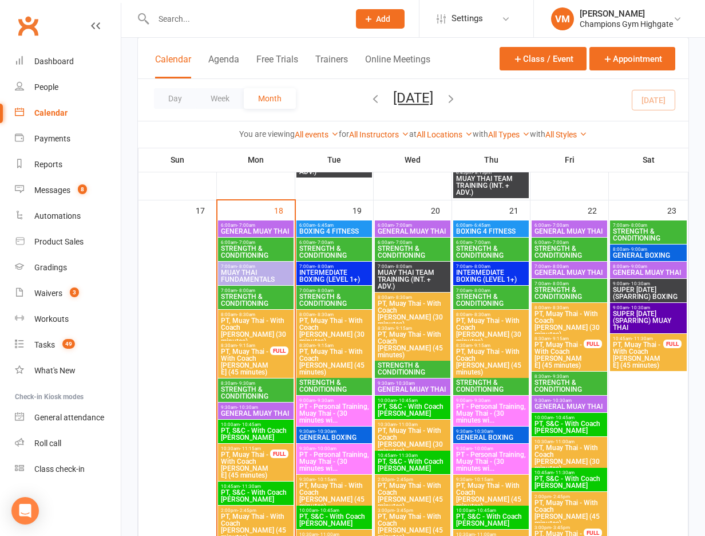
click at [482, 291] on span "- 8:00am" at bounding box center [481, 290] width 18 height 5
click at [175, 24] on input "text" at bounding box center [245, 19] width 191 height 16
paste input "Katie Sullivan"
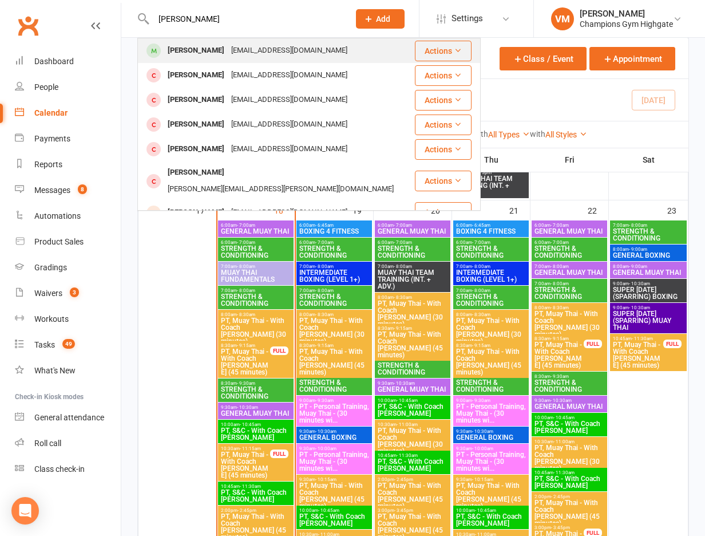
type input "Katie Sullivan"
click at [228, 45] on div "ksullivanco@gmail.com" at bounding box center [289, 50] width 123 height 17
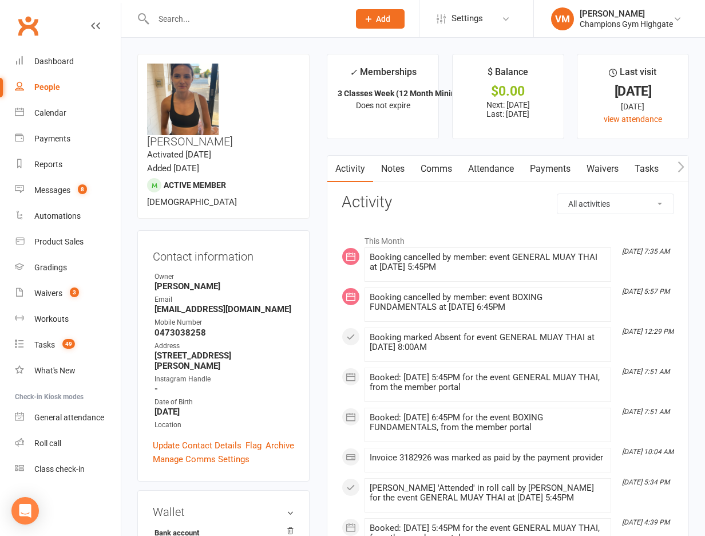
click at [399, 170] on link "Notes" at bounding box center [392, 169] width 39 height 26
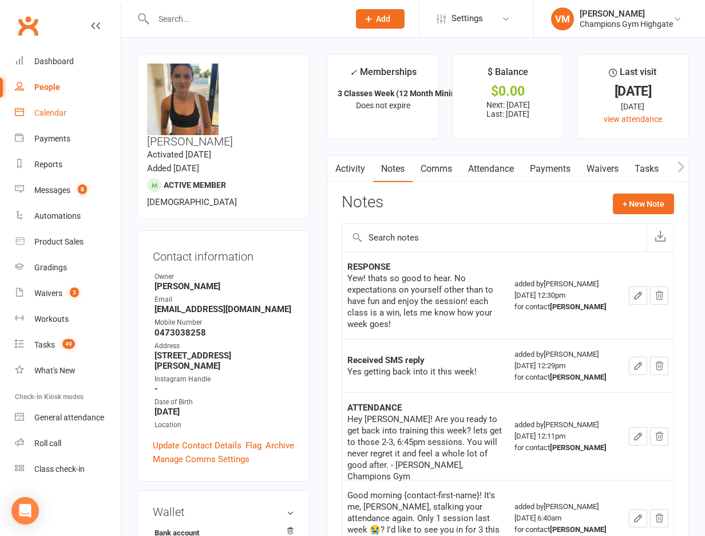
click at [55, 107] on link "Calendar" at bounding box center [68, 113] width 106 height 26
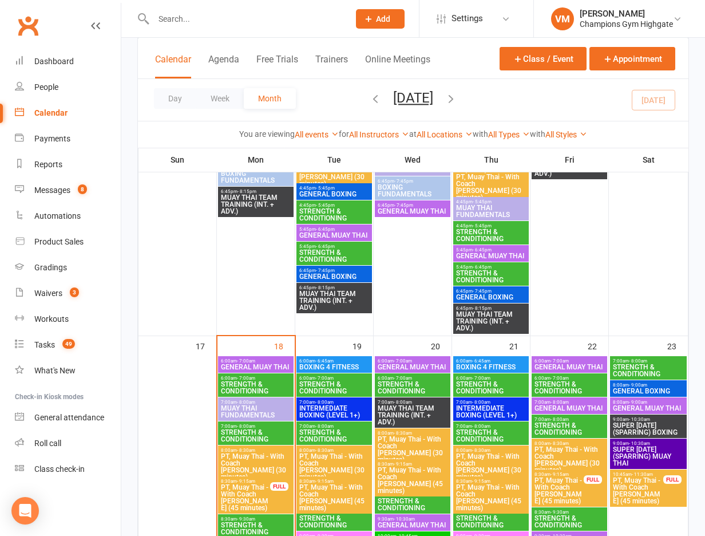
scroll to position [1848, 0]
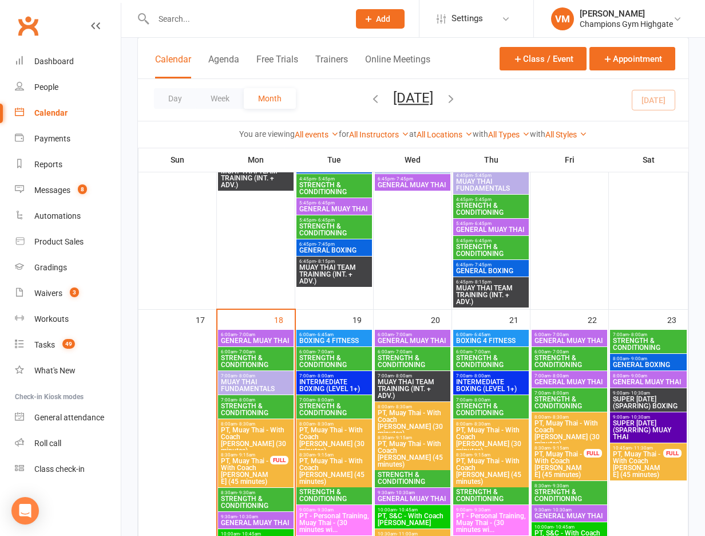
click at [260, 350] on span "6:00am - 7:00am" at bounding box center [255, 351] width 71 height 5
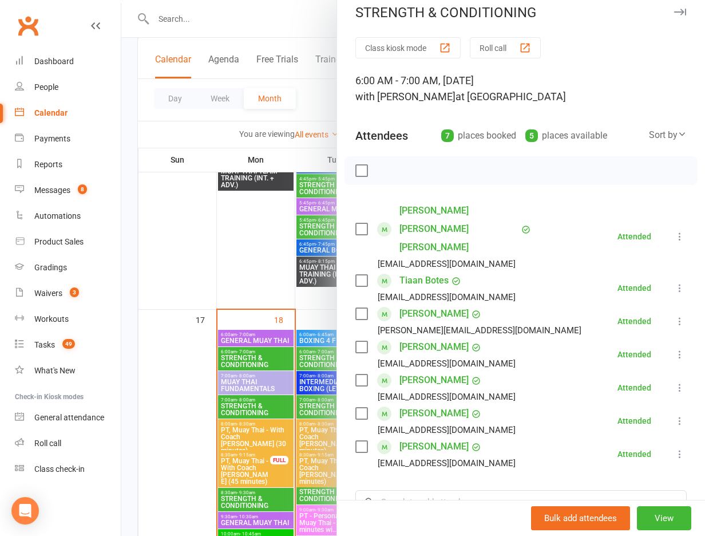
scroll to position [0, 0]
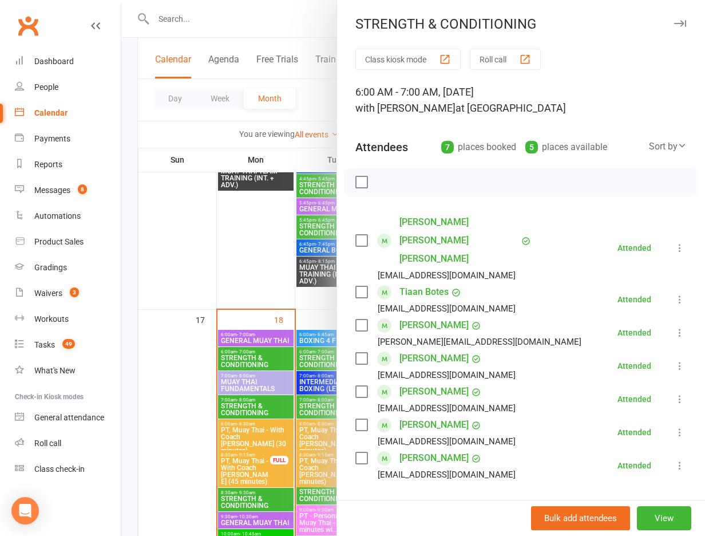
click at [317, 105] on div at bounding box center [413, 268] width 584 height 536
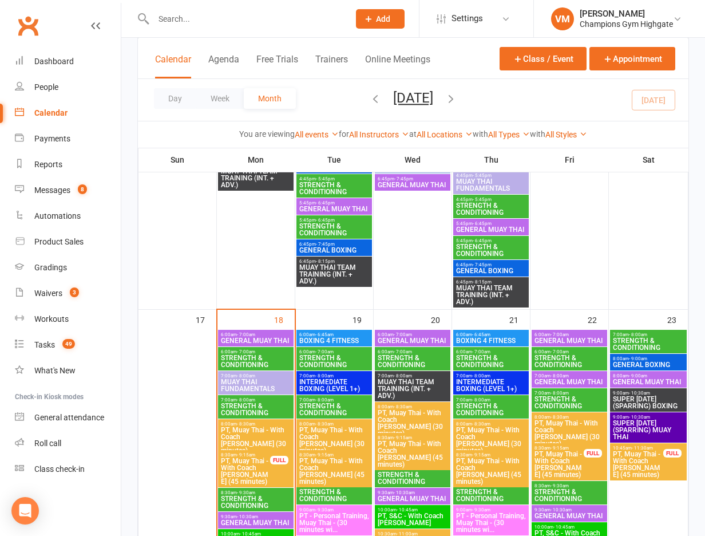
click at [258, 399] on span "7:00am - 8:00am" at bounding box center [255, 399] width 71 height 5
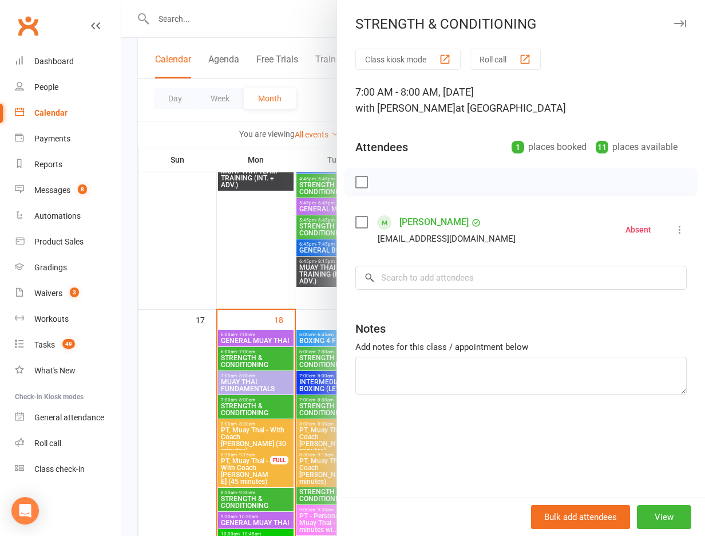
click at [251, 498] on div at bounding box center [413, 268] width 584 height 536
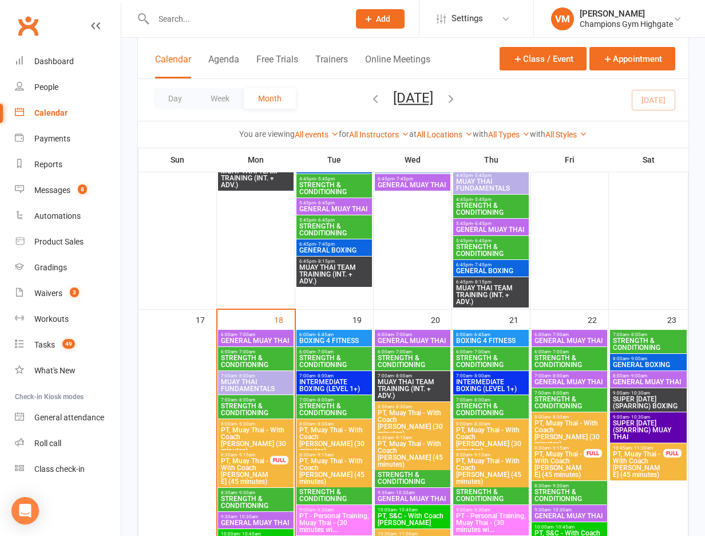
click at [251, 498] on span "STRENGTH & CONDITIONING" at bounding box center [255, 502] width 71 height 14
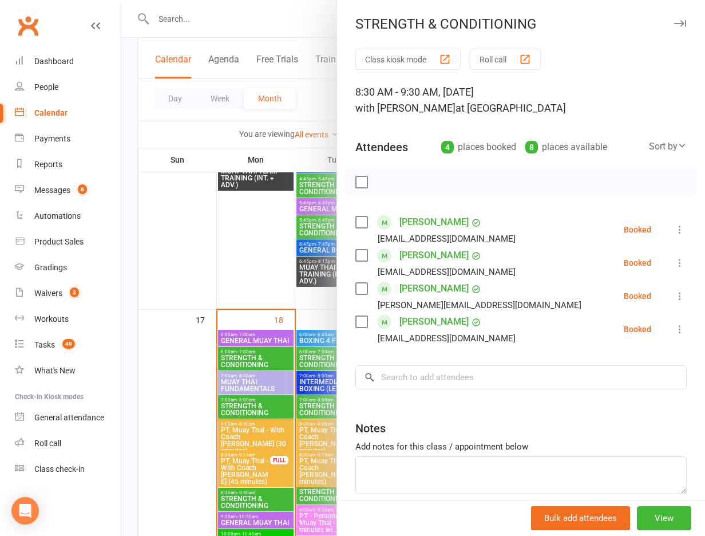
click at [681, 21] on icon "button" at bounding box center [680, 23] width 12 height 7
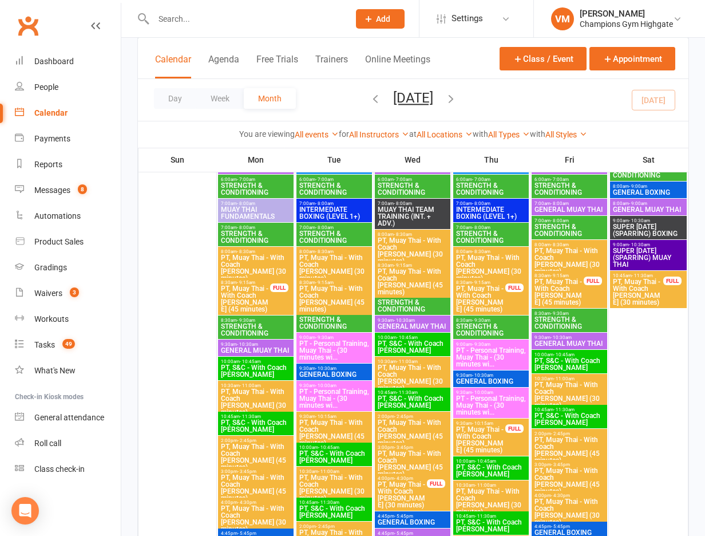
scroll to position [1385, 0]
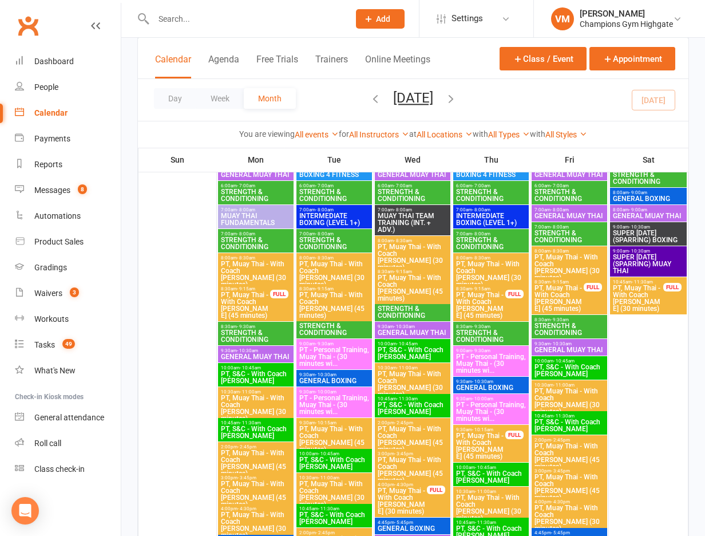
click at [274, 189] on span "STRENGTH & CONDITIONING" at bounding box center [255, 195] width 71 height 14
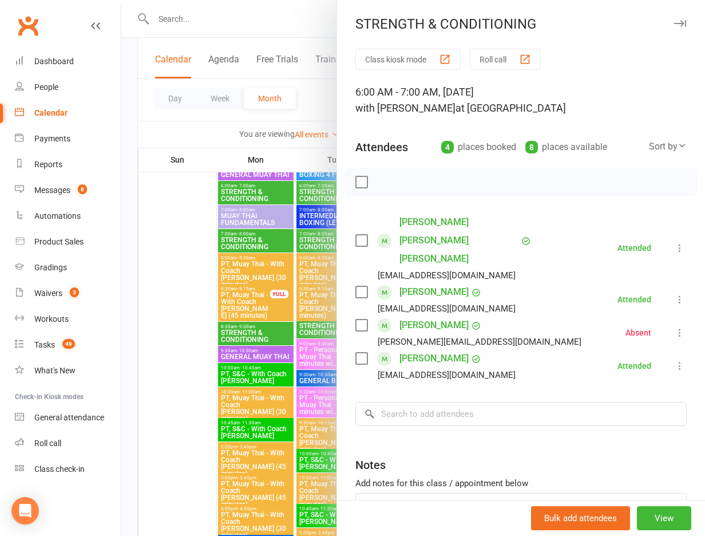
click at [273, 189] on div at bounding box center [413, 268] width 584 height 536
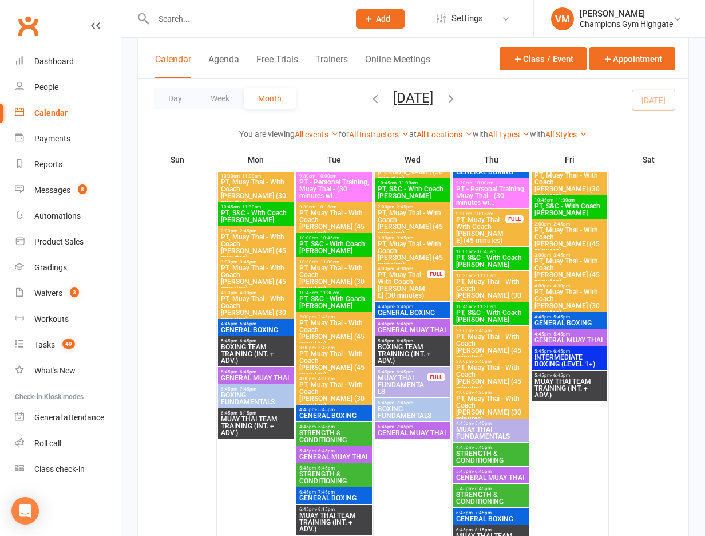
scroll to position [1660, 0]
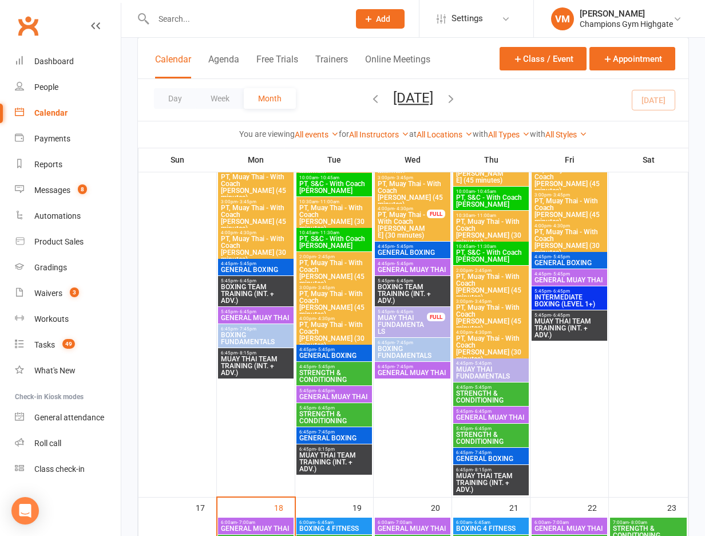
click at [341, 370] on span "STRENGTH & CONDITIONING" at bounding box center [334, 376] width 71 height 14
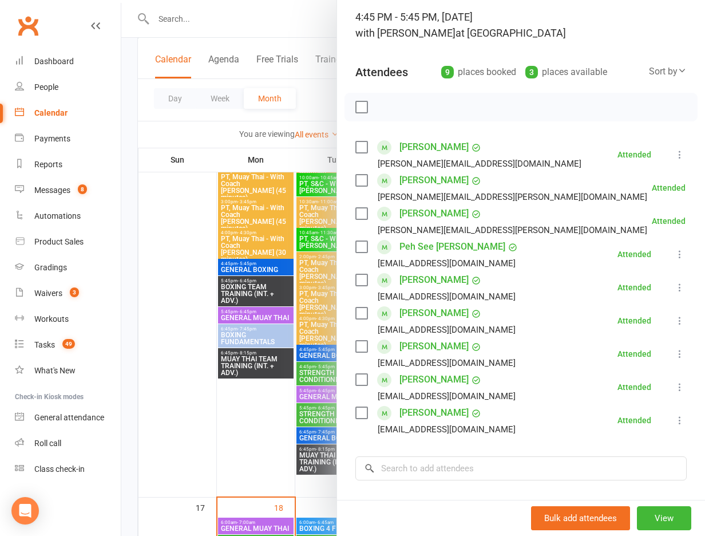
scroll to position [0, 0]
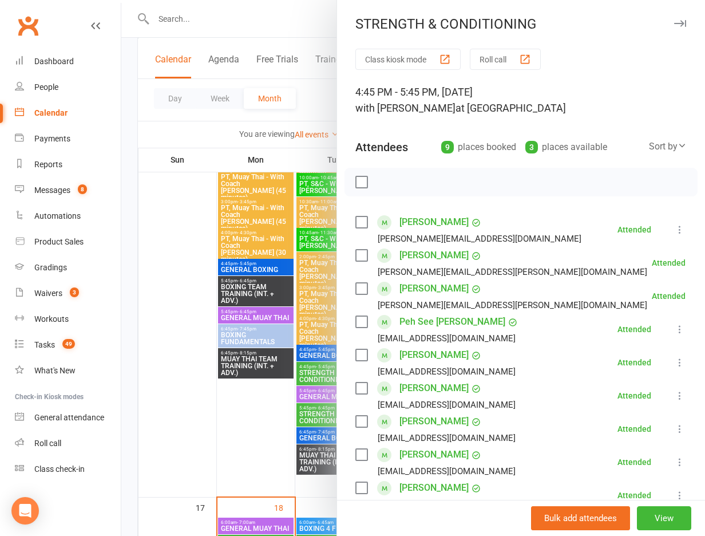
click at [683, 28] on button "button" at bounding box center [680, 24] width 14 height 14
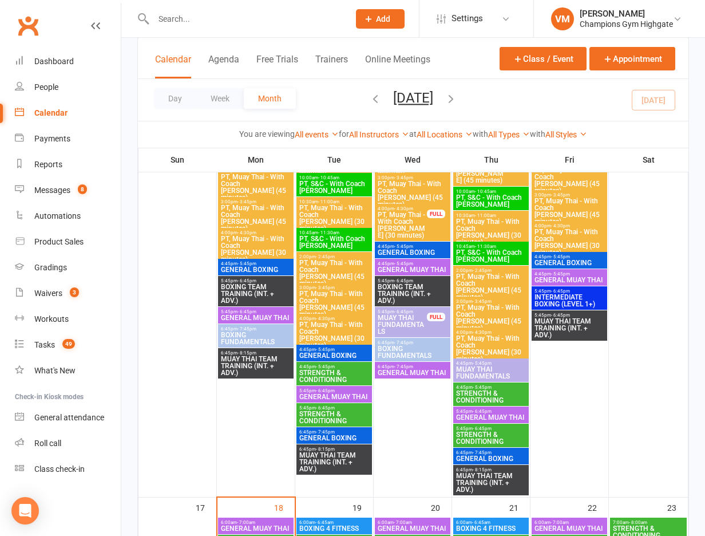
click at [338, 406] on span "5:45pm - 6:45pm" at bounding box center [334, 407] width 71 height 5
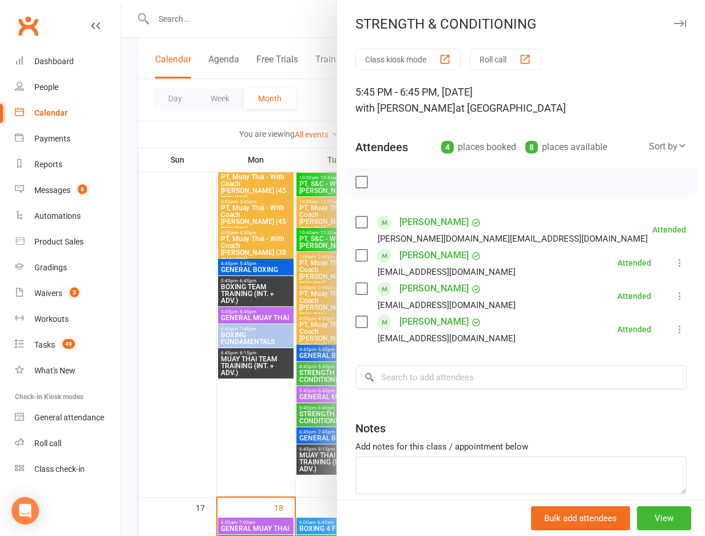
click at [324, 124] on div at bounding box center [413, 268] width 584 height 536
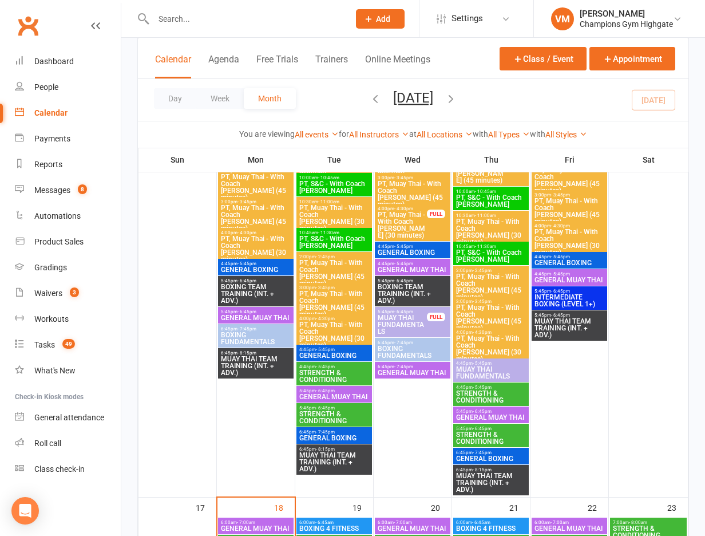
click at [494, 392] on span "STRENGTH & CONDITIONING" at bounding box center [490, 397] width 71 height 14
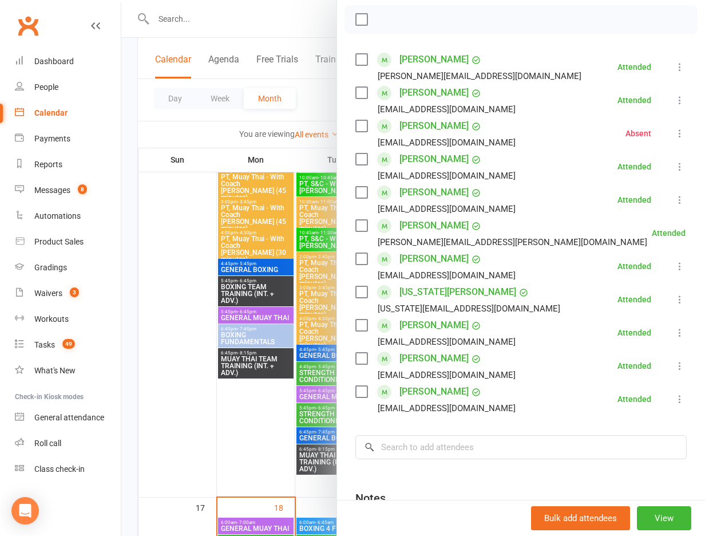
scroll to position [165, 0]
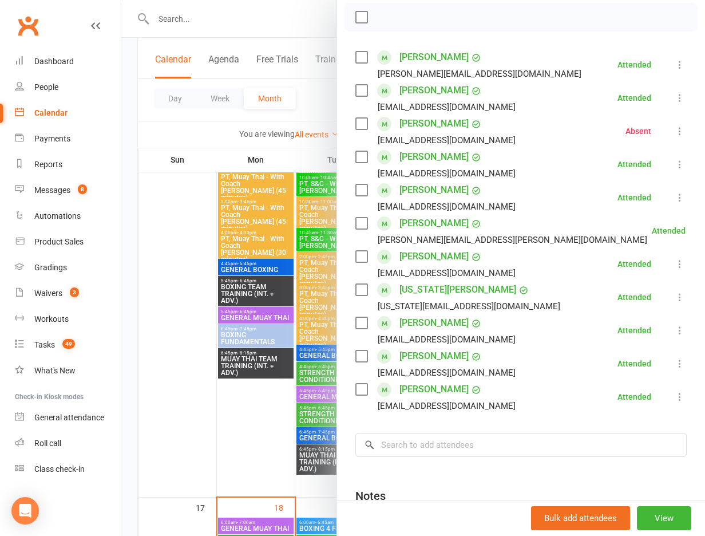
click at [330, 25] on div at bounding box center [413, 268] width 584 height 536
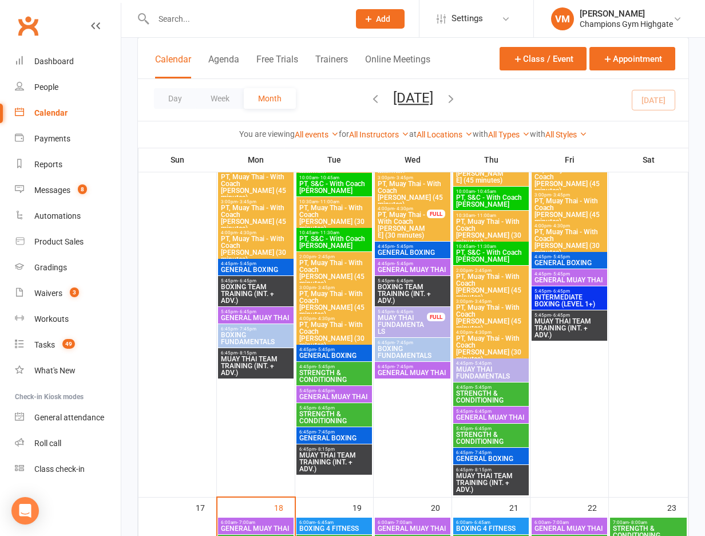
click at [499, 398] on span "STRENGTH & CONDITIONING" at bounding box center [490, 397] width 71 height 14
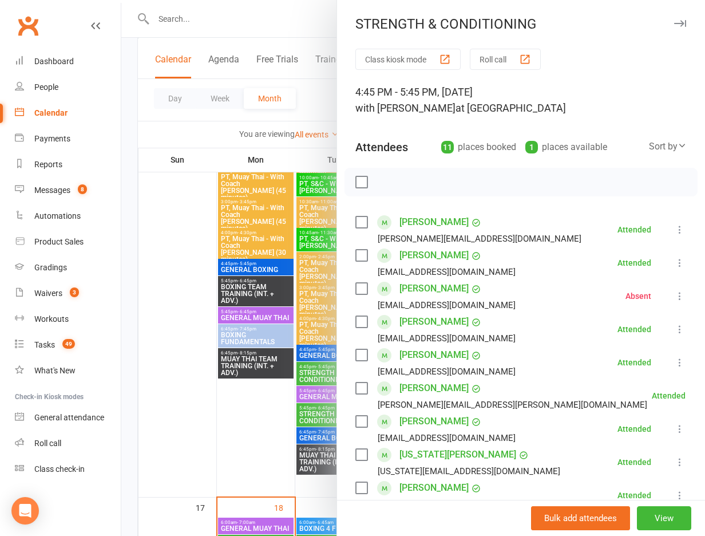
click at [259, 393] on div at bounding box center [413, 268] width 584 height 536
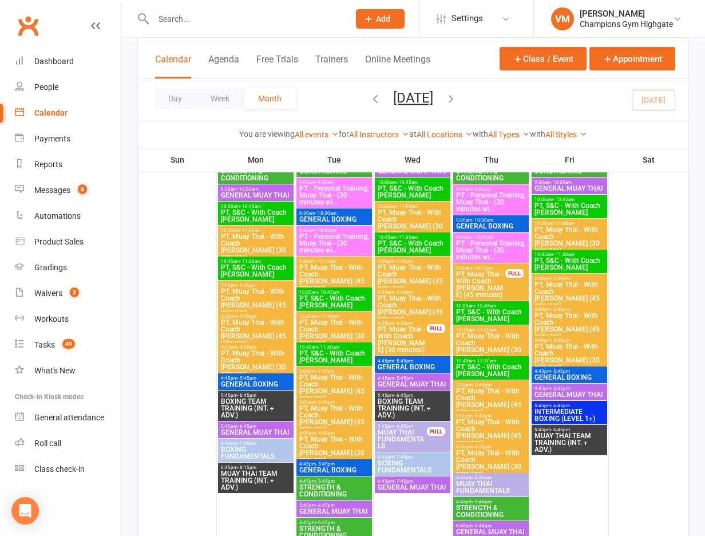
scroll to position [1375, 0]
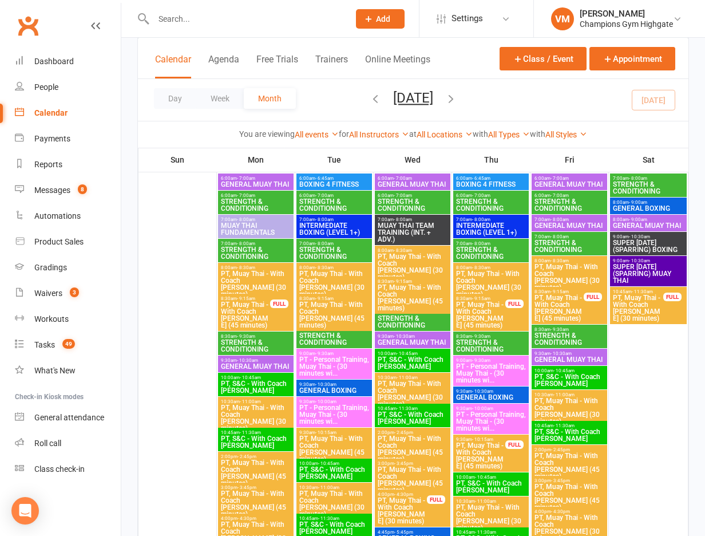
click at [565, 336] on span "STRENGTH & CONDITIONING" at bounding box center [569, 339] width 71 height 14
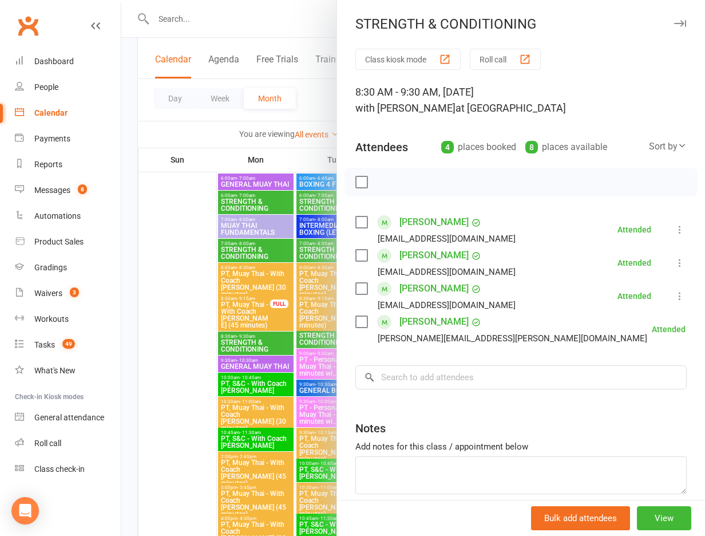
click at [201, 36] on div at bounding box center [413, 268] width 584 height 536
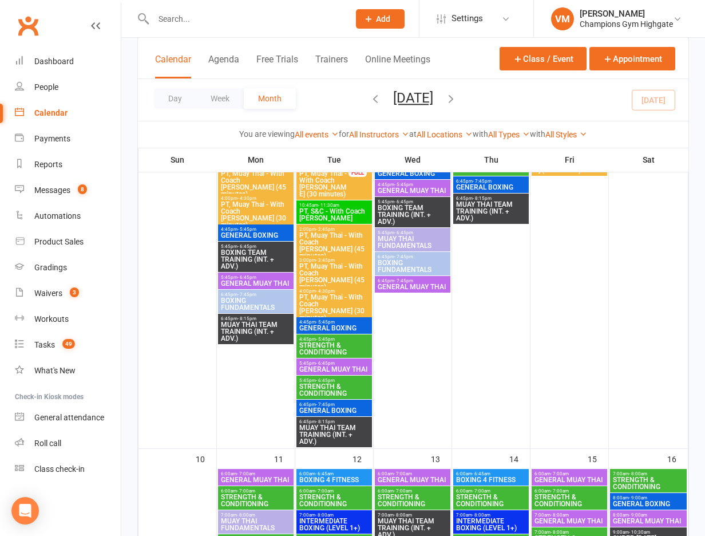
scroll to position [856, 0]
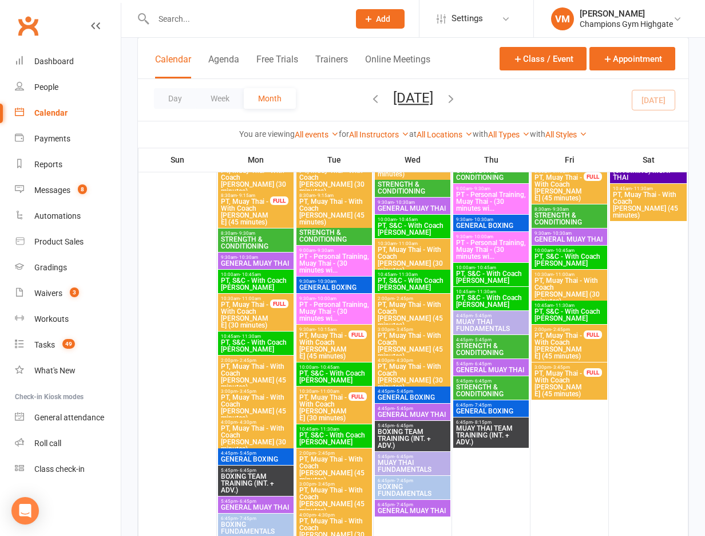
click at [203, 22] on input "text" at bounding box center [245, 19] width 191 height 16
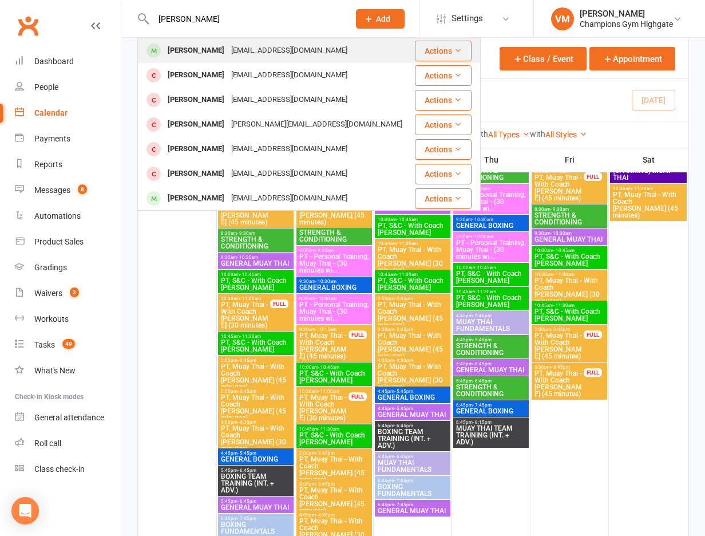
type input "katie s"
click at [188, 50] on div "Katie Sullivan" at bounding box center [196, 50] width 64 height 17
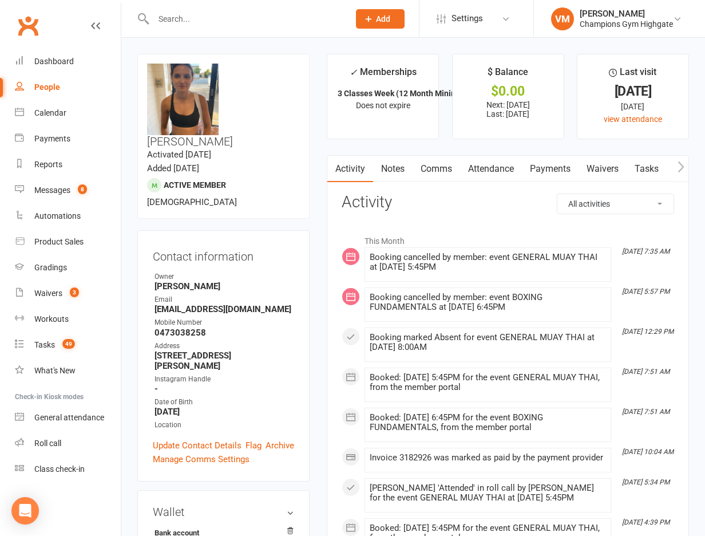
click at [433, 168] on link "Comms" at bounding box center [435, 169] width 47 height 26
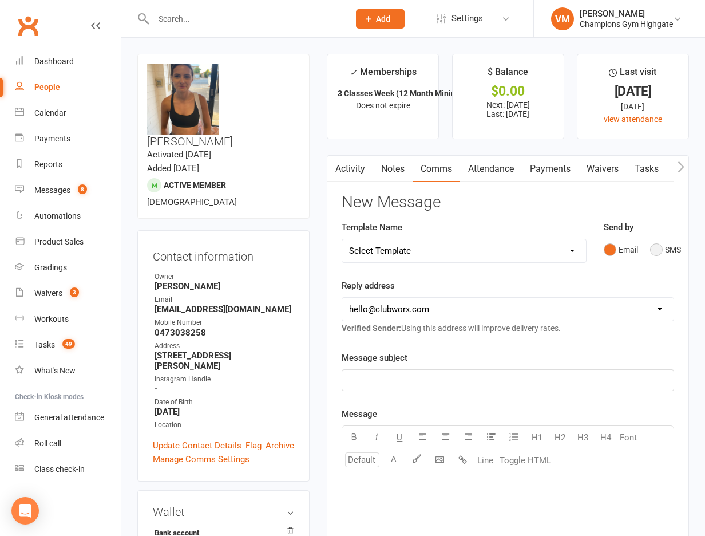
click at [657, 247] on button "SMS" at bounding box center [665, 250] width 31 height 22
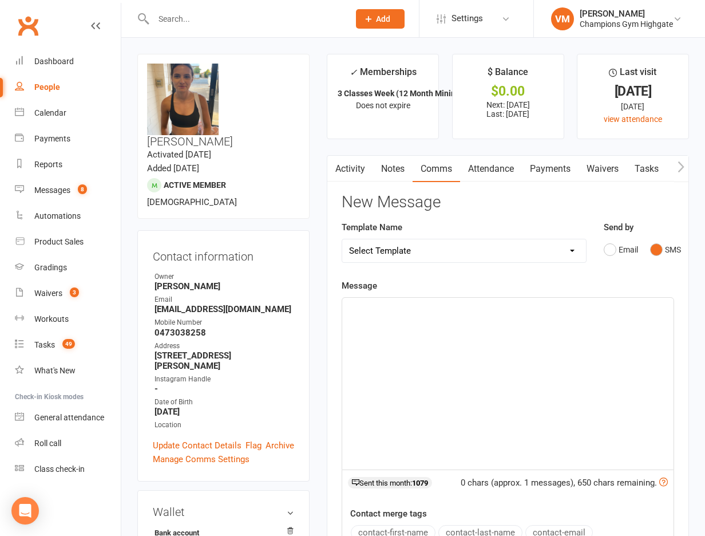
click at [419, 306] on p "﻿" at bounding box center [508, 308] width 318 height 14
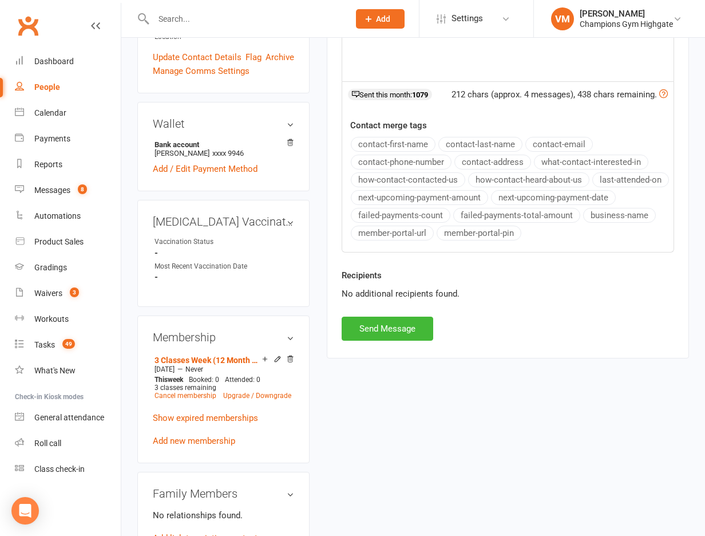
scroll to position [424, 0]
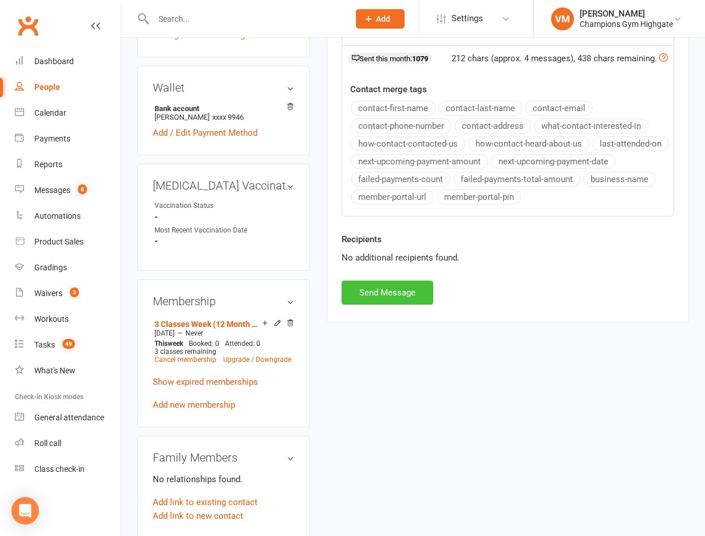
click at [391, 289] on button "Send Message" at bounding box center [388, 292] width 92 height 24
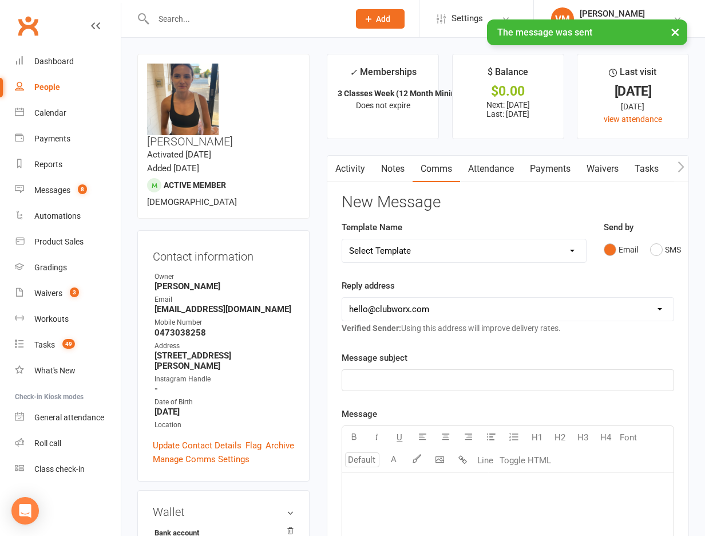
click at [395, 159] on link "Notes" at bounding box center [392, 169] width 39 height 26
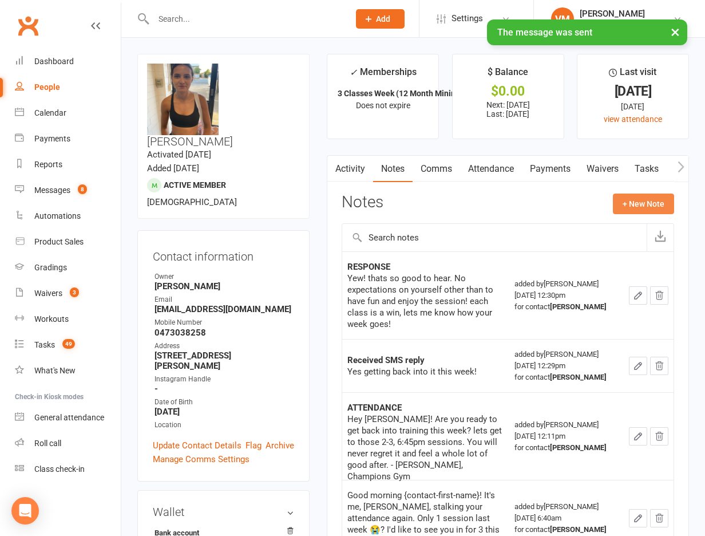
click at [637, 199] on button "+ New Note" at bounding box center [643, 203] width 61 height 21
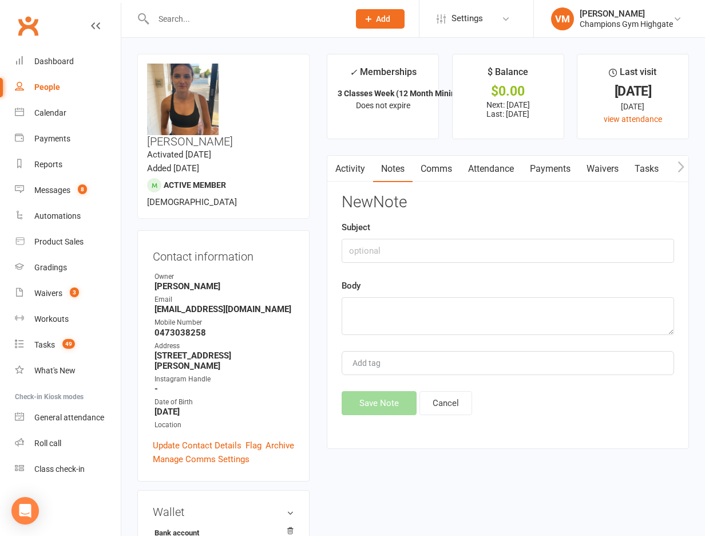
click at [344, 168] on link "Activity" at bounding box center [350, 169] width 46 height 26
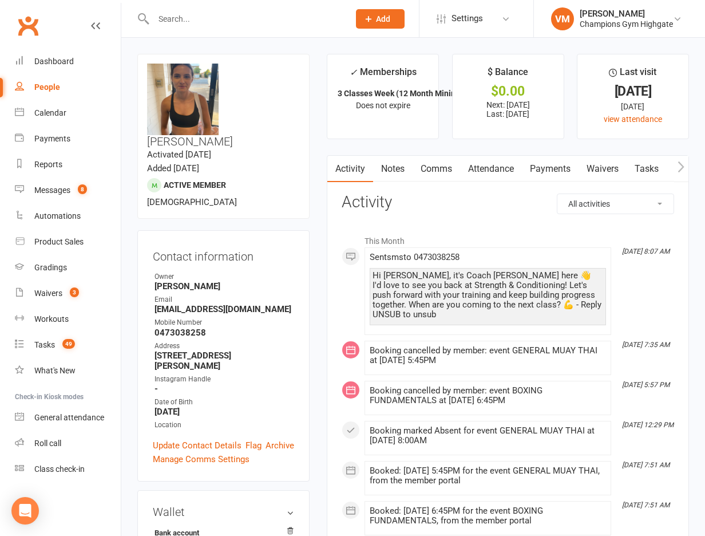
click at [391, 160] on link "Notes" at bounding box center [392, 169] width 39 height 26
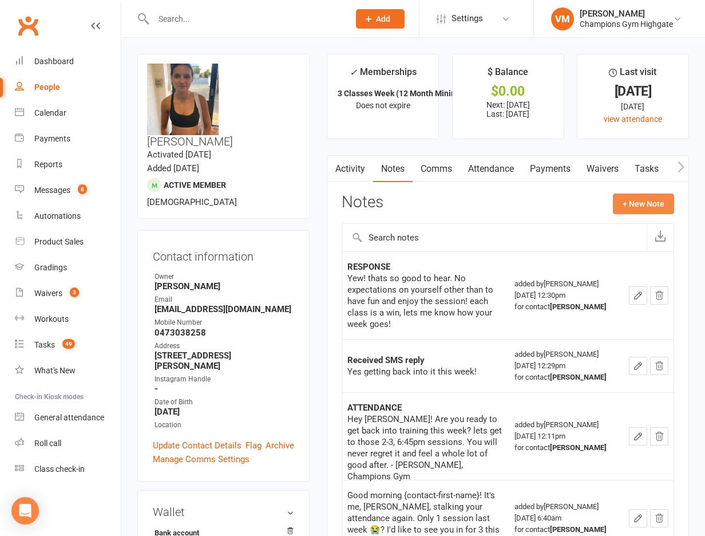
click at [640, 204] on button "+ New Note" at bounding box center [643, 203] width 61 height 21
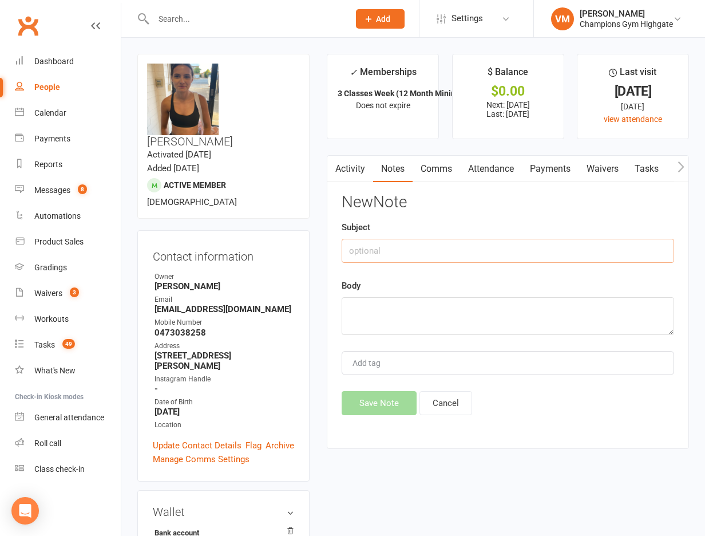
click at [399, 255] on input "text" at bounding box center [508, 251] width 332 height 24
type input "text"
click at [373, 300] on textarea at bounding box center [508, 316] width 332 height 38
paste textarea "Hi Katie, it’s Coach Vincenzo here 👋 I’d love to see you back at Strength & Con…"
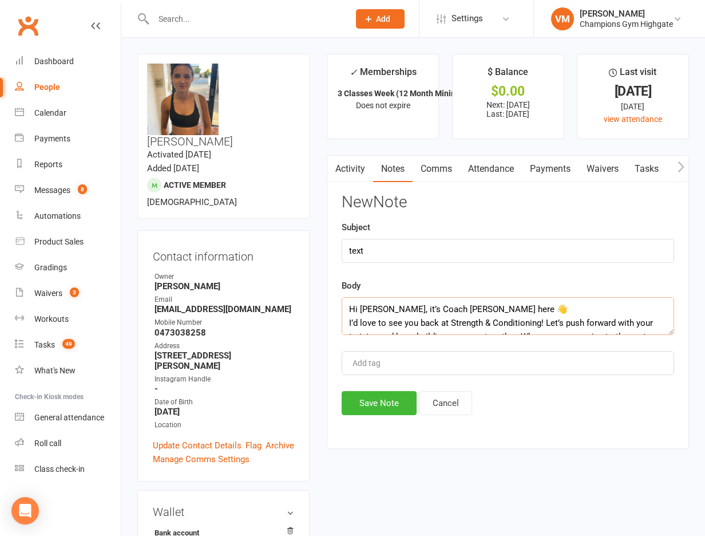
scroll to position [21, 0]
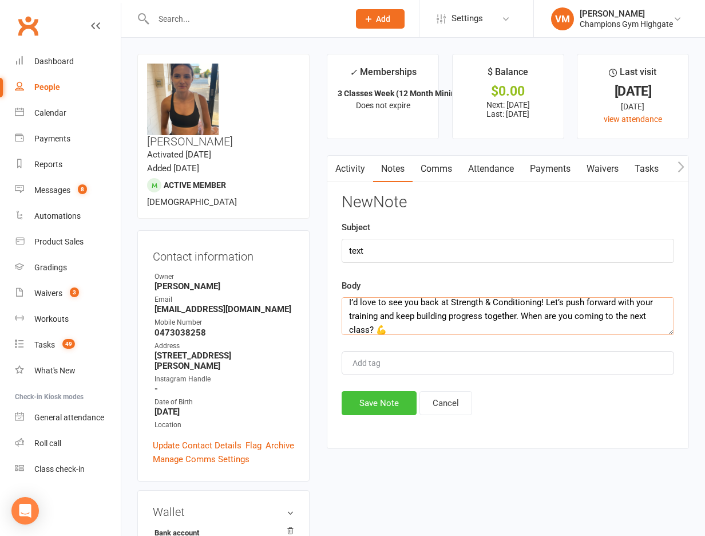
type textarea "Hi Katie, it’s Coach Vincenzo here 👋 I’d love to see you back at Strength & Con…"
click at [375, 406] on button "Save Note" at bounding box center [379, 403] width 75 height 24
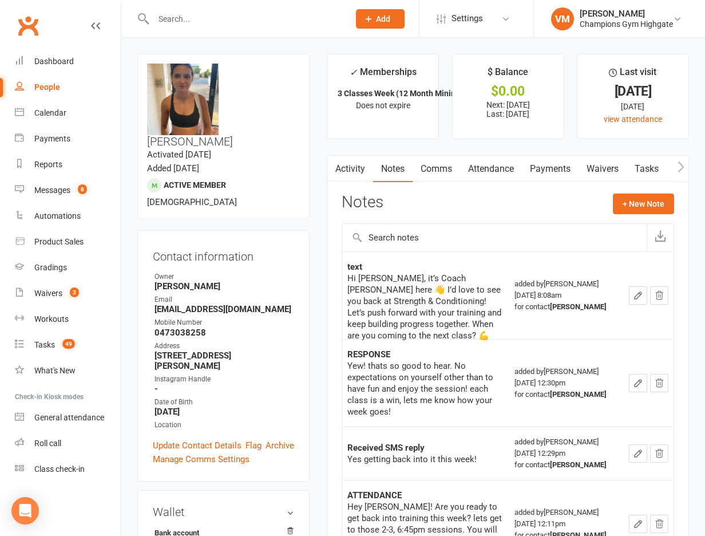
click at [229, 27] on div at bounding box center [239, 18] width 204 height 37
click at [217, 24] on input "text" at bounding box center [245, 19] width 191 height 16
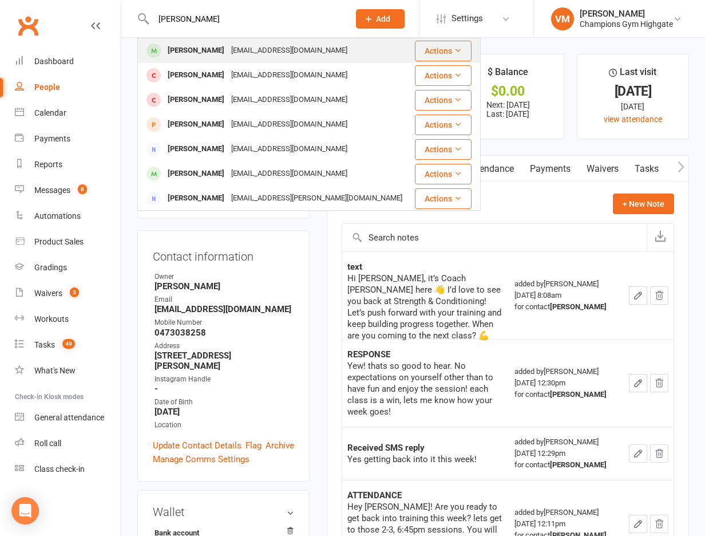
type input "david ke"
click at [228, 48] on div "davekeay68@gmail.com" at bounding box center [289, 50] width 123 height 17
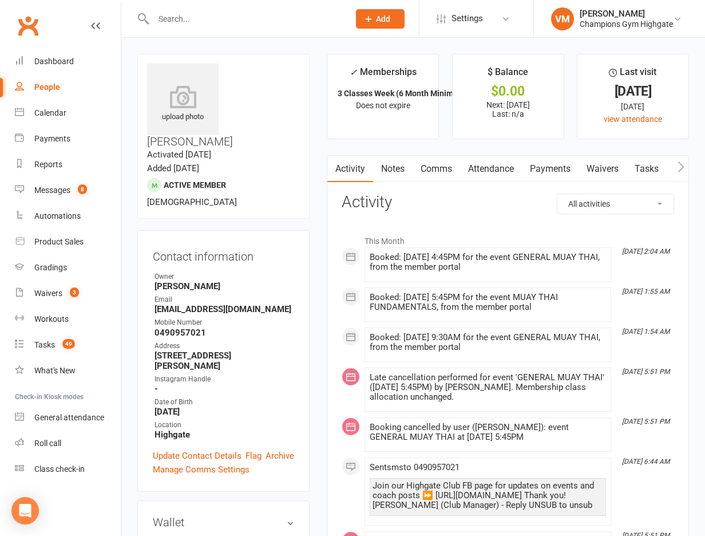
click at [396, 165] on link "Notes" at bounding box center [392, 169] width 39 height 26
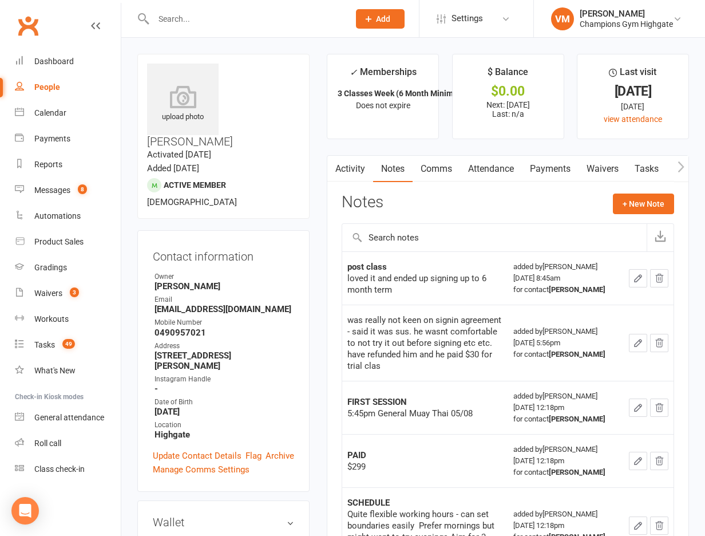
click at [447, 168] on link "Comms" at bounding box center [435, 169] width 47 height 26
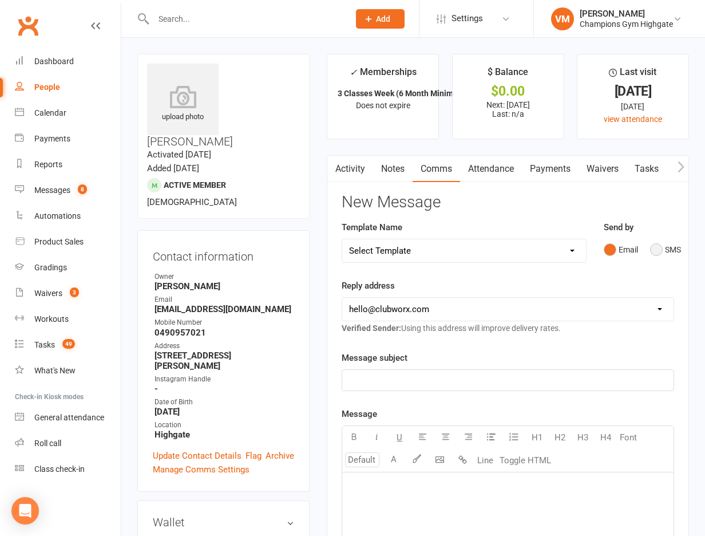
click at [662, 250] on button "SMS" at bounding box center [665, 250] width 31 height 22
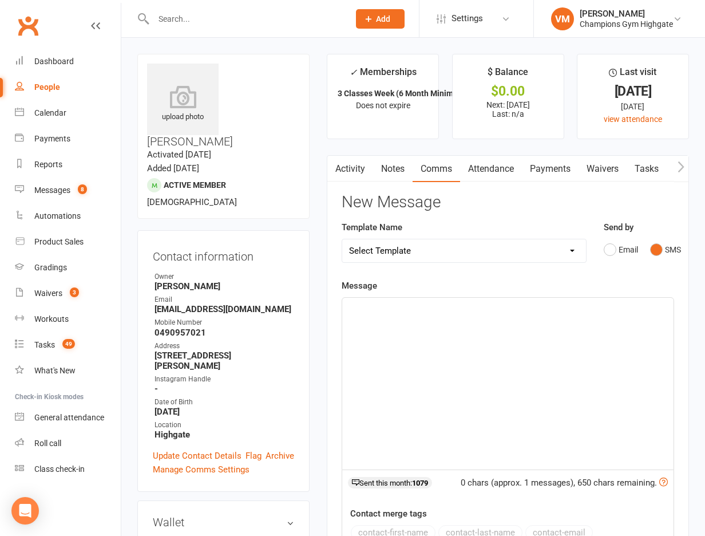
click at [371, 337] on div "﻿" at bounding box center [507, 384] width 331 height 172
paste div
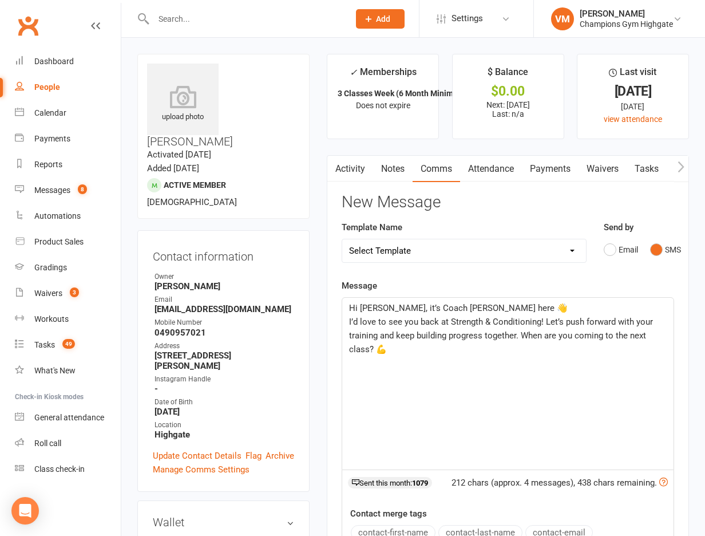
click at [365, 306] on span "Hi Katie, it’s Coach Vincenzo here 👋" at bounding box center [458, 308] width 219 height 10
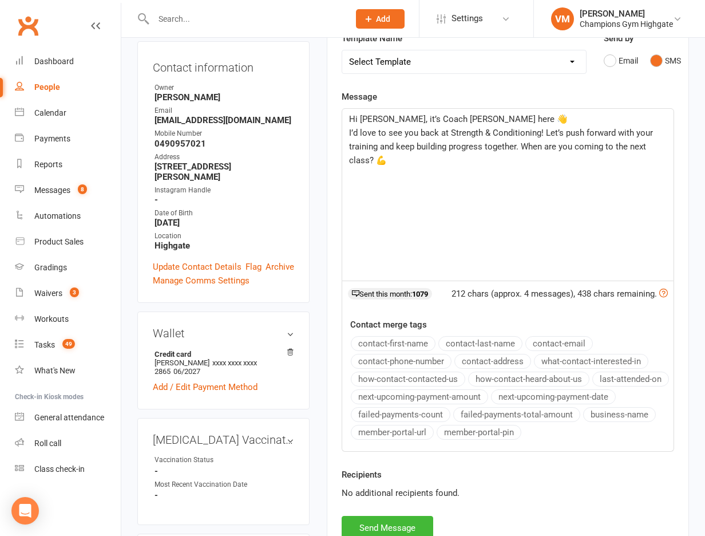
scroll to position [342, 0]
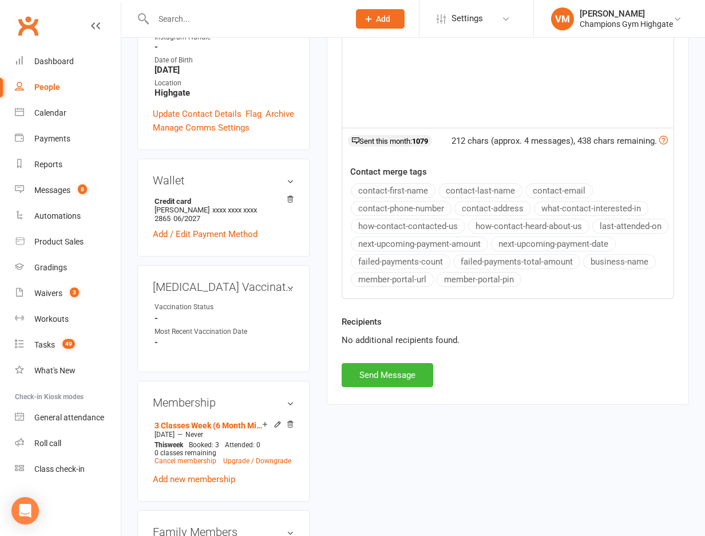
click at [363, 394] on div "Activity Notes Comms Attendance Payments Waivers Tasks Automations Workouts Gra…" at bounding box center [508, 108] width 362 height 590
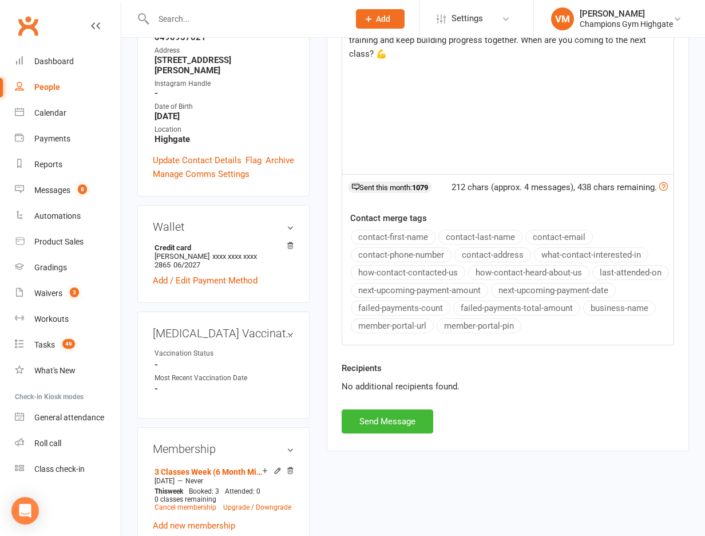
scroll to position [327, 0]
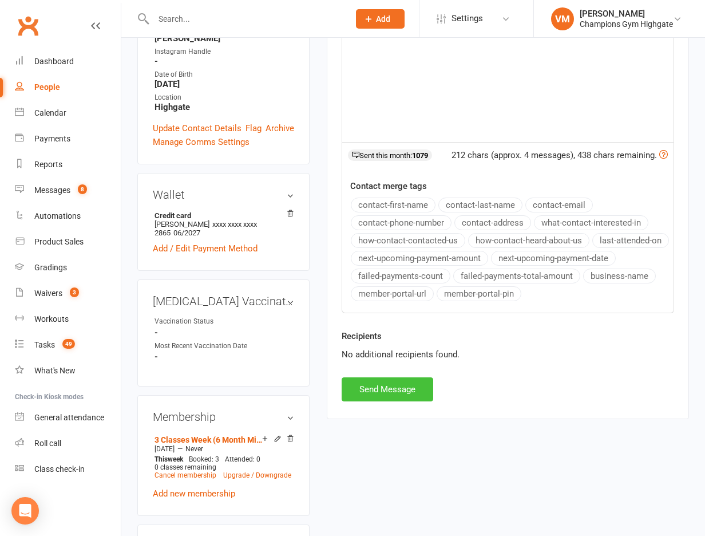
click at [382, 386] on button "Send Message" at bounding box center [388, 389] width 92 height 24
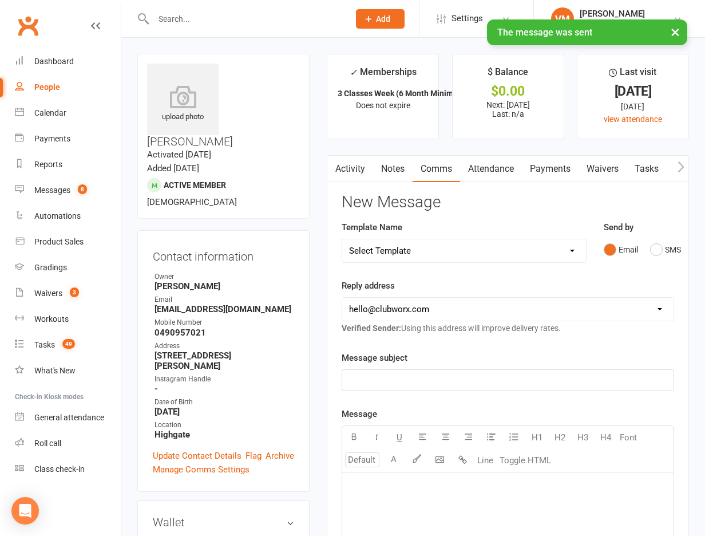
click at [385, 169] on link "Notes" at bounding box center [392, 169] width 39 height 26
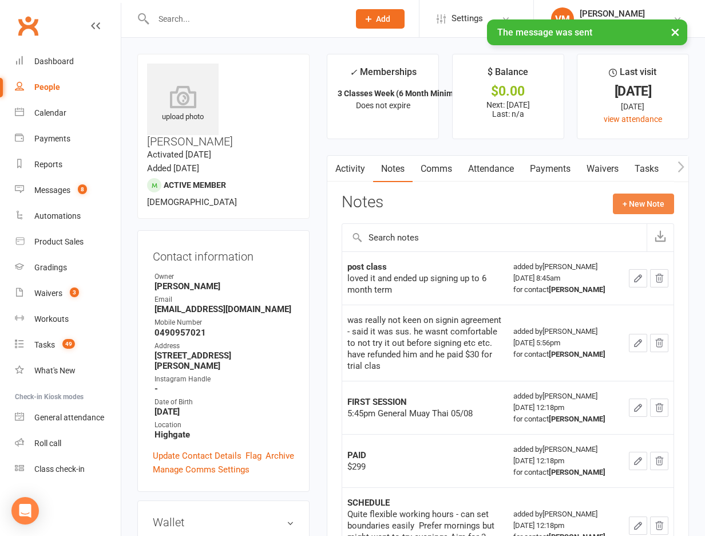
click at [628, 202] on button "+ New Note" at bounding box center [643, 203] width 61 height 21
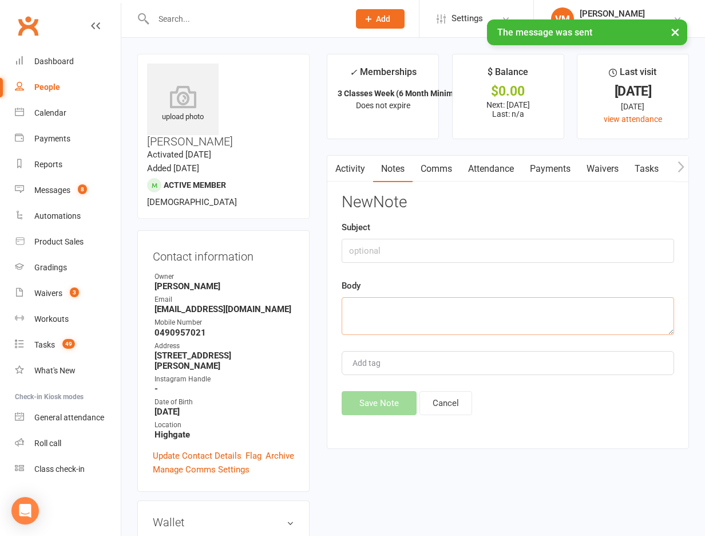
click at [375, 307] on textarea at bounding box center [508, 316] width 332 height 38
paste textarea "Hi Katie, it’s Coach Vincenzo here 👋 I’d love to see you back at Strength & Con…"
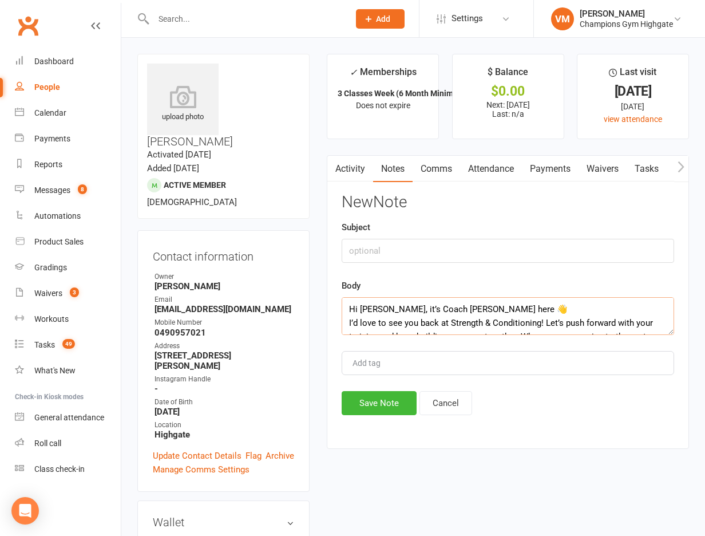
click at [371, 308] on textarea "Hi Katie, it’s Coach Vincenzo here 👋 I’d love to see you back at Strength & Con…" at bounding box center [508, 316] width 332 height 38
type textarea "Hi David, it’s Coach Vincenzo here 👋 I’d love to see you back at Strength & Con…"
click at [375, 248] on input "text" at bounding box center [508, 251] width 332 height 24
type input "text"
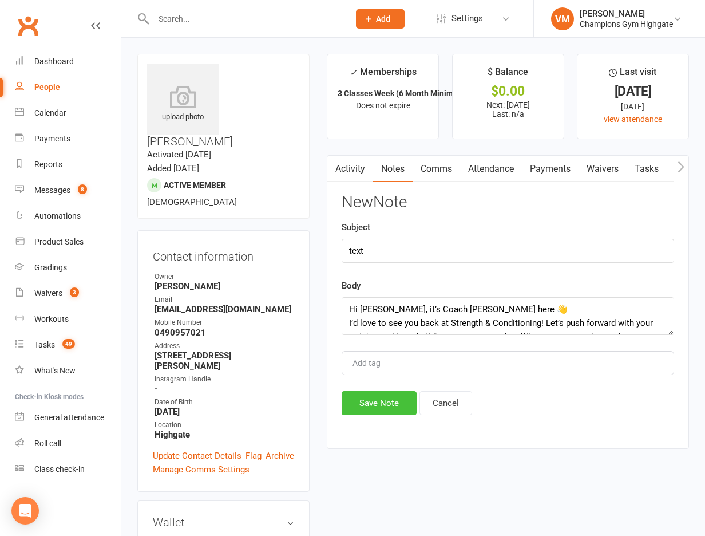
click at [374, 403] on button "Save Note" at bounding box center [379, 403] width 75 height 24
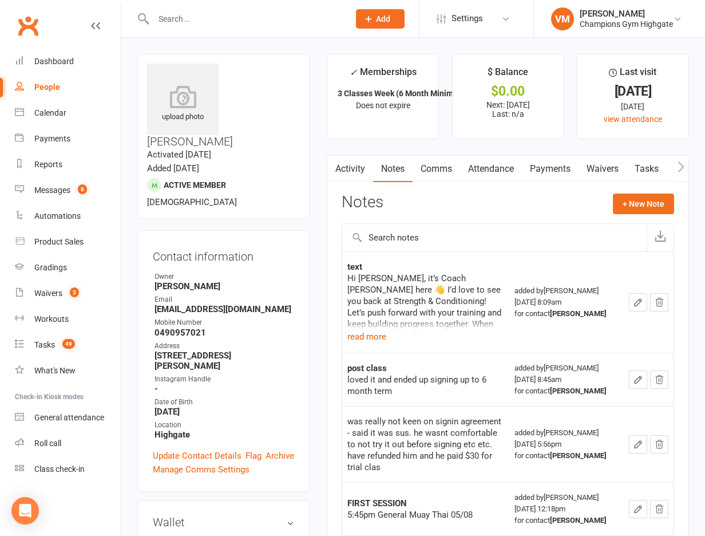
click at [177, 15] on input "text" at bounding box center [245, 19] width 191 height 16
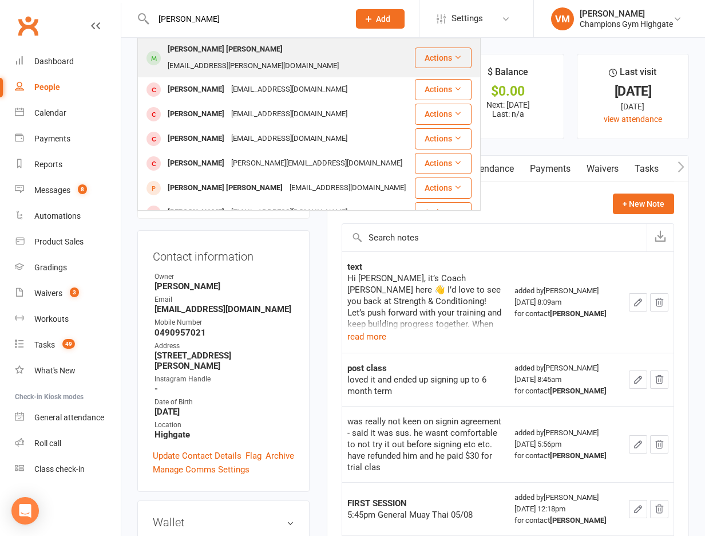
type input "felipe mo"
click at [196, 43] on div "Felippe Moraes Risso" at bounding box center [225, 49] width 122 height 17
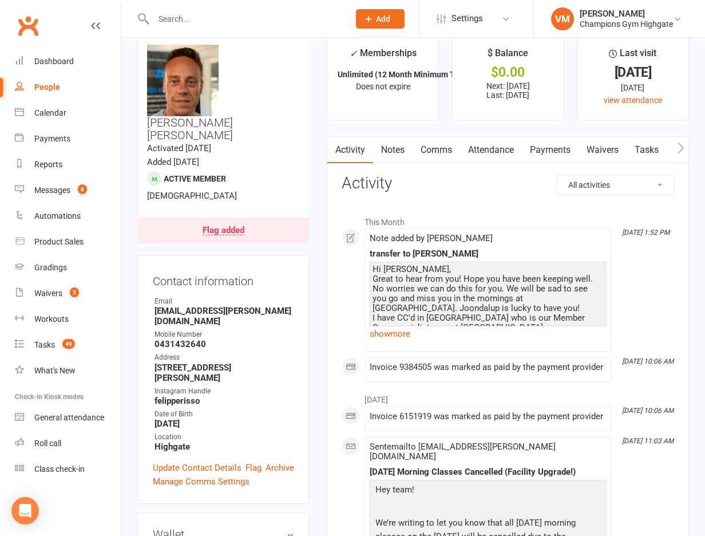
scroll to position [19, 0]
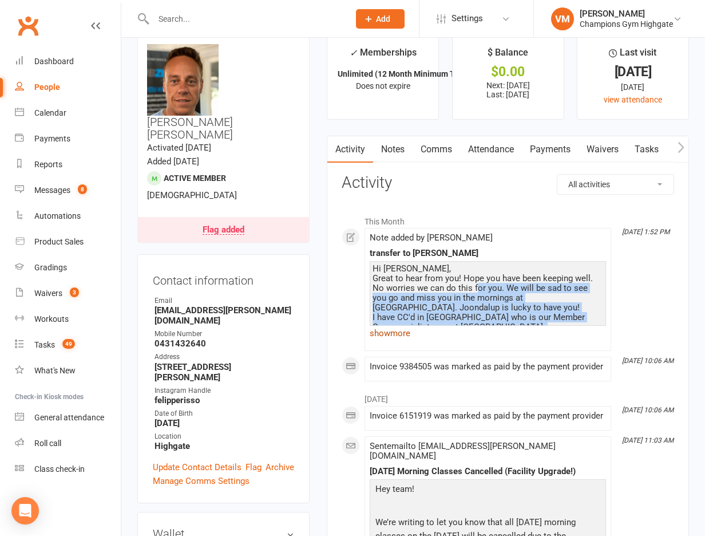
drag, startPoint x: 478, startPoint y: 292, endPoint x: 481, endPoint y: 326, distance: 33.9
click at [481, 326] on div "Hi Felippe, Great to hear from you! Hope you have been keeping well. No worries…" at bounding box center [488, 301] width 236 height 80
click at [613, 301] on div "This Month Aug 12, 1:52 PM Note added by Kayla Topalovic transfer to joondy Hi …" at bounding box center [508, 295] width 332 height 172
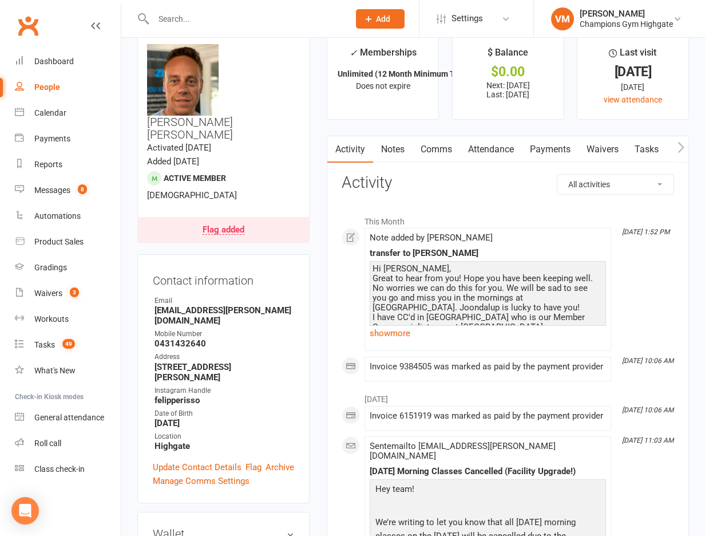
click at [557, 291] on div "Hi Felippe, Great to hear from you! Hope you have been keeping well. No worries…" at bounding box center [487, 356] width 231 height 185
click at [408, 331] on link "show more" at bounding box center [488, 333] width 236 height 16
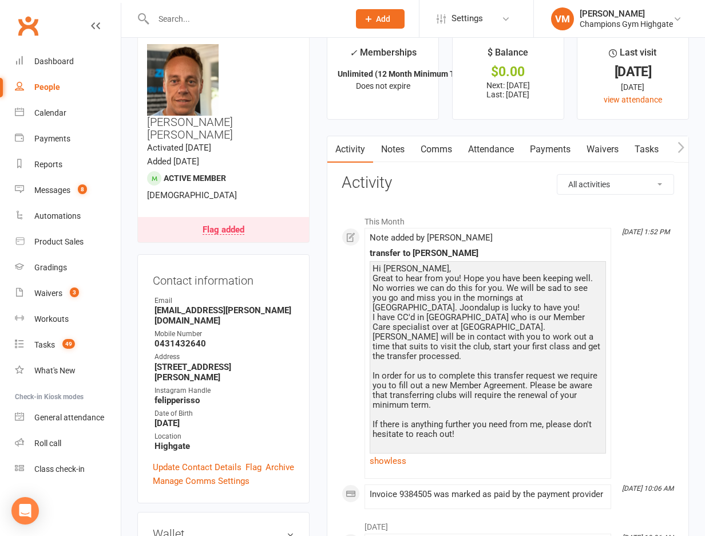
click at [396, 140] on link "Notes" at bounding box center [392, 149] width 39 height 26
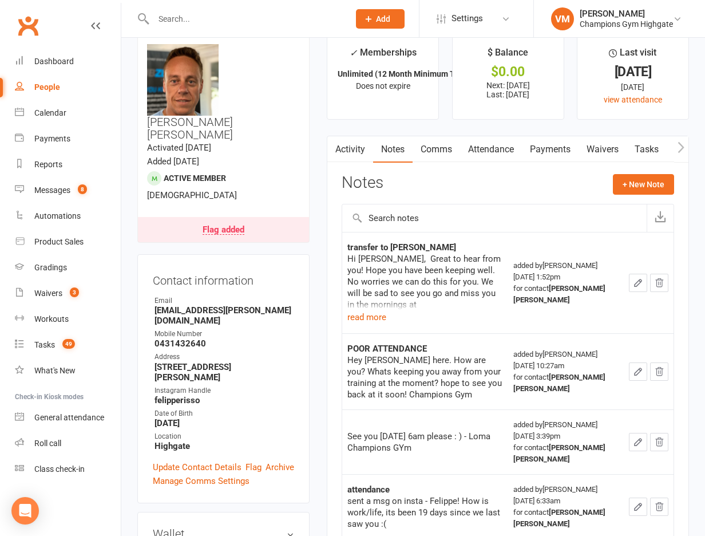
click at [227, 22] on input "text" at bounding box center [245, 19] width 191 height 16
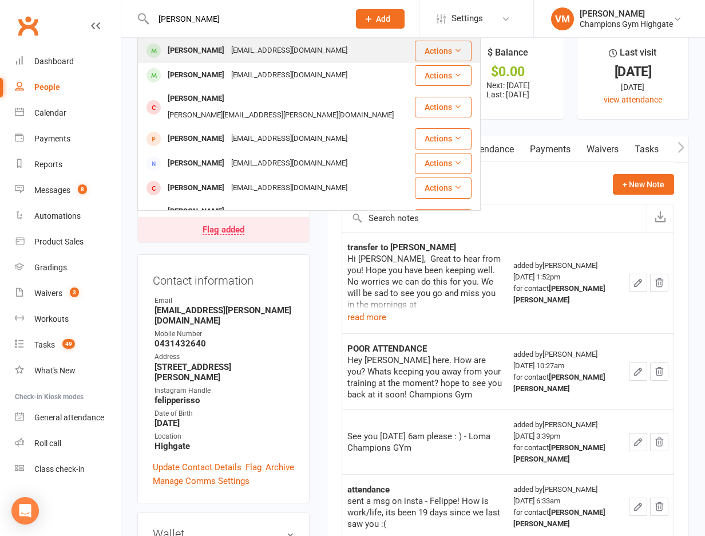
type input "sam far"
click at [228, 53] on div "omerFAROOQ26@gmail.com" at bounding box center [289, 50] width 123 height 17
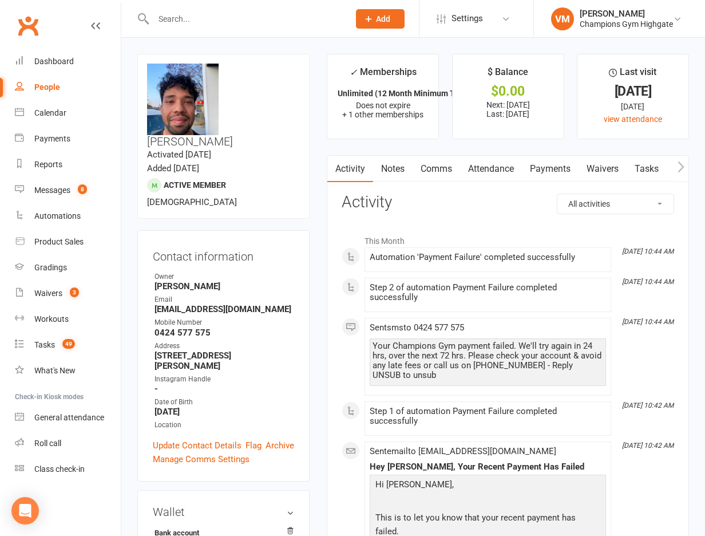
click at [394, 169] on link "Notes" at bounding box center [392, 169] width 39 height 26
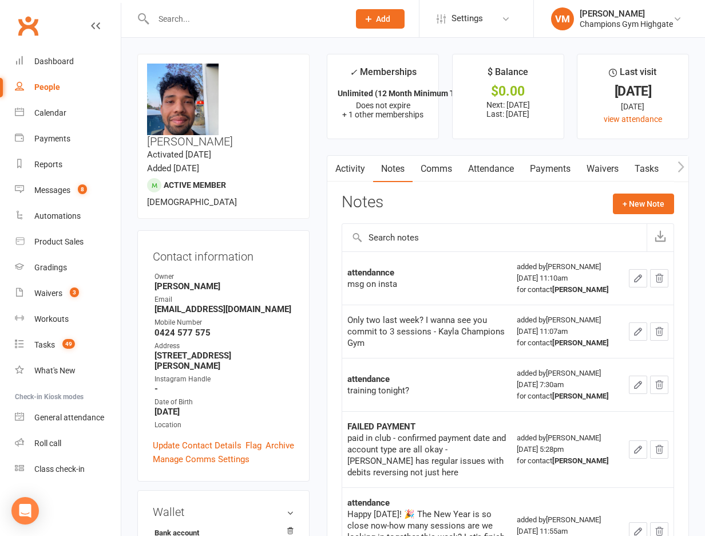
click at [431, 171] on link "Comms" at bounding box center [435, 169] width 47 height 26
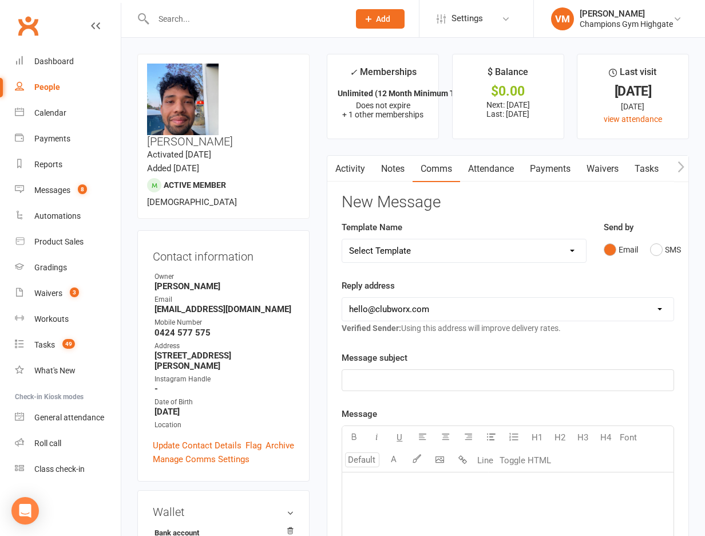
click at [647, 249] on div "Email SMS" at bounding box center [639, 250] width 70 height 22
click at [654, 249] on button "SMS" at bounding box center [665, 250] width 31 height 22
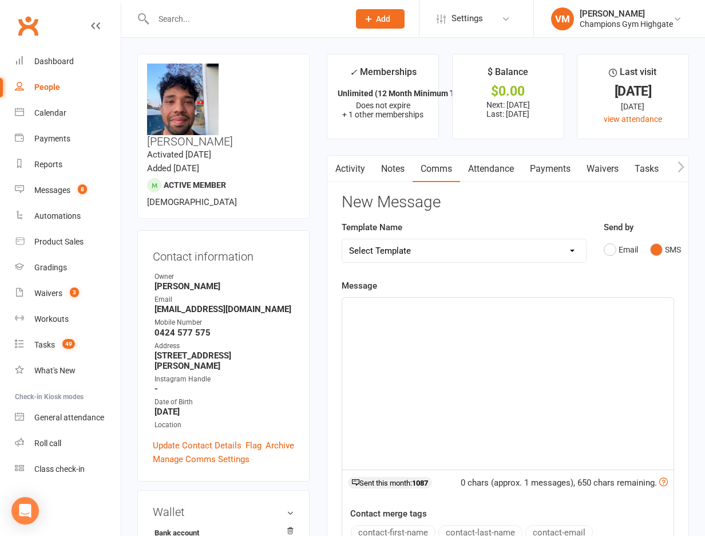
click at [401, 320] on div "﻿" at bounding box center [507, 384] width 331 height 172
paste div
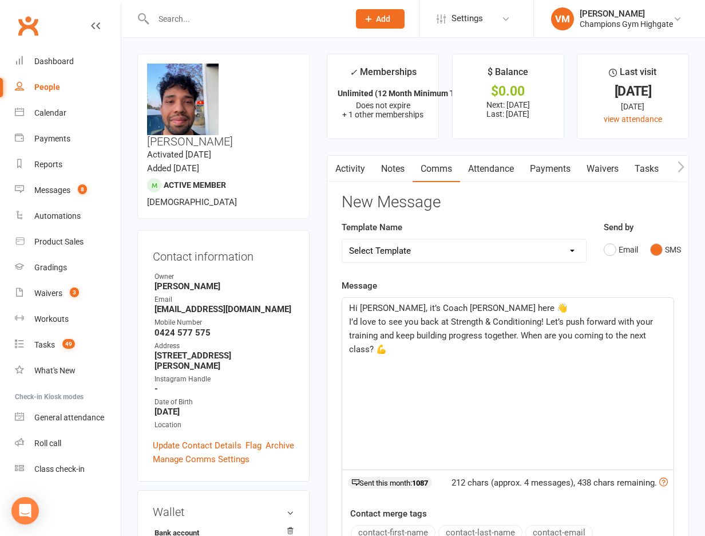
click at [367, 305] on span "Hi Katie, it’s Coach Vincenzo here 👋" at bounding box center [458, 308] width 219 height 10
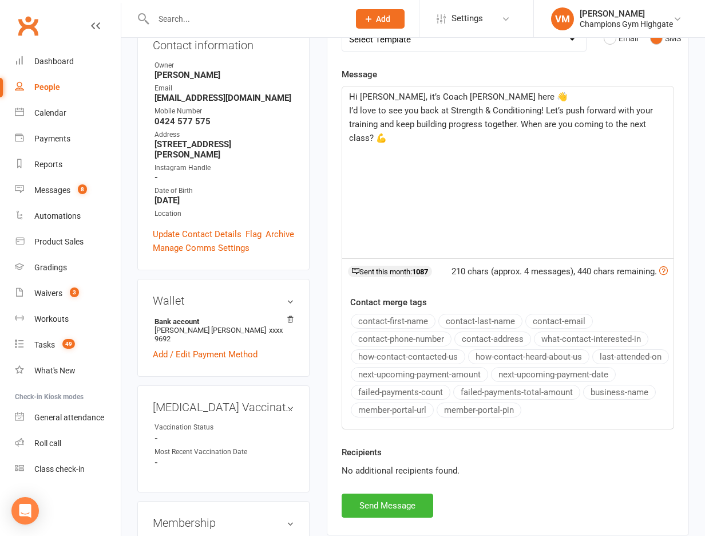
scroll to position [220, 0]
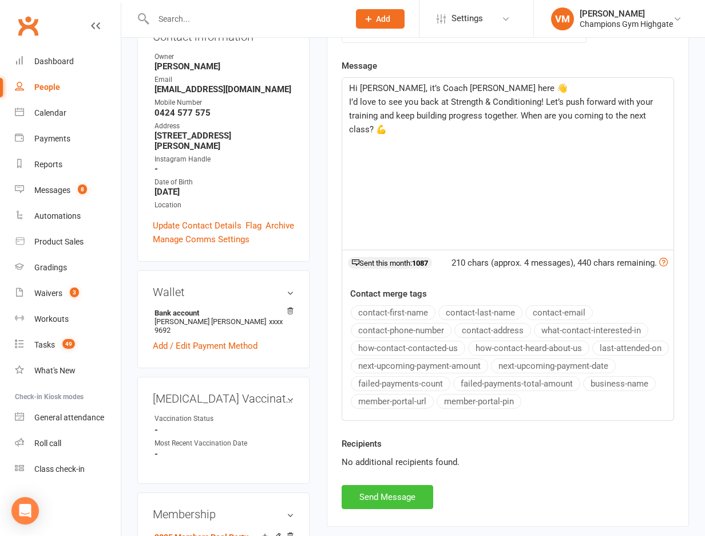
click at [357, 489] on button "Send Message" at bounding box center [388, 497] width 92 height 24
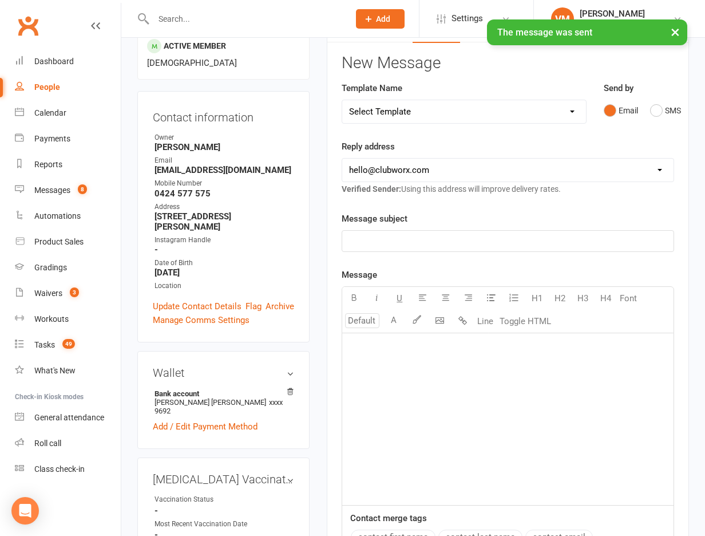
scroll to position [0, 0]
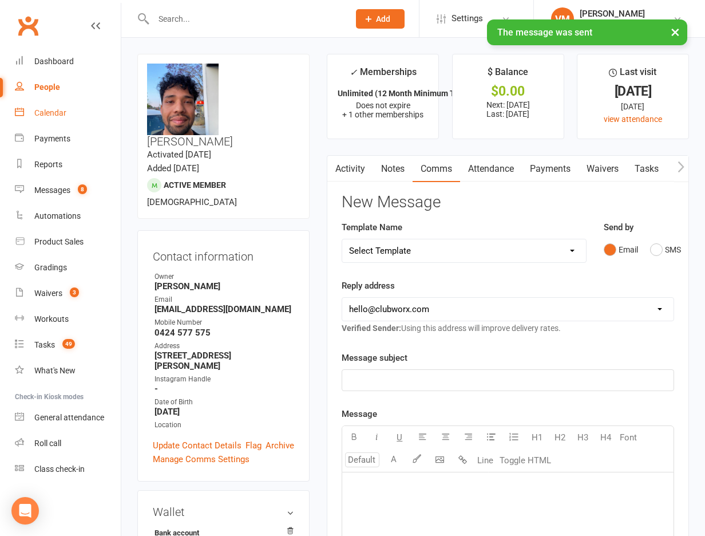
click at [61, 117] on link "Calendar" at bounding box center [68, 113] width 106 height 26
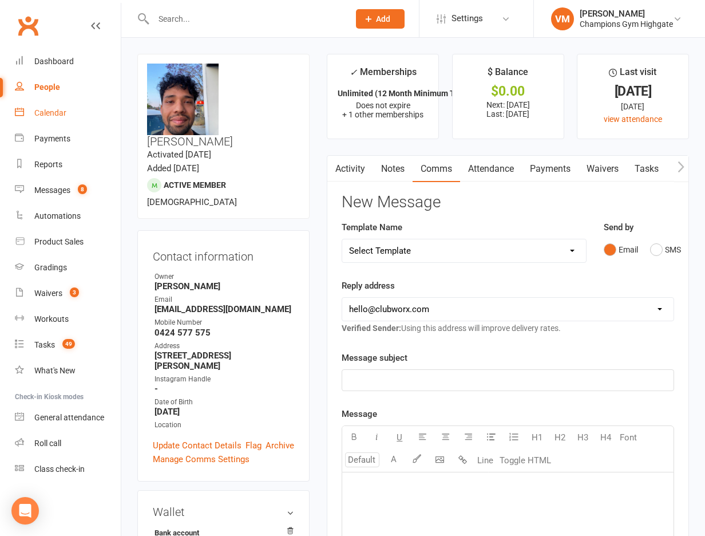
click at [398, 158] on link "Notes" at bounding box center [392, 169] width 39 height 26
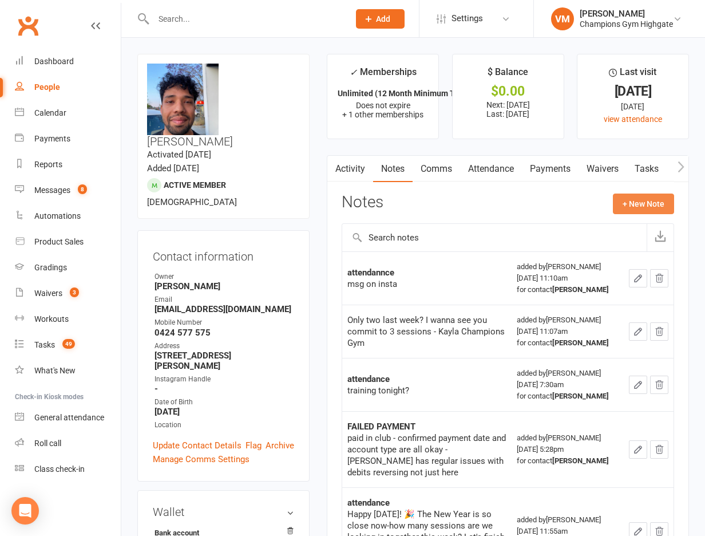
click at [638, 204] on button "+ New Note" at bounding box center [643, 203] width 61 height 21
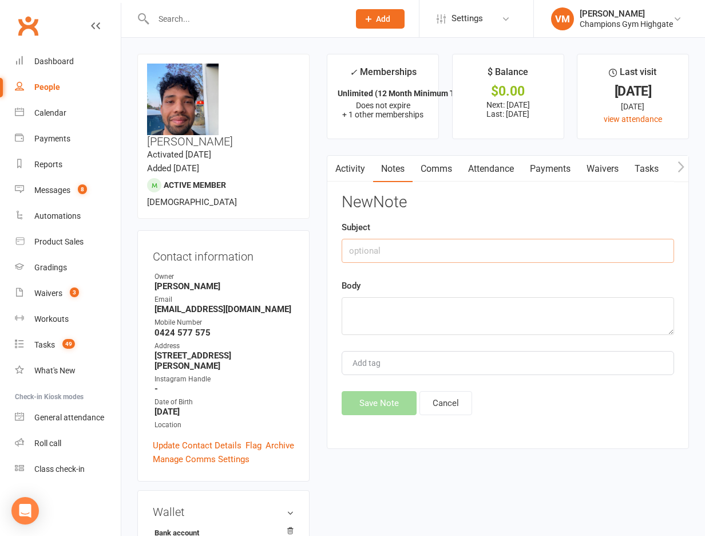
click at [410, 257] on input "text" at bounding box center [508, 251] width 332 height 24
type input "text"
click at [389, 293] on div "Body" at bounding box center [508, 307] width 332 height 56
click at [381, 307] on textarea at bounding box center [508, 316] width 332 height 38
paste textarea "Hi Katie, it’s Coach Vincenzo here 👋 I’d love to see you back at Strength & Con…"
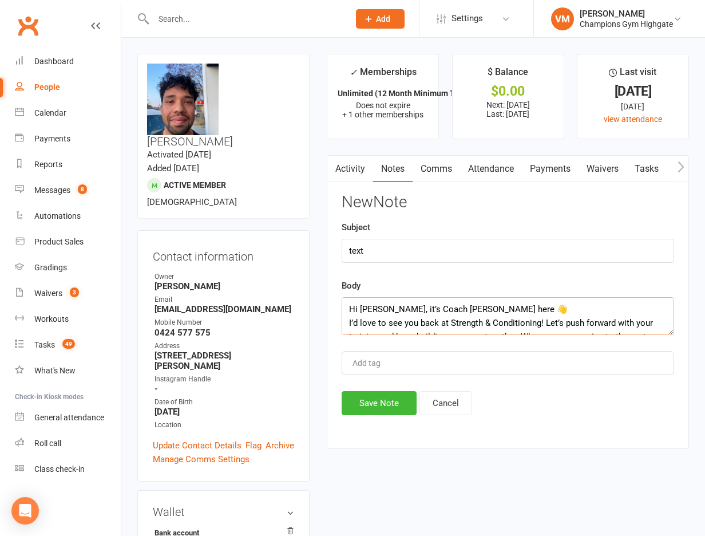
click at [367, 309] on textarea "Hi Katie, it’s Coach Vincenzo here 👋 I’d love to see you back at Strength & Con…" at bounding box center [508, 316] width 332 height 38
type textarea "Hi Sam, it’s Coach Vincenzo here 👋 I’d love to see you back at Strength & Condi…"
click at [372, 411] on button "Save Note" at bounding box center [379, 403] width 75 height 24
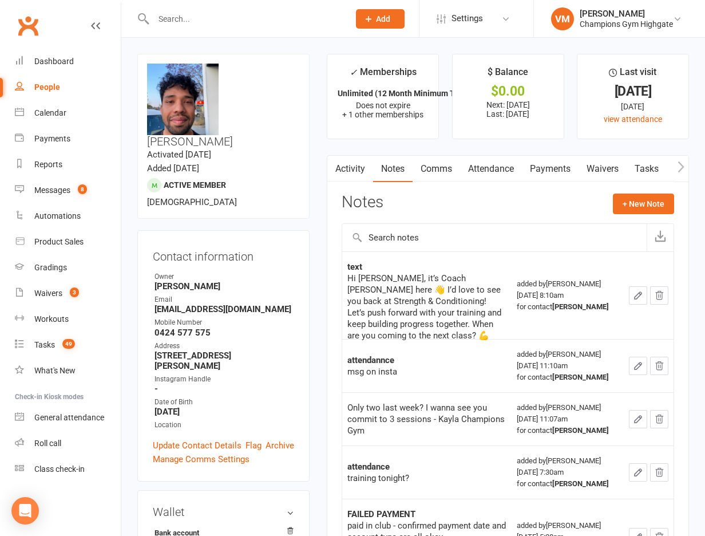
click at [441, 173] on link "Comms" at bounding box center [435, 169] width 47 height 26
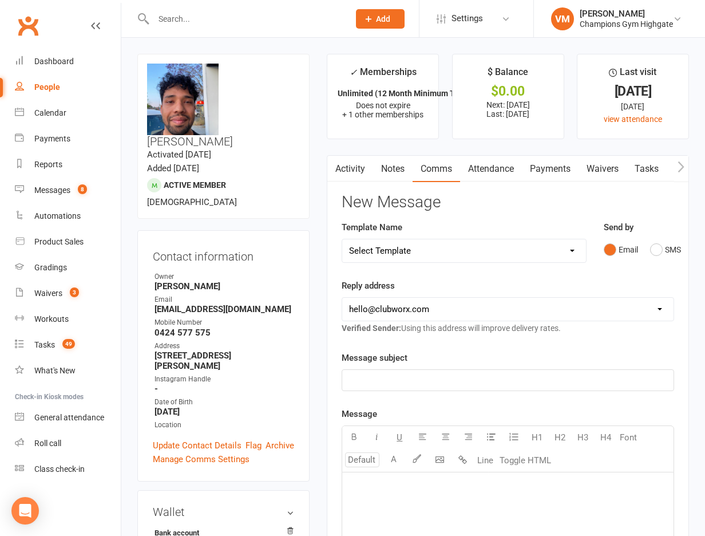
click at [402, 170] on link "Notes" at bounding box center [392, 169] width 39 height 26
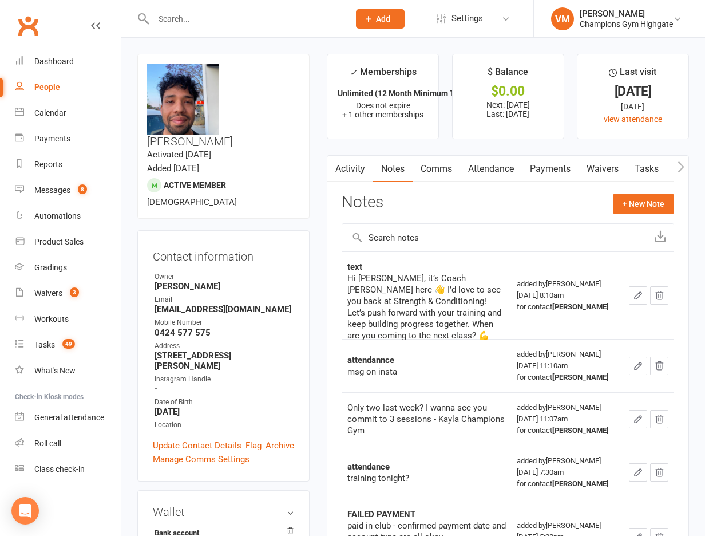
click at [212, 17] on input "text" at bounding box center [245, 19] width 191 height 16
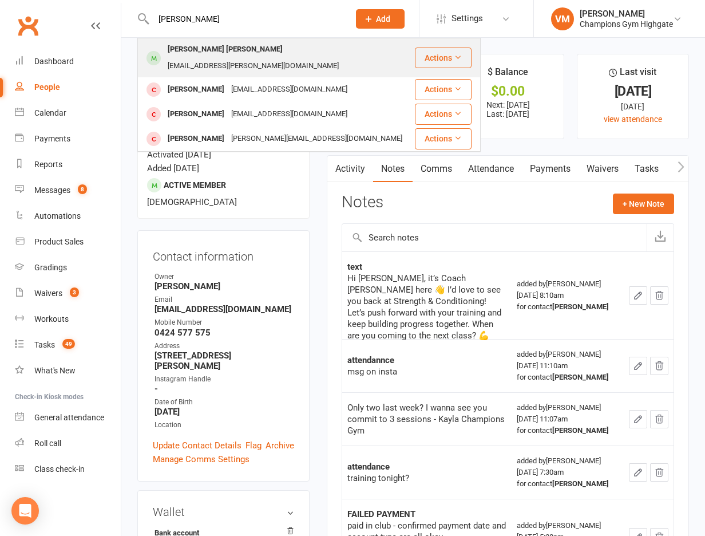
type input "felipe"
click at [216, 49] on div "Felippe Moraes Risso" at bounding box center [225, 49] width 122 height 17
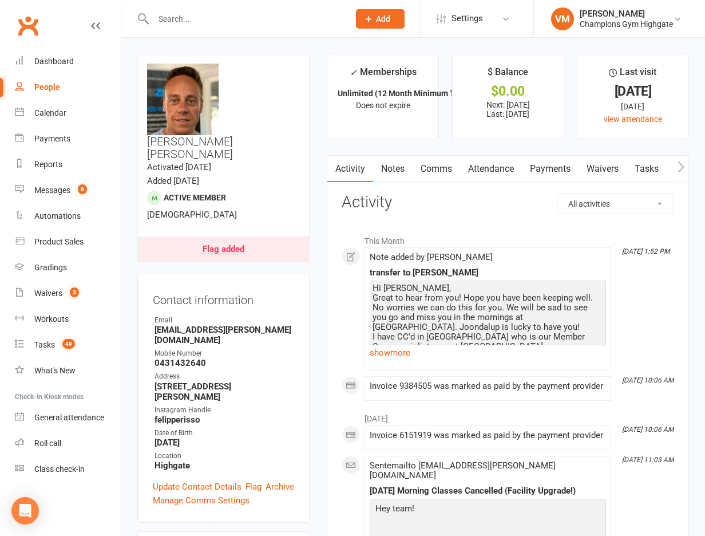
click at [194, 17] on input "text" at bounding box center [245, 19] width 191 height 16
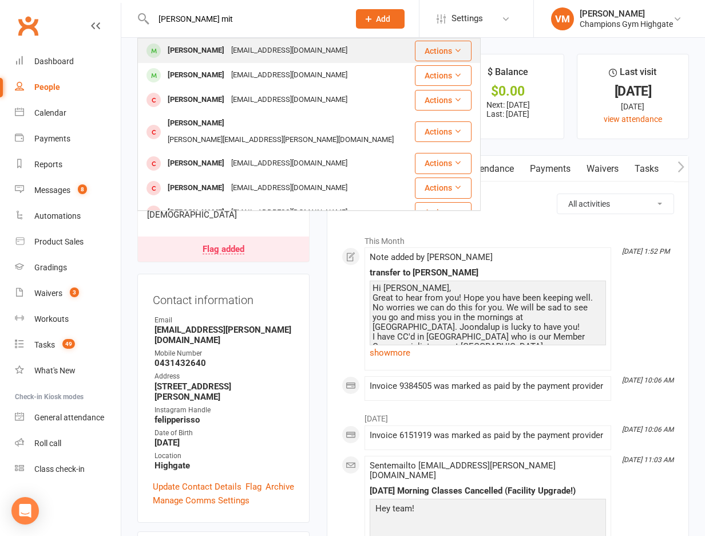
type input "tim mit"
click at [200, 48] on div "Tim Mitchell" at bounding box center [196, 50] width 64 height 17
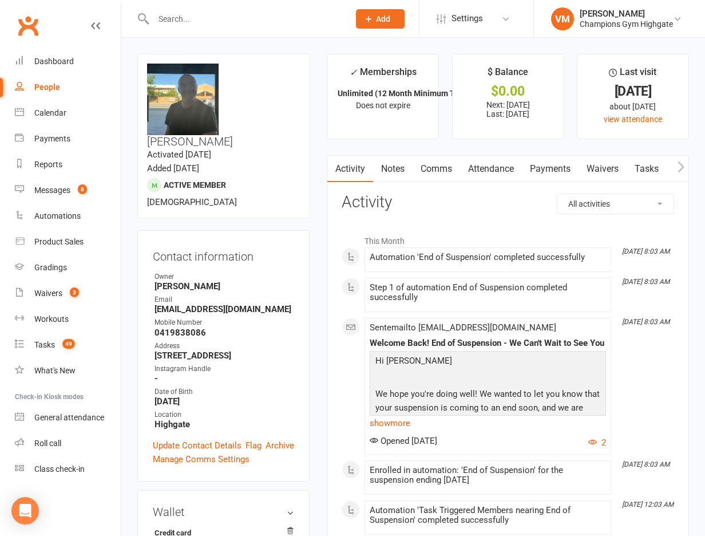
click at [397, 170] on link "Notes" at bounding box center [392, 169] width 39 height 26
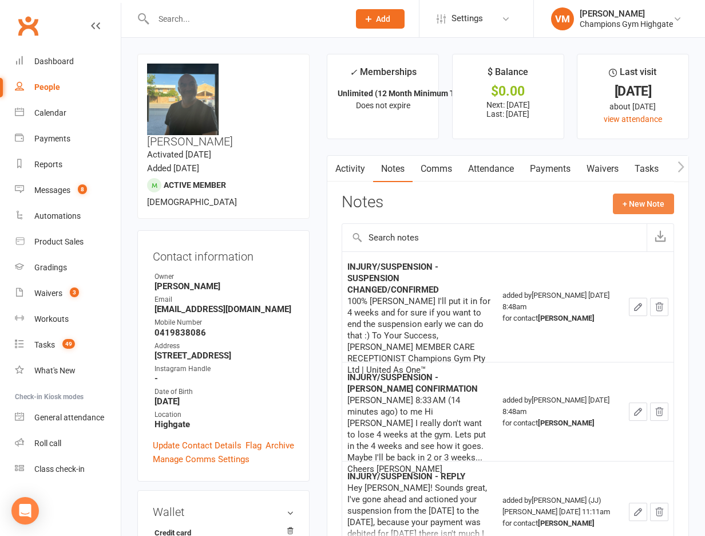
click at [631, 203] on button "+ New Note" at bounding box center [643, 203] width 61 height 21
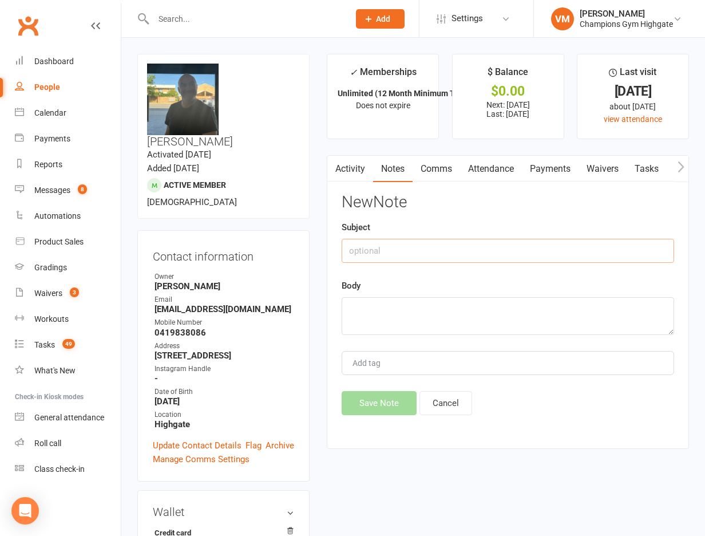
click at [398, 246] on input "text" at bounding box center [508, 251] width 332 height 24
type input "on holiday"
click at [391, 314] on textarea at bounding box center [508, 316] width 332 height 38
type textarea "still on holiday"
click at [375, 396] on button "Save Note" at bounding box center [379, 403] width 75 height 24
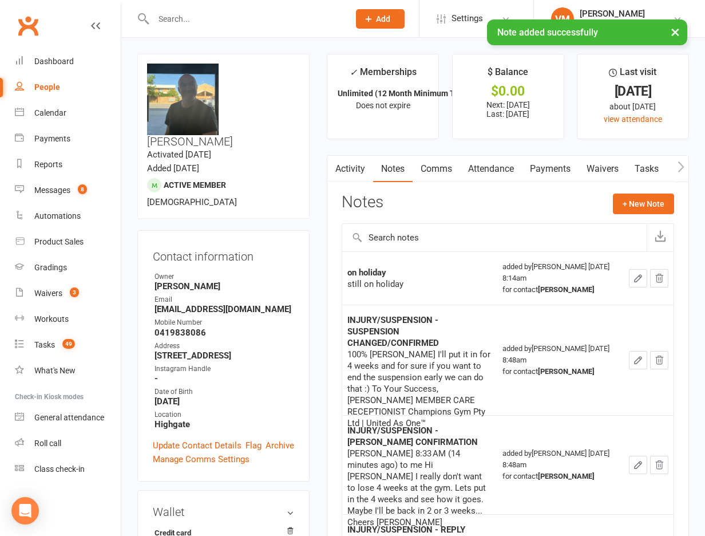
click at [222, 19] on div "× Note added successfully" at bounding box center [345, 19] width 690 height 0
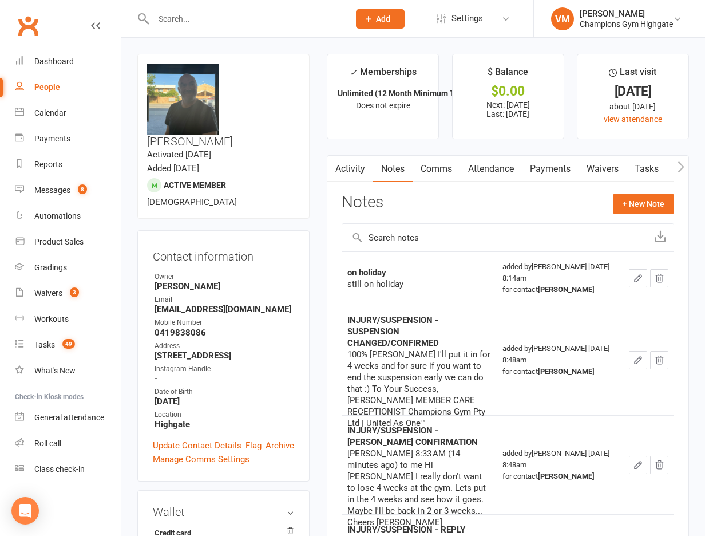
click at [219, 18] on input "text" at bounding box center [245, 19] width 191 height 16
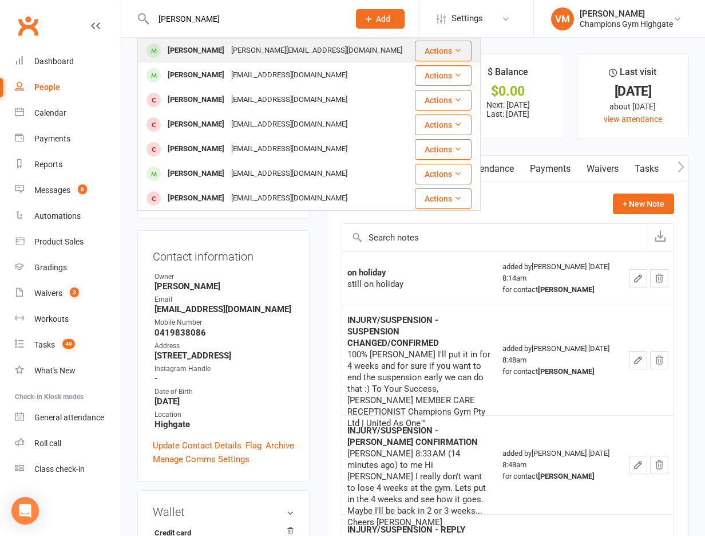
type input "peter kr"
click at [245, 50] on div "prajval.200@gmail.com" at bounding box center [317, 50] width 178 height 17
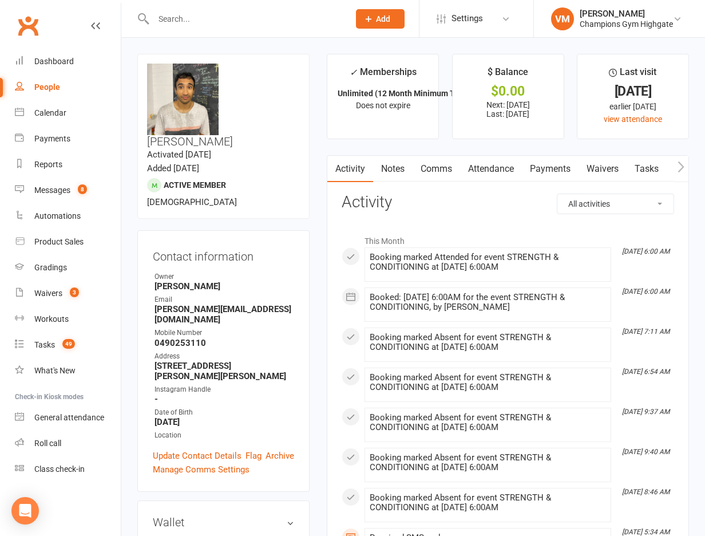
click at [398, 166] on link "Notes" at bounding box center [392, 169] width 39 height 26
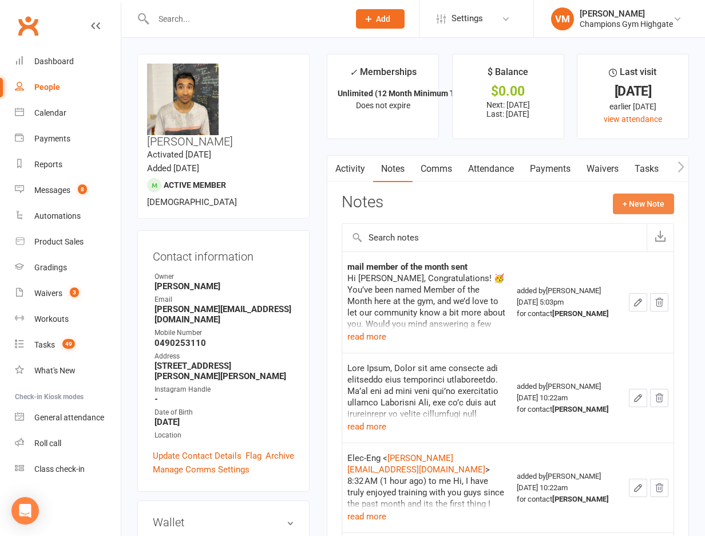
click at [638, 202] on button "+ New Note" at bounding box center [643, 203] width 61 height 21
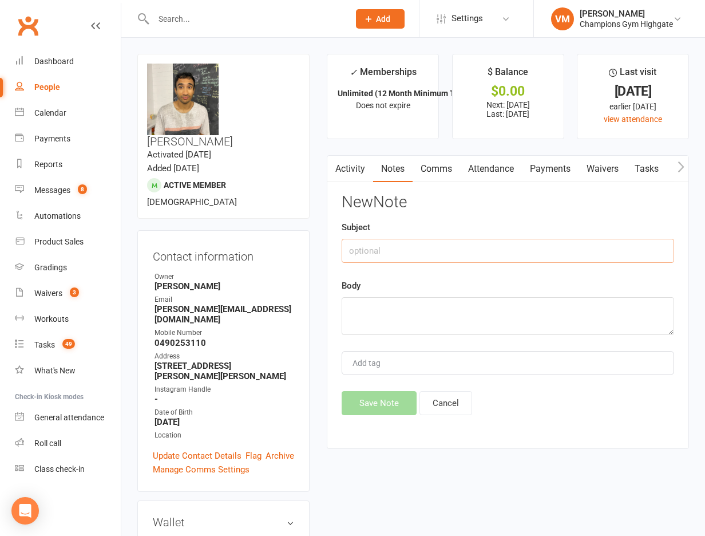
click at [422, 249] on input "text" at bounding box center [508, 251] width 332 height 24
type input "back on track"
type textarea "He was sick... back on track today"
click at [367, 417] on div "Activity Notes Comms Attendance Payments Waivers Tasks Automations Workouts Gra…" at bounding box center [508, 301] width 362 height 293
click at [368, 406] on button "Save Note" at bounding box center [379, 403] width 75 height 24
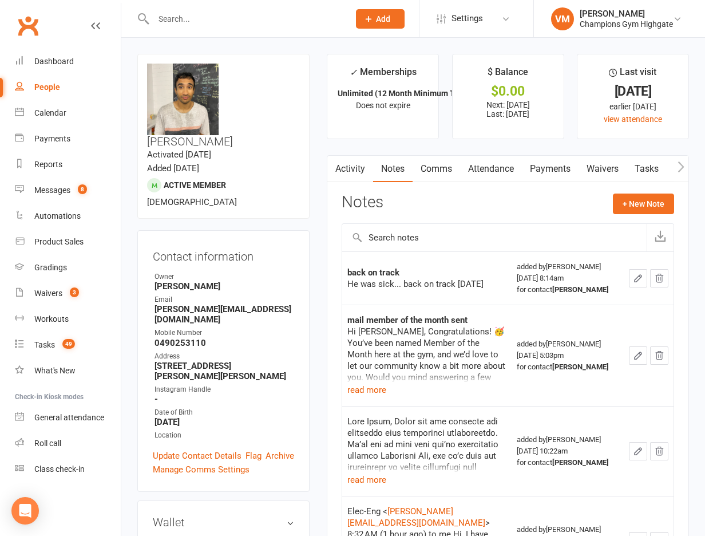
click at [181, 22] on input "text" at bounding box center [245, 19] width 191 height 16
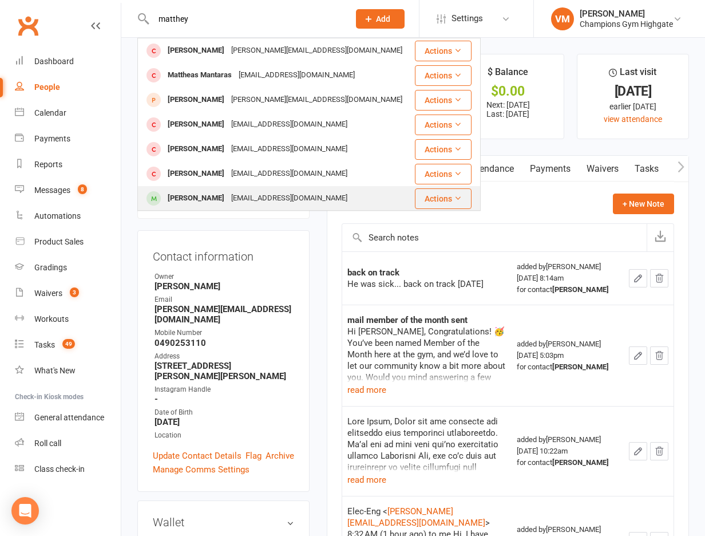
type input "matthey"
click at [212, 201] on div "Matthew Fabian" at bounding box center [196, 198] width 64 height 17
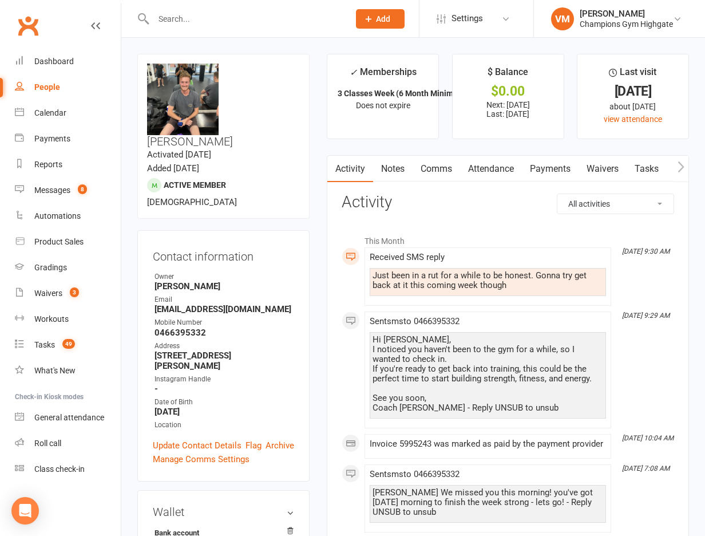
click at [390, 167] on link "Notes" at bounding box center [392, 169] width 39 height 26
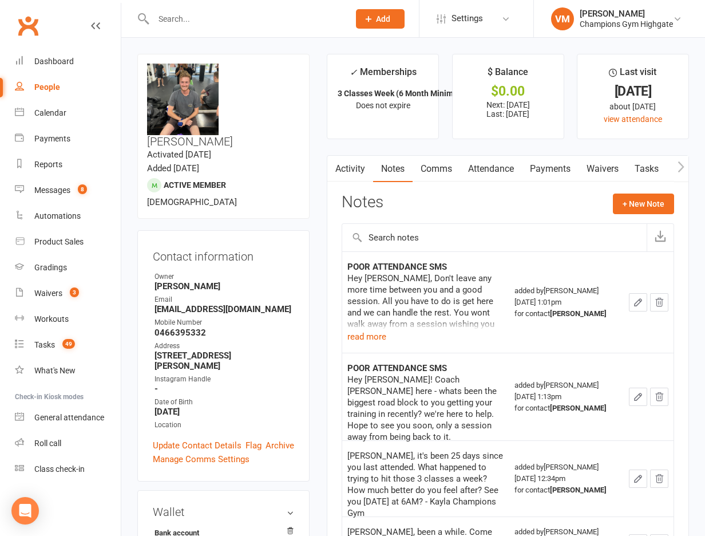
click at [437, 171] on link "Comms" at bounding box center [435, 169] width 47 height 26
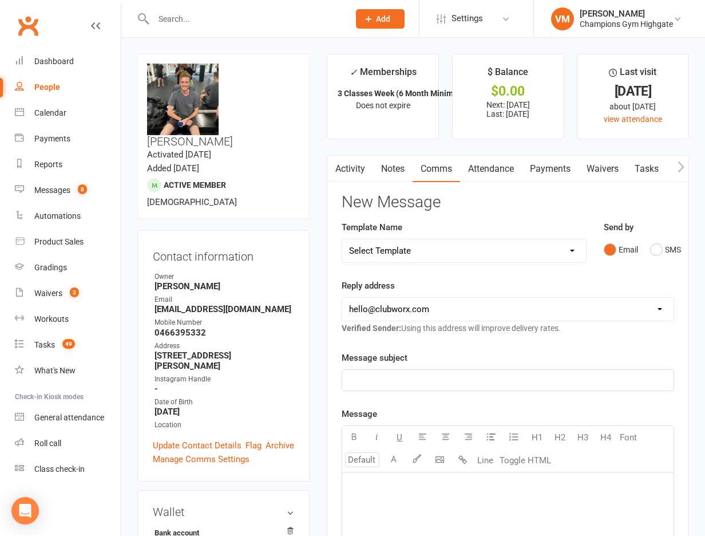
click at [397, 173] on link "Notes" at bounding box center [392, 169] width 39 height 26
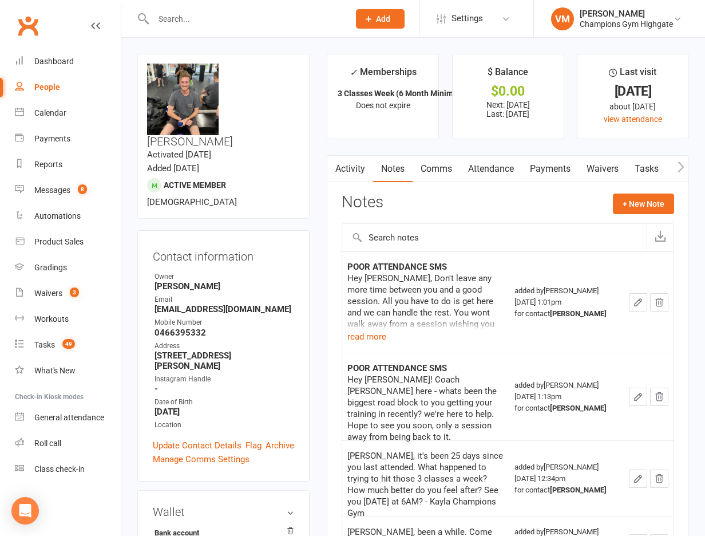
click at [453, 164] on link "Comms" at bounding box center [435, 169] width 47 height 26
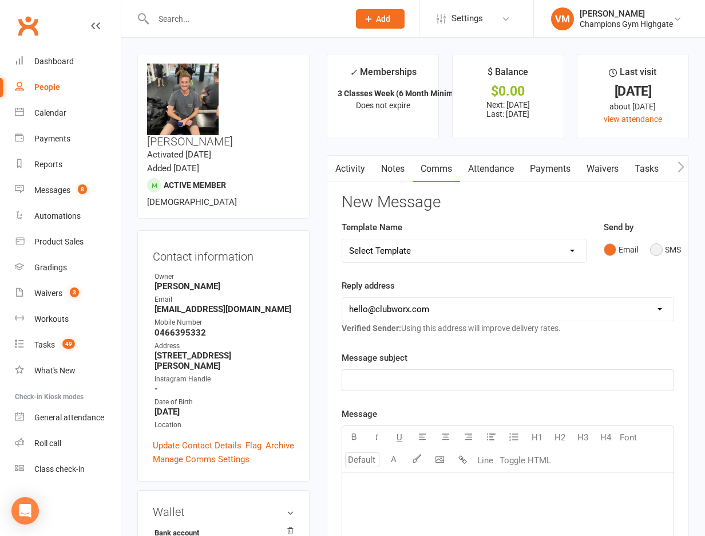
click at [657, 250] on button "SMS" at bounding box center [665, 250] width 31 height 22
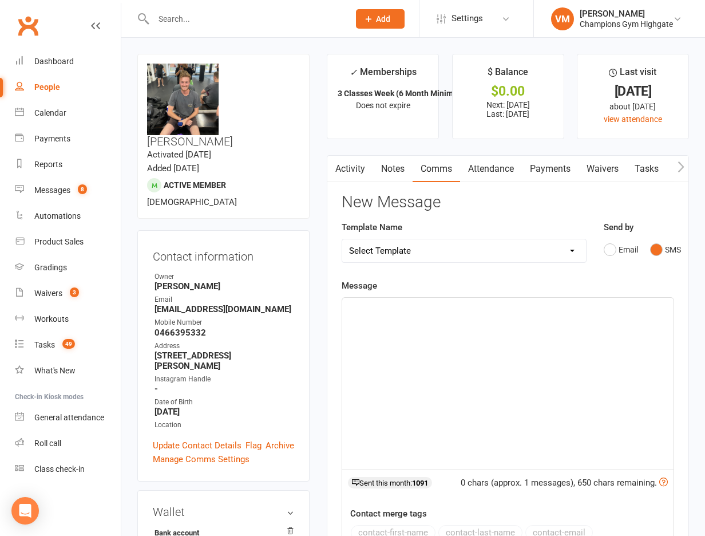
click at [423, 319] on div "﻿" at bounding box center [507, 384] width 331 height 172
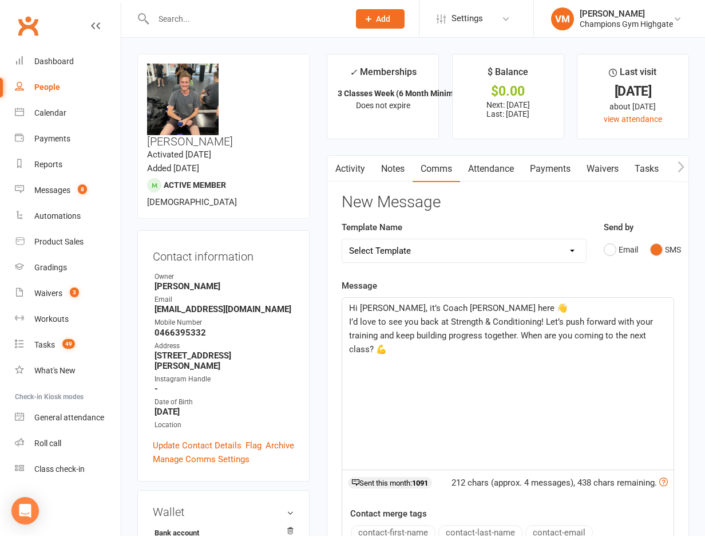
click at [370, 310] on span "Hi Katie, it’s Coach Vincenzo here 👋" at bounding box center [458, 308] width 219 height 10
click at [253, 68] on h3 "Matthew Fabian" at bounding box center [223, 106] width 153 height 84
copy h3 "Matthew"
click at [370, 304] on span "Hi Katie, it’s Coach Vincenzo here 👋" at bounding box center [458, 308] width 219 height 10
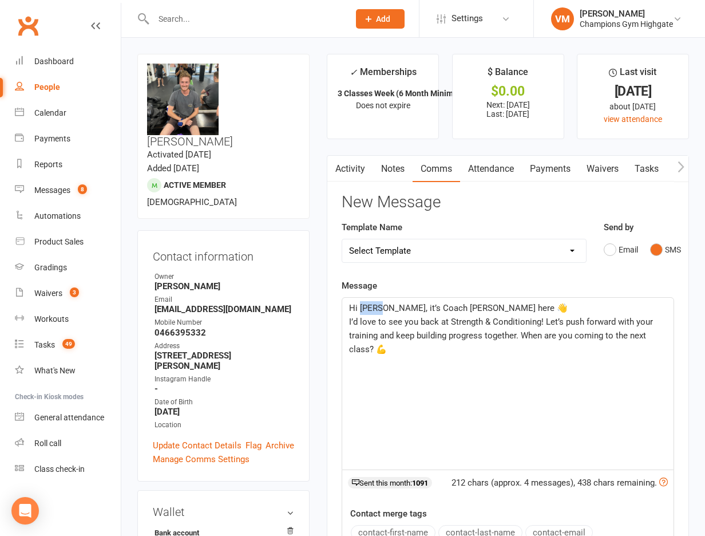
click at [370, 304] on span "Hi Katie, it’s Coach Vincenzo here 👋" at bounding box center [458, 308] width 219 height 10
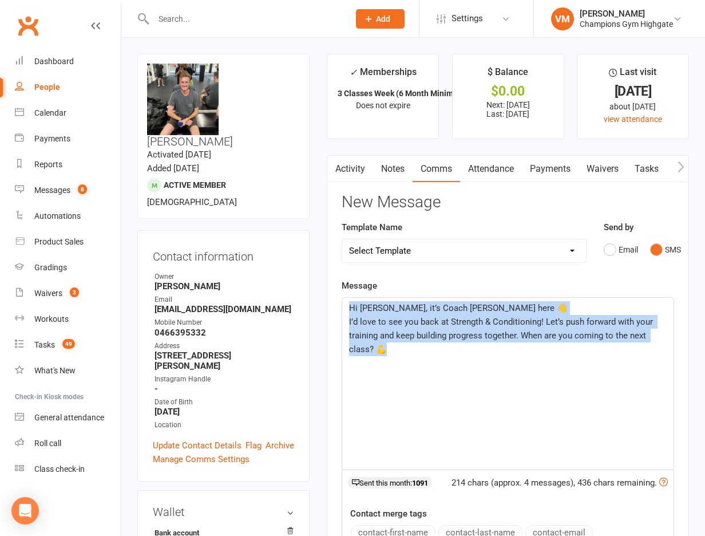
drag, startPoint x: 418, startPoint y: 355, endPoint x: 327, endPoint y: 303, distance: 105.0
click at [327, 303] on div "Activity Notes Comms Attendance Payments Waivers Tasks Automations Workouts Gra…" at bounding box center [508, 450] width 362 height 590
copy div "Hi Matthew, it’s Coach Vincenzo here 👋 I’d love to see you back at Strength & C…"
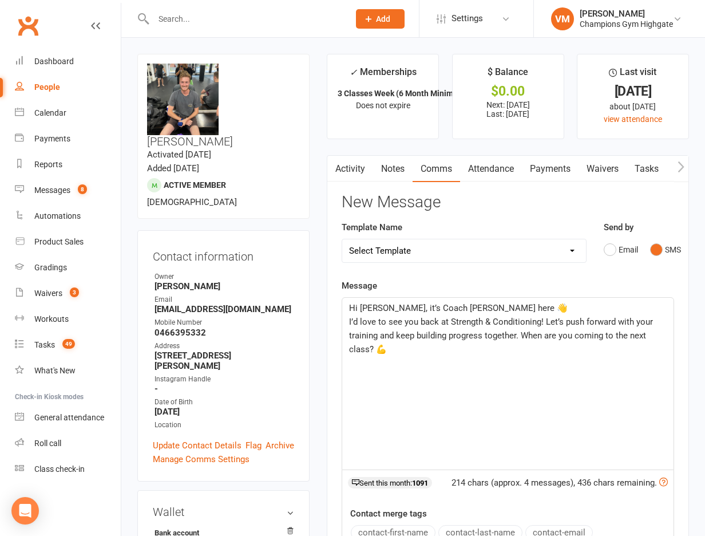
click at [331, 344] on div "Activity Notes Comms Attendance Payments Waivers Tasks Automations Workouts Gra…" at bounding box center [508, 450] width 362 height 590
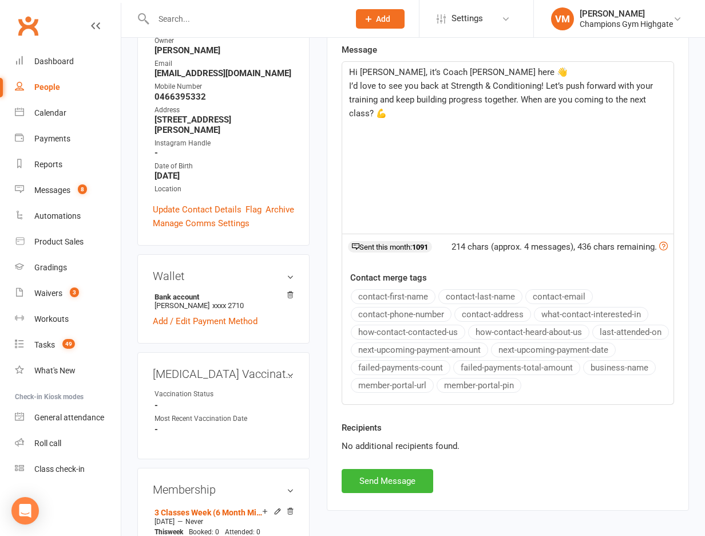
scroll to position [247, 0]
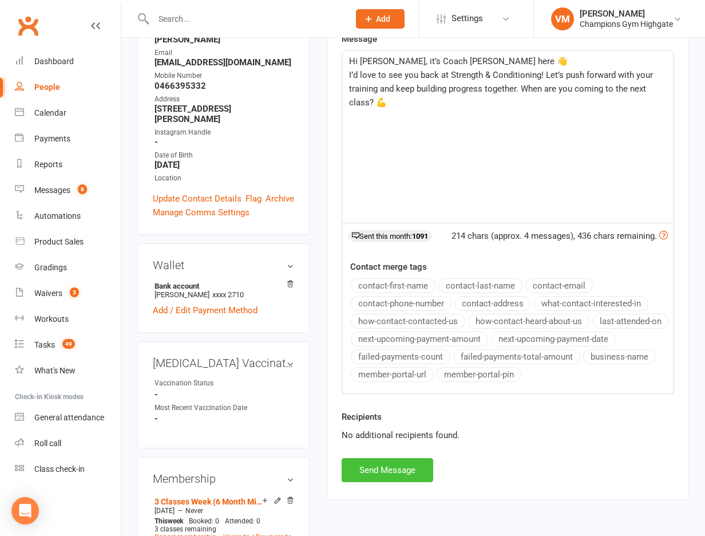
click at [386, 469] on button "Send Message" at bounding box center [388, 470] width 92 height 24
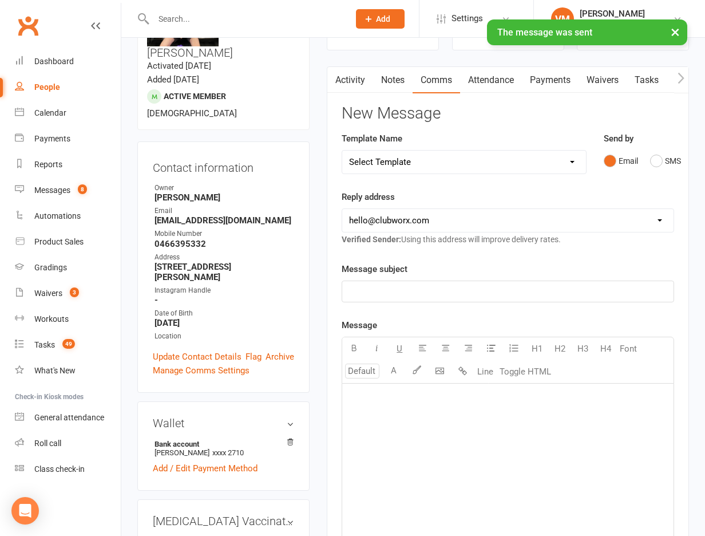
scroll to position [0, 0]
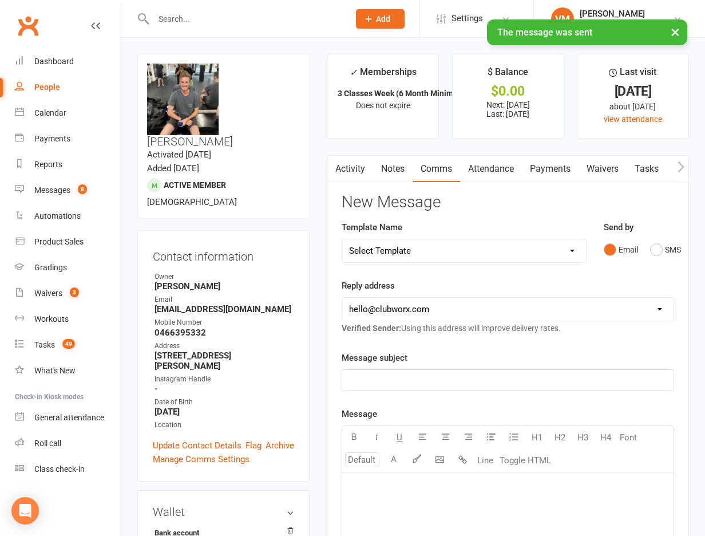
click at [387, 174] on link "Notes" at bounding box center [392, 169] width 39 height 26
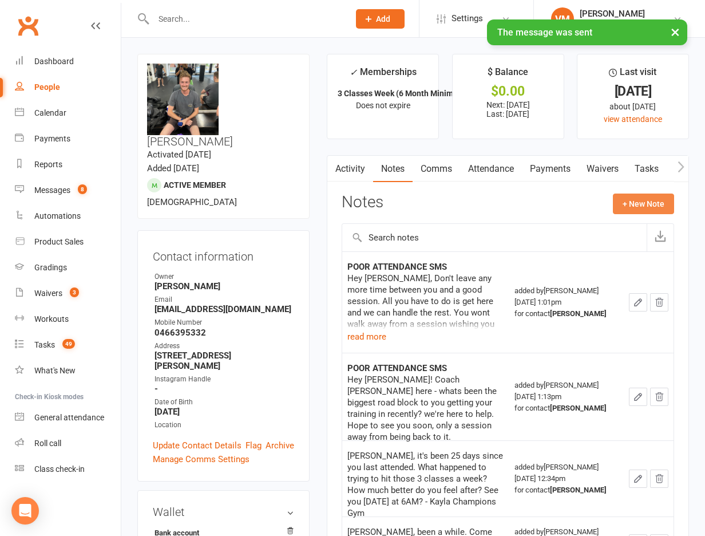
click at [636, 206] on button "+ New Note" at bounding box center [643, 203] width 61 height 21
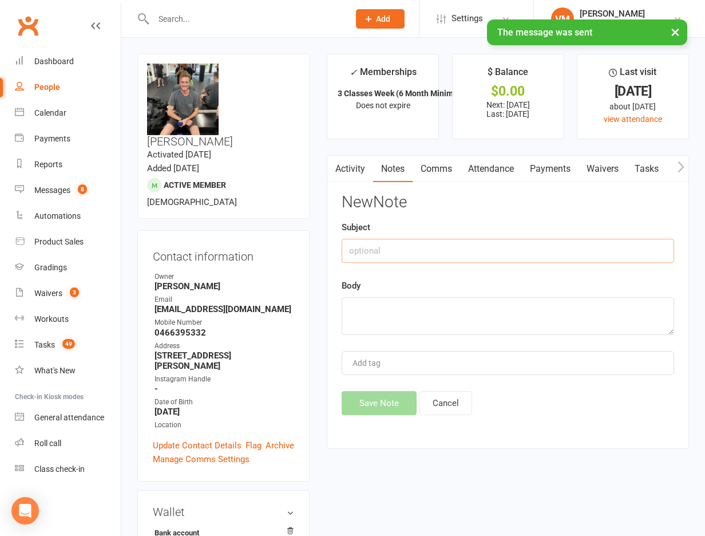
click at [374, 258] on input "text" at bounding box center [508, 251] width 332 height 24
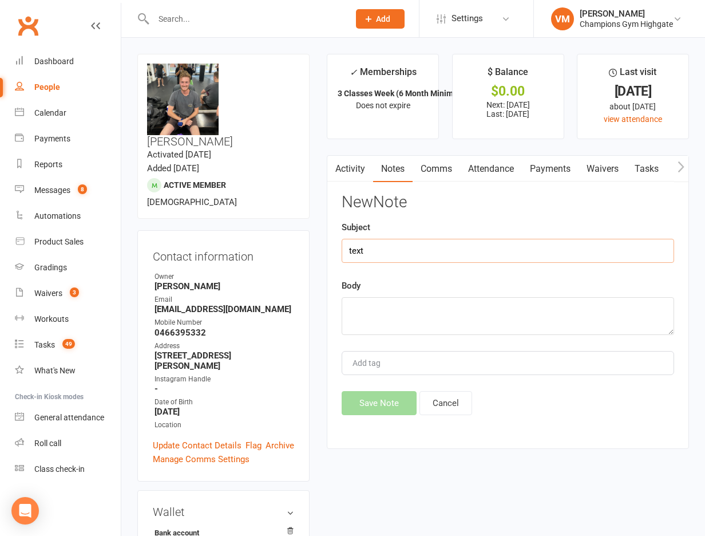
type input "text"
click at [386, 311] on textarea at bounding box center [508, 316] width 332 height 38
paste textarea "Hi Matthew, it’s Coach Vincenzo here 👋 I’d love to see you back at Strength & C…"
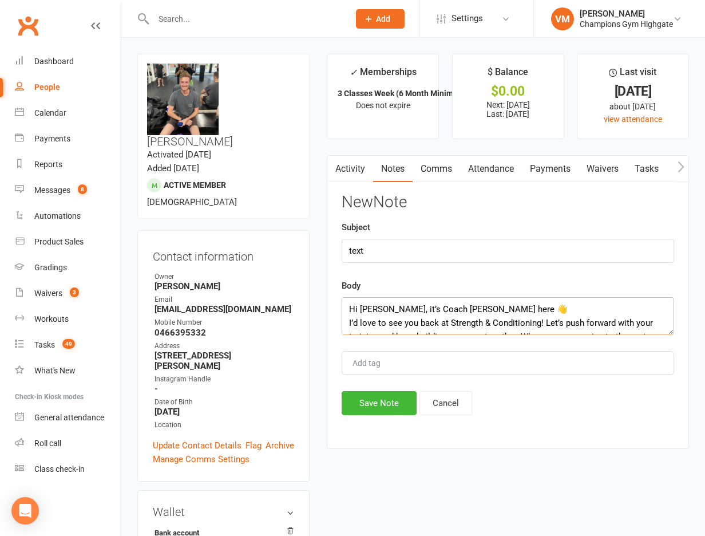
click at [368, 308] on textarea "Hi Matthew, it’s Coach Vincenzo here 👋 I’d love to see you back at Strength & C…" at bounding box center [508, 316] width 332 height 38
type textarea "Hi Matthew, it’s Coach Vincenzo here 👋 I’d love to see you back at Strength & C…"
click at [372, 402] on button "Save Note" at bounding box center [379, 403] width 75 height 24
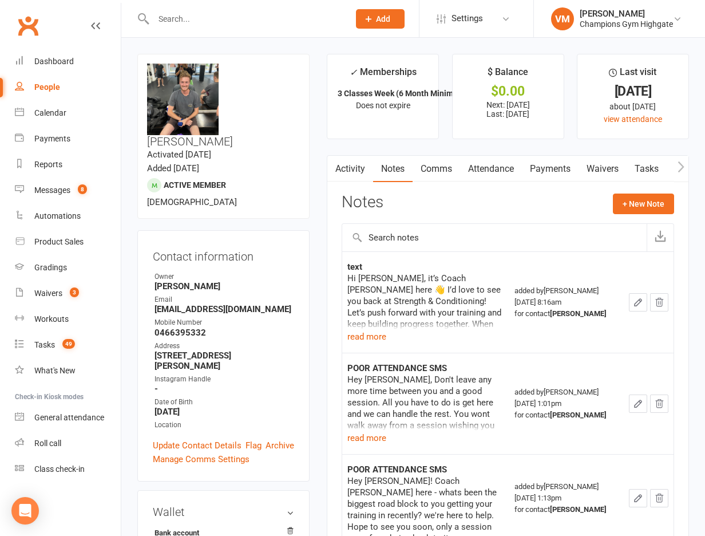
click at [196, 9] on div at bounding box center [239, 18] width 204 height 37
click at [187, 12] on input "text" at bounding box center [245, 19] width 191 height 16
paste input "Banjo Kitto"
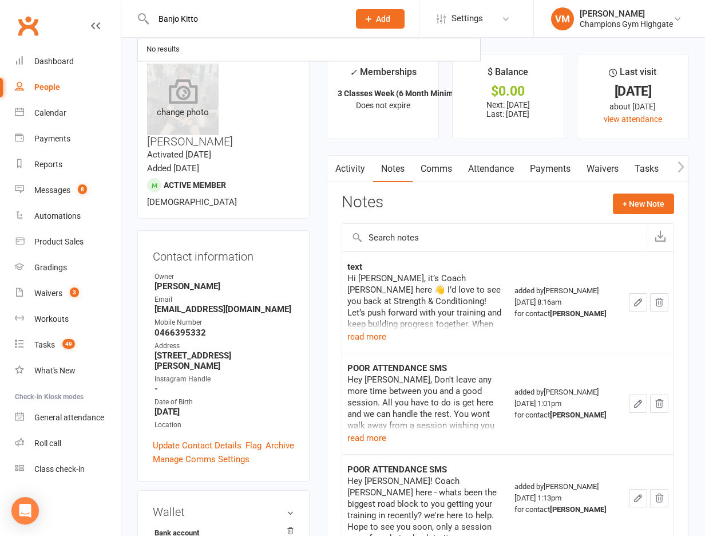
type input "Banjo Kitto"
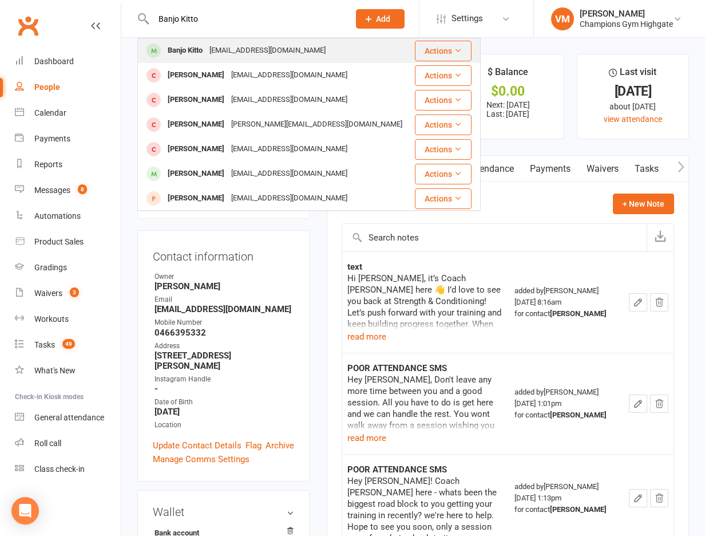
click at [285, 54] on div "banjokitto@icloud.com" at bounding box center [267, 50] width 123 height 17
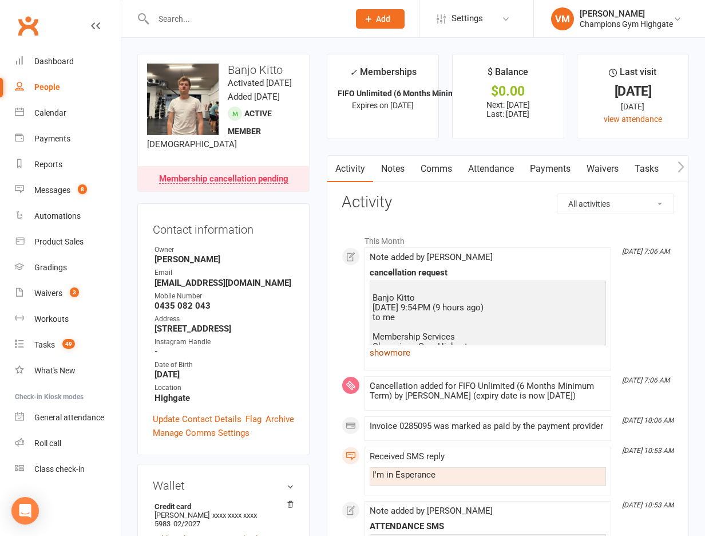
click at [389, 351] on link "show more" at bounding box center [488, 352] width 236 height 16
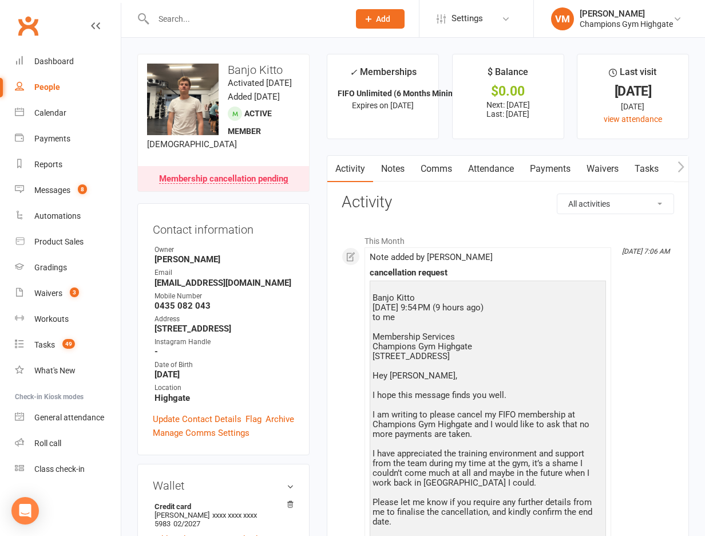
click at [201, 5] on div at bounding box center [239, 18] width 204 height 37
click at [197, 14] on input "text" at bounding box center [245, 19] width 191 height 16
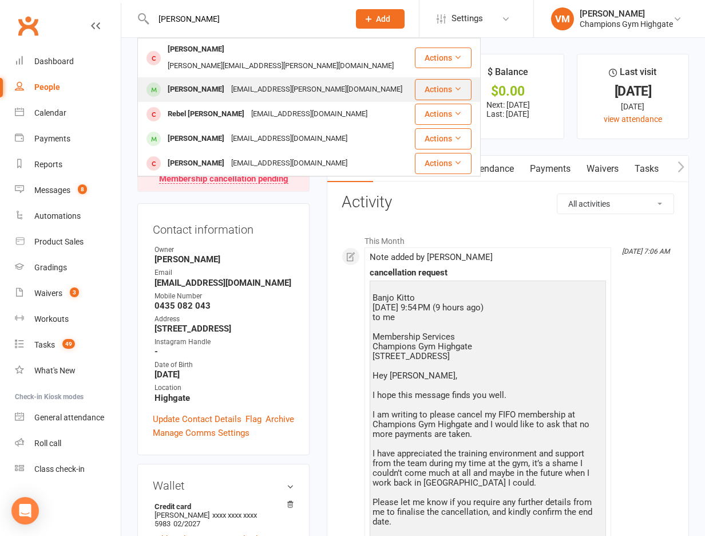
type input "rebecca"
click at [219, 81] on div "Rebecca Antunes" at bounding box center [196, 89] width 64 height 17
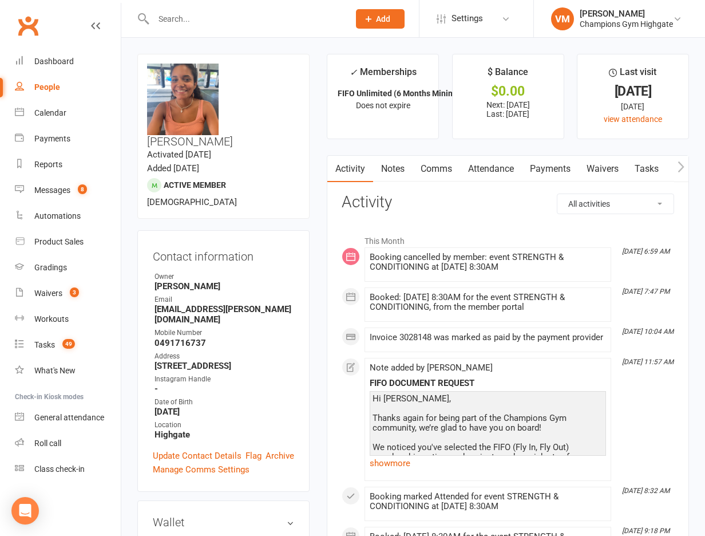
click at [397, 172] on link "Notes" at bounding box center [392, 169] width 39 height 26
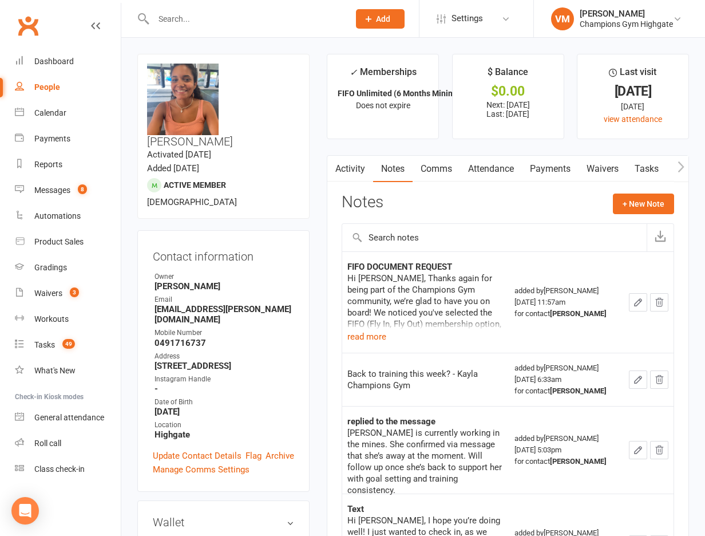
click at [434, 172] on link "Comms" at bounding box center [435, 169] width 47 height 26
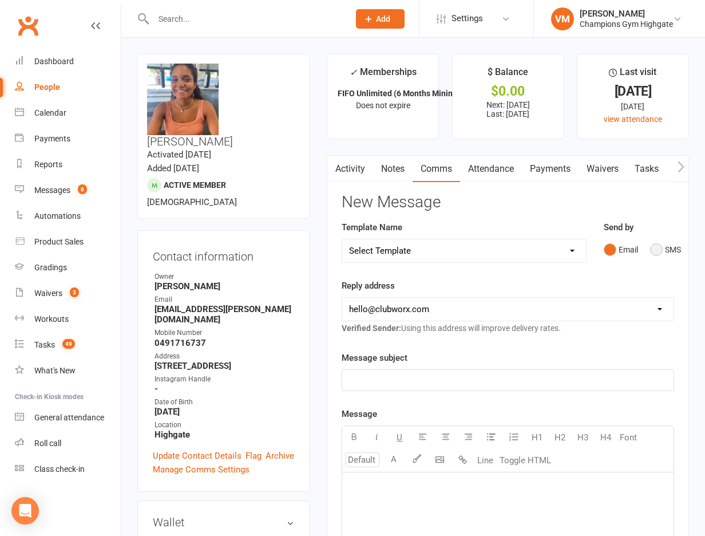
click at [671, 253] on button "SMS" at bounding box center [665, 250] width 31 height 22
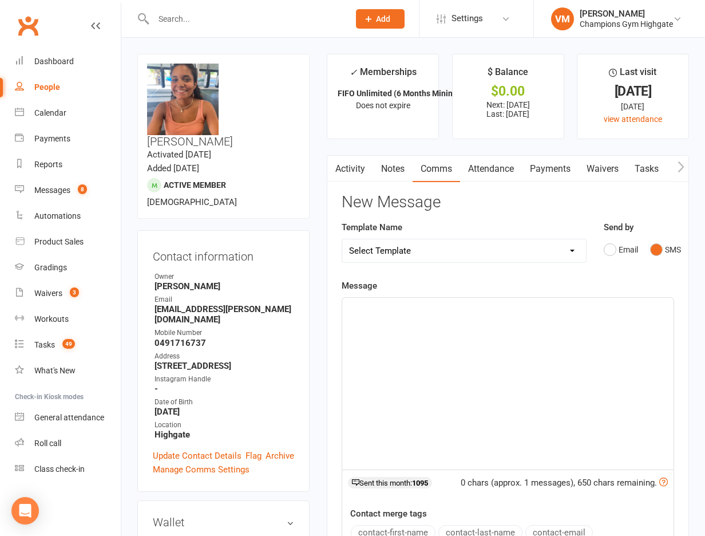
click at [469, 334] on div "﻿" at bounding box center [507, 384] width 331 height 172
click at [232, 71] on h3 "Rebecca Antunes" at bounding box center [223, 106] width 153 height 84
click at [377, 298] on div "﻿" at bounding box center [507, 384] width 331 height 172
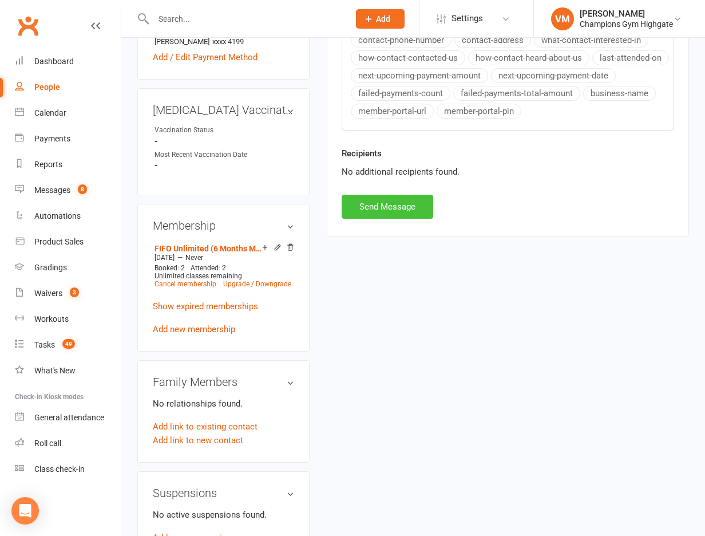
click at [404, 212] on button "Send Message" at bounding box center [388, 207] width 92 height 24
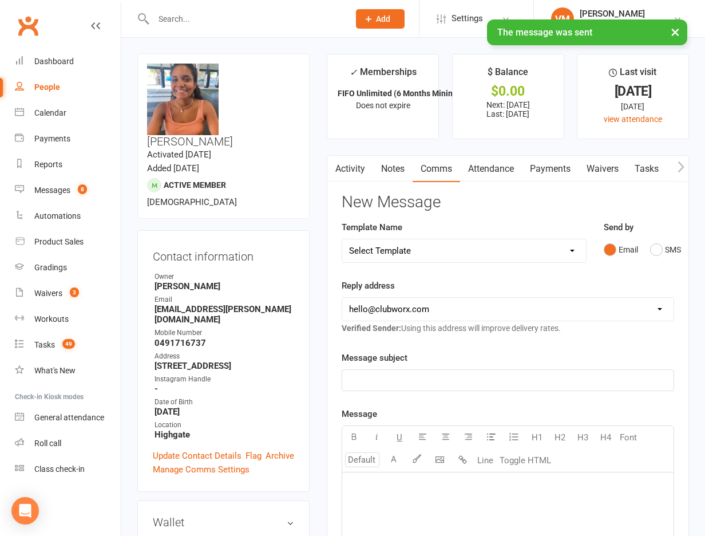
click at [393, 168] on link "Notes" at bounding box center [392, 169] width 39 height 26
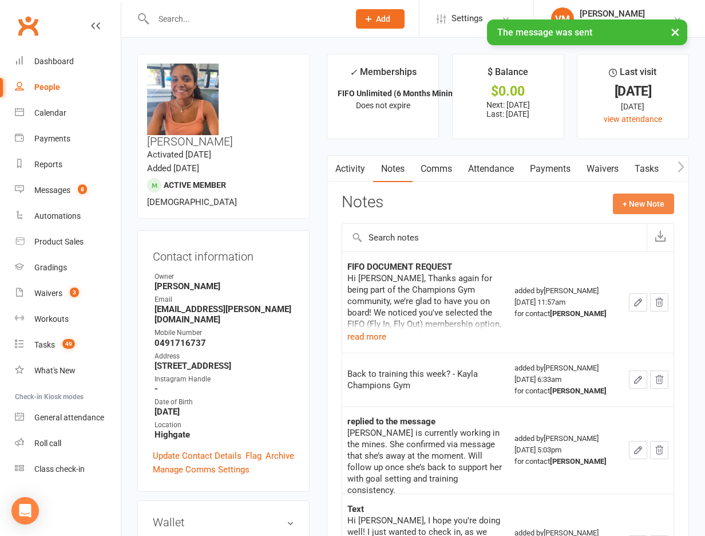
click at [630, 209] on button "+ New Note" at bounding box center [643, 203] width 61 height 21
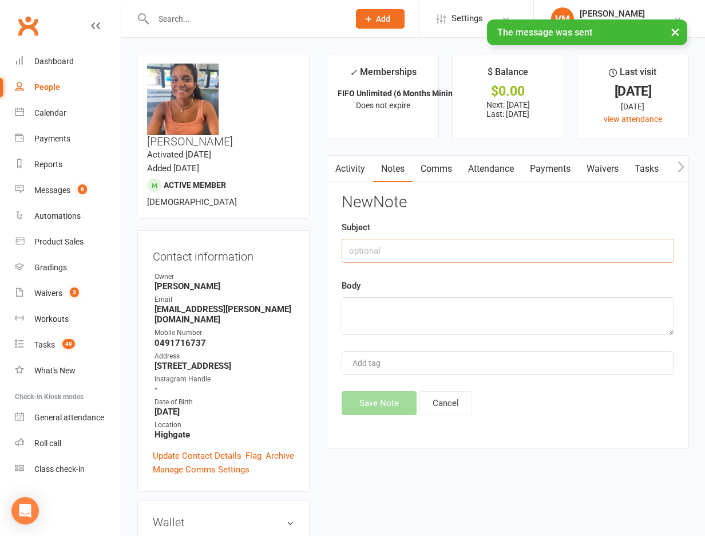
click at [425, 252] on input "text" at bounding box center [508, 251] width 332 height 24
type input "text"
click at [390, 315] on textarea at bounding box center [508, 316] width 332 height 38
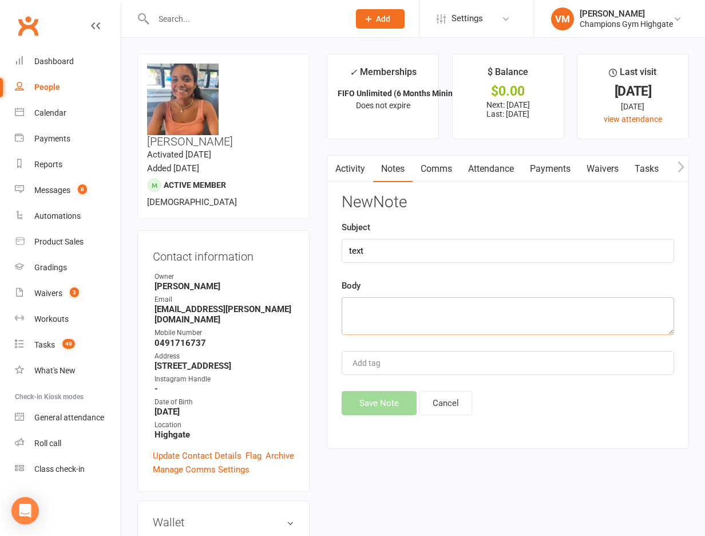
paste textarea "Hi Rebecca, it’s Coach Vincenzo 👋 I’m putting together your FIFO training plan …"
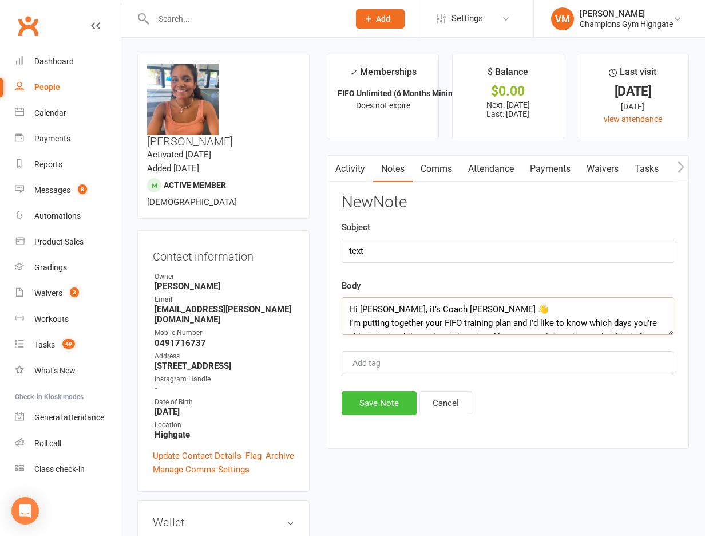
scroll to position [34, 0]
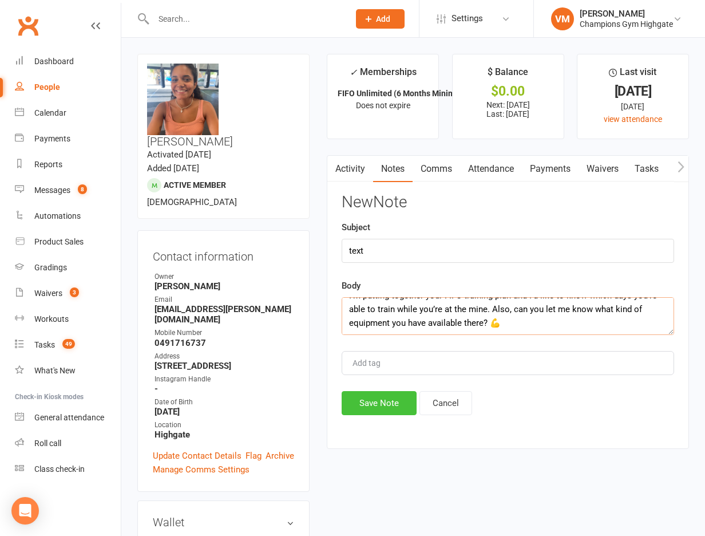
type textarea "Hi Rebecca, it’s Coach Vincenzo 👋 I’m putting together your FIFO training plan …"
click at [384, 402] on button "Save Note" at bounding box center [379, 403] width 75 height 24
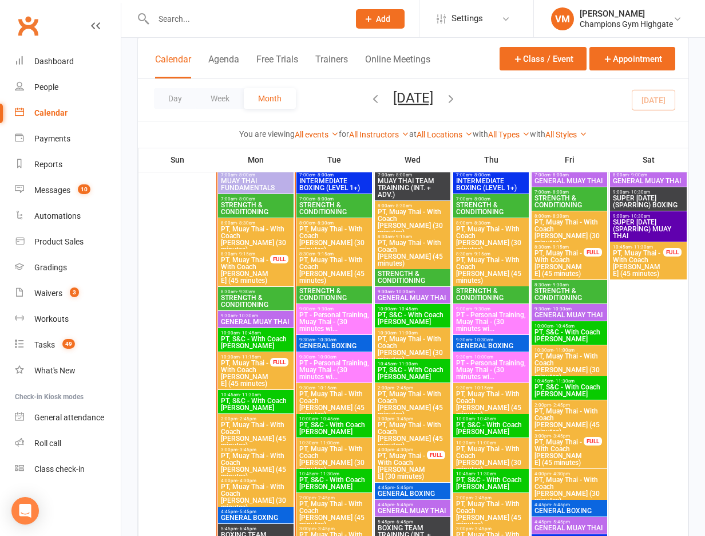
scroll to position [2036, 0]
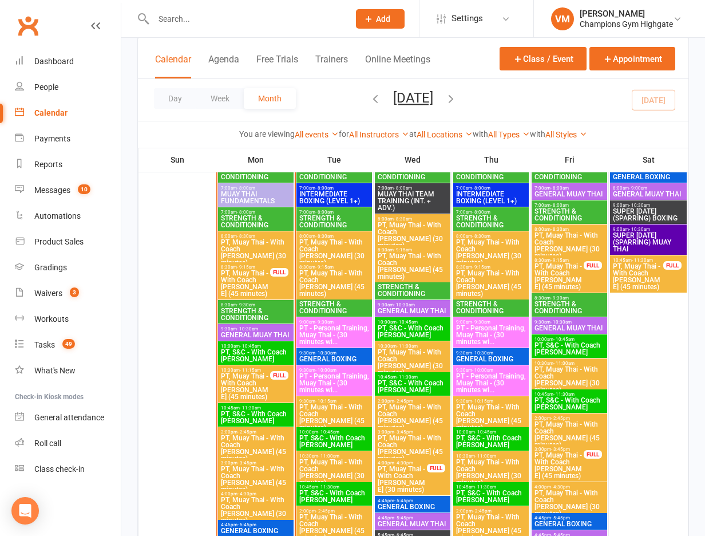
click at [246, 306] on span "- 9:30am" at bounding box center [246, 304] width 18 height 5
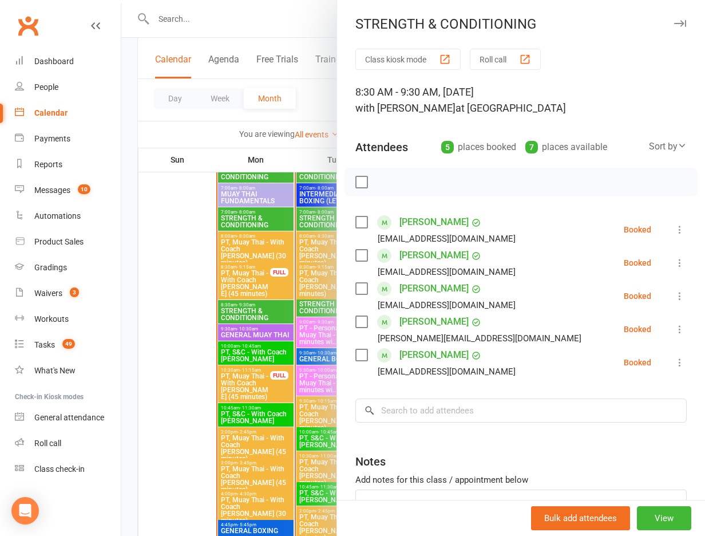
click at [364, 321] on label at bounding box center [360, 321] width 11 height 11
click at [363, 353] on label at bounding box center [360, 354] width 11 height 11
click at [386, 187] on icon "button" at bounding box center [386, 182] width 13 height 13
click at [364, 223] on label at bounding box center [360, 221] width 11 height 11
click at [391, 183] on icon "button" at bounding box center [387, 182] width 10 height 10
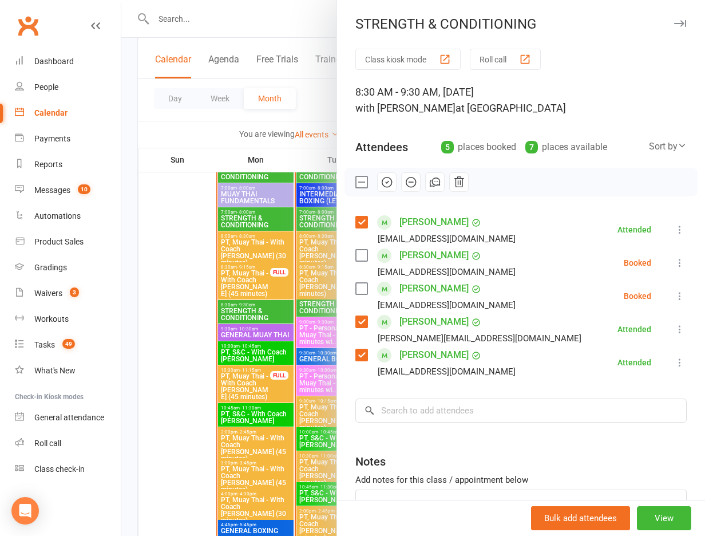
click at [360, 224] on label at bounding box center [360, 221] width 11 height 11
click at [359, 319] on label at bounding box center [360, 321] width 11 height 11
click at [361, 353] on label at bounding box center [360, 354] width 11 height 11
click at [435, 255] on link "[PERSON_NAME]" at bounding box center [433, 255] width 69 height 18
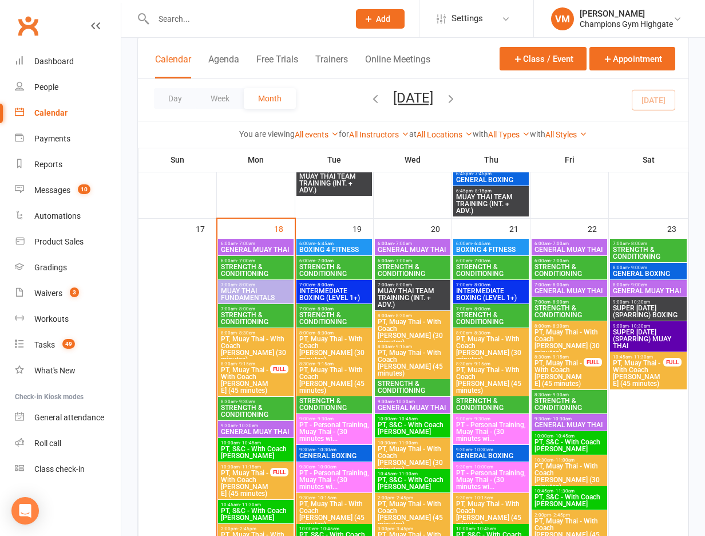
scroll to position [1989, 0]
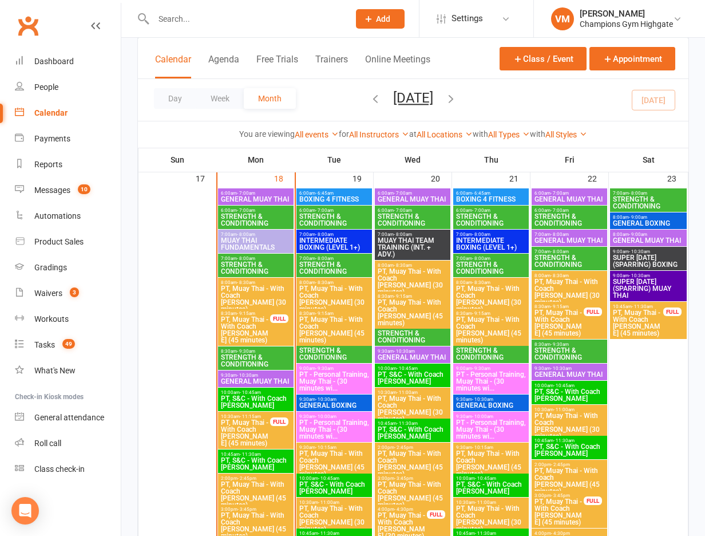
click at [255, 356] on span "STRENGTH & CONDITIONING" at bounding box center [255, 361] width 71 height 14
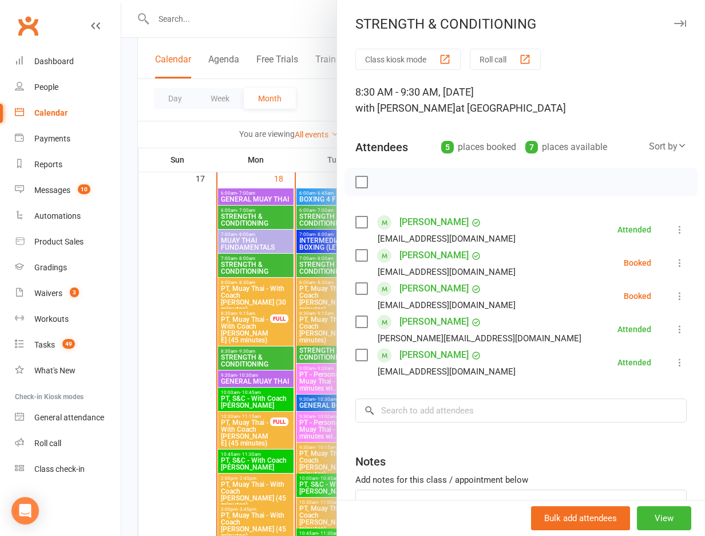
click at [245, 356] on div at bounding box center [413, 268] width 584 height 536
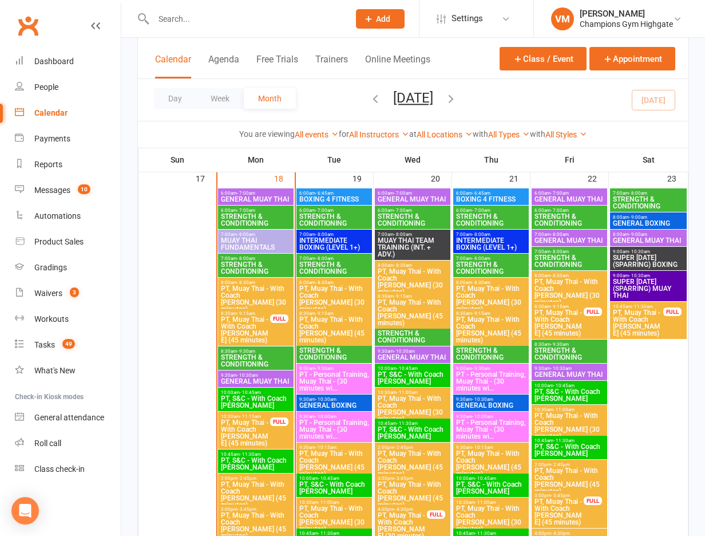
click at [251, 356] on span "STRENGTH & CONDITIONING" at bounding box center [255, 361] width 71 height 14
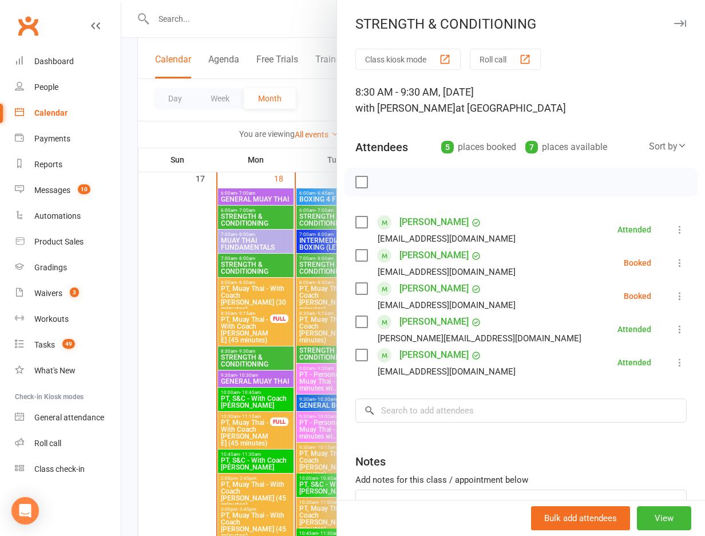
click at [169, 303] on div at bounding box center [413, 268] width 584 height 536
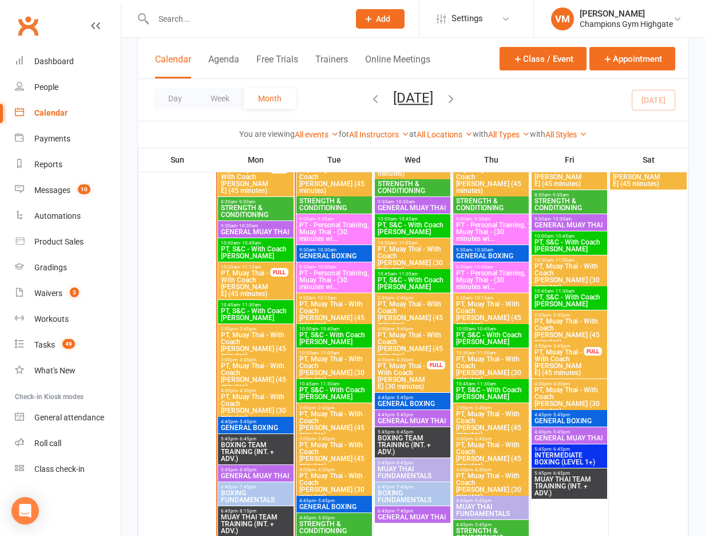
scroll to position [2127, 0]
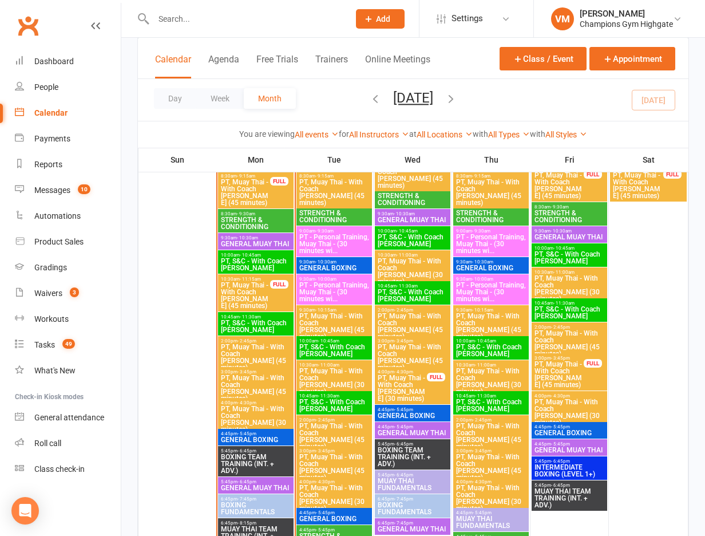
click at [242, 260] on span "PT, S&C - With Coach [PERSON_NAME]" at bounding box center [255, 264] width 71 height 14
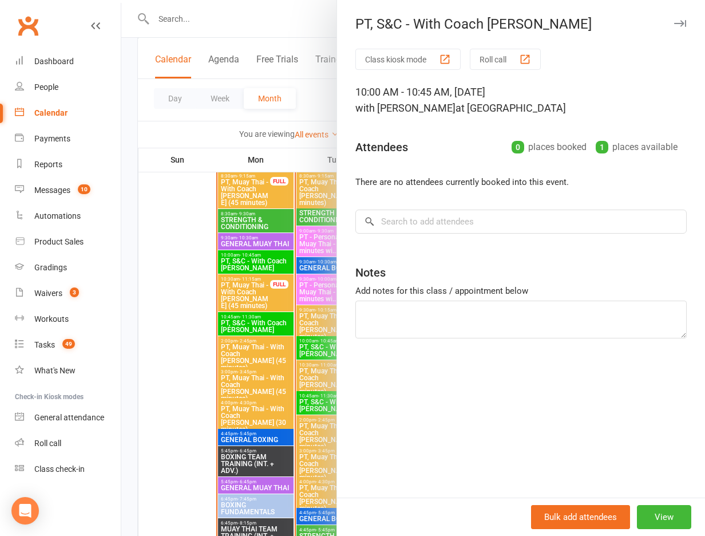
click at [256, 329] on div at bounding box center [413, 268] width 584 height 536
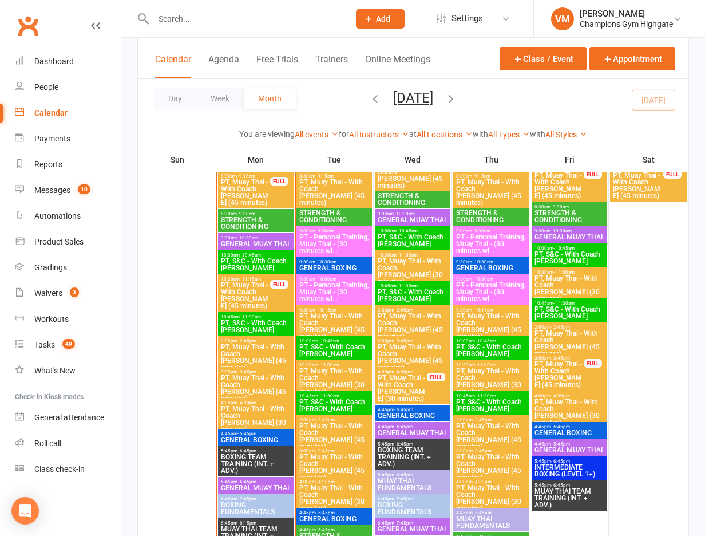
click at [260, 212] on span "8:30am - 9:30am" at bounding box center [255, 213] width 71 height 5
